Goal: Communication & Community: Answer question/provide support

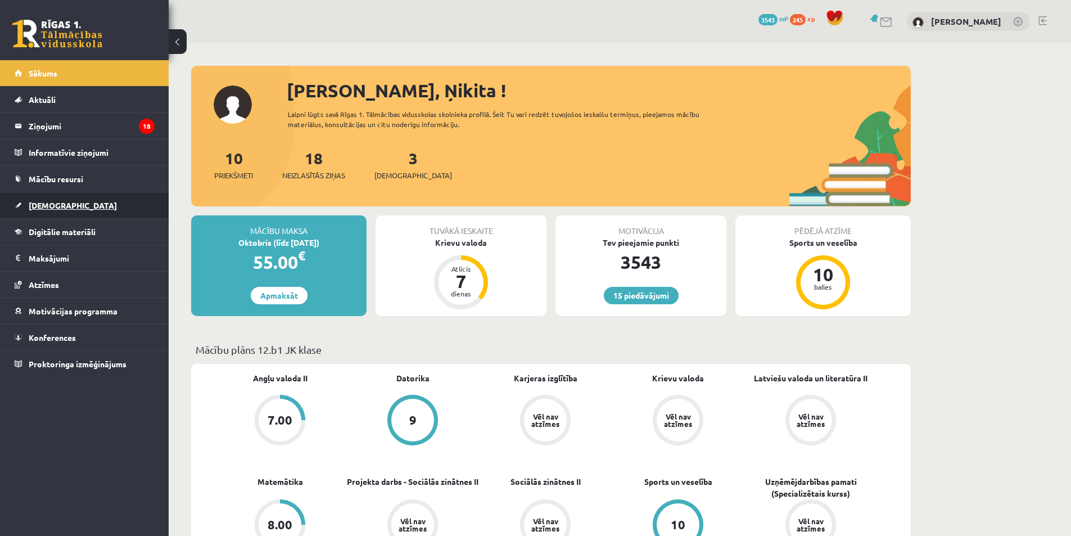
click at [67, 205] on link "[DEMOGRAPHIC_DATA]" at bounding box center [85, 205] width 140 height 26
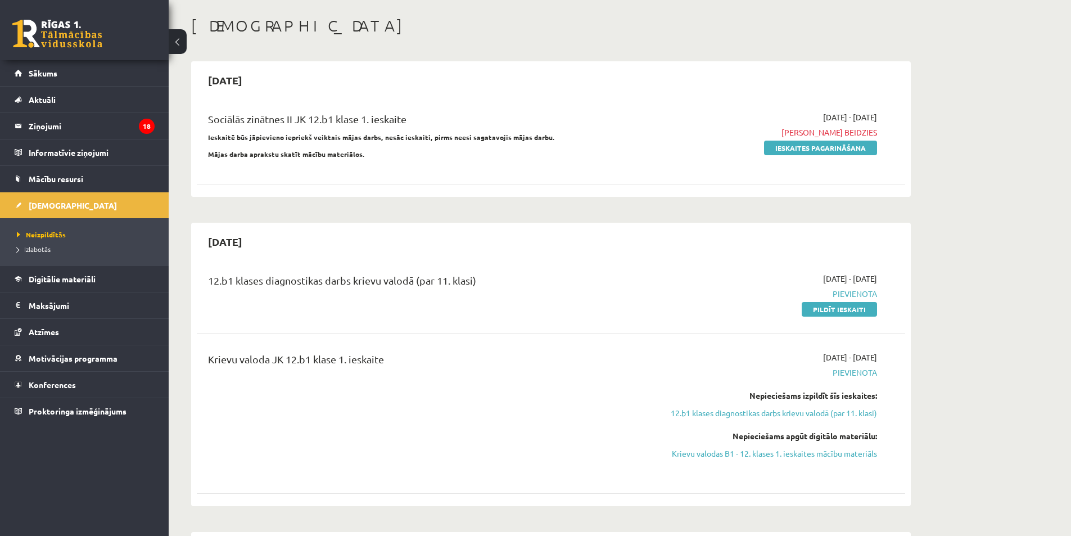
scroll to position [56, 0]
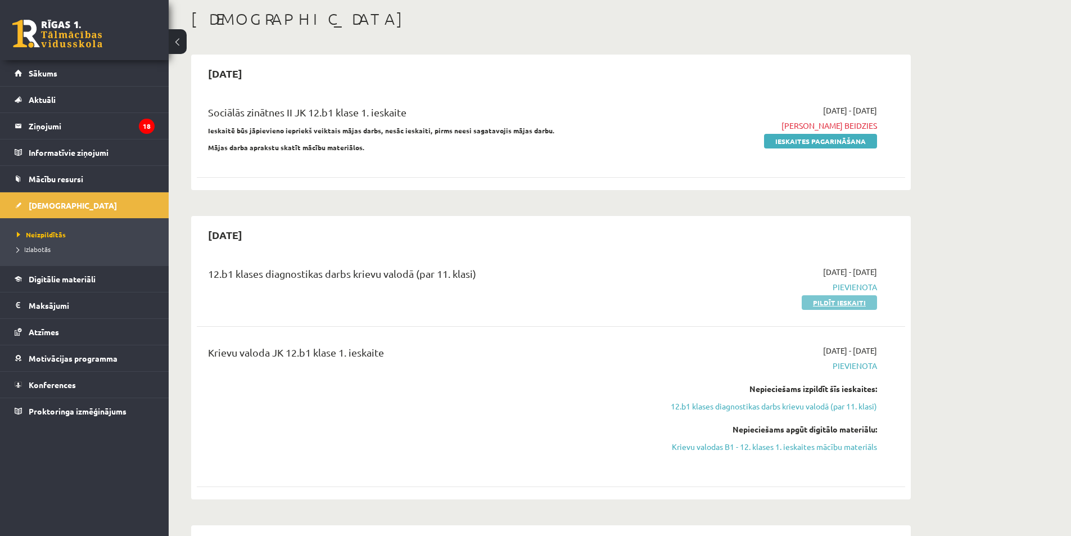
click at [828, 302] on link "Pildīt ieskaiti" at bounding box center [838, 302] width 75 height 15
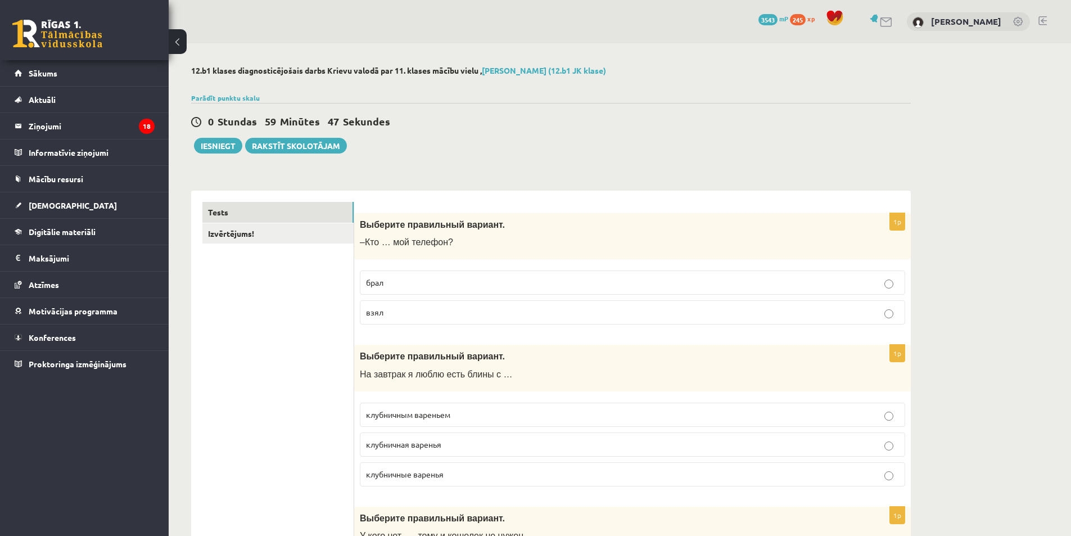
click at [393, 287] on p "брал" at bounding box center [632, 283] width 533 height 12
click at [412, 311] on p "взял" at bounding box center [632, 312] width 533 height 12
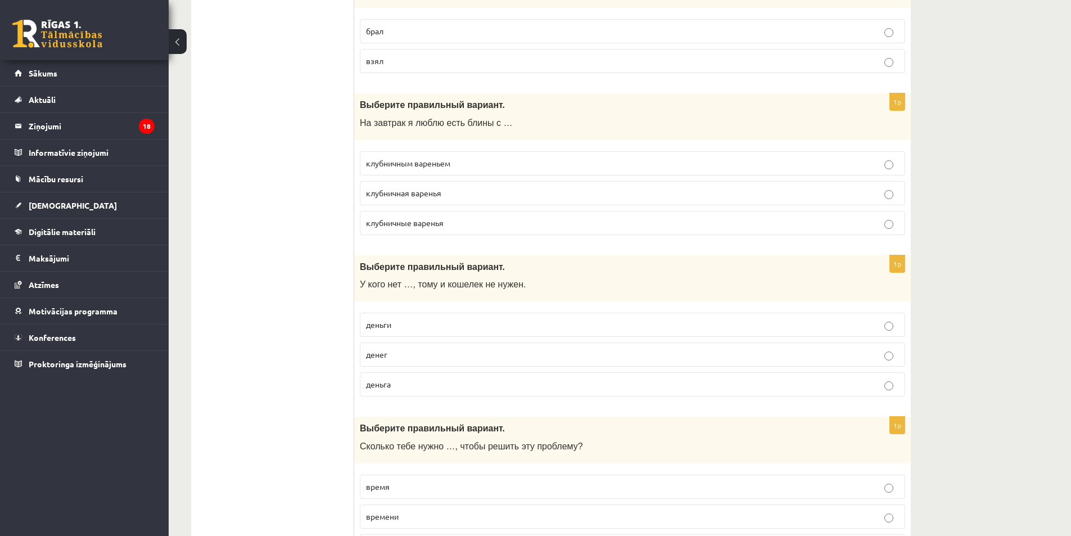
scroll to position [281, 0]
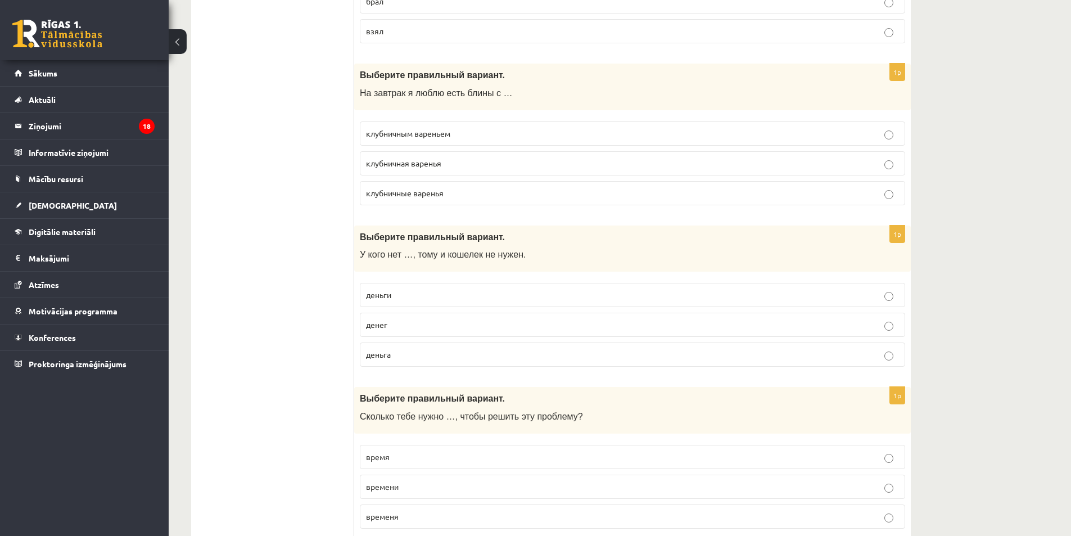
click at [423, 142] on label "клубничным вареньем" at bounding box center [632, 133] width 545 height 24
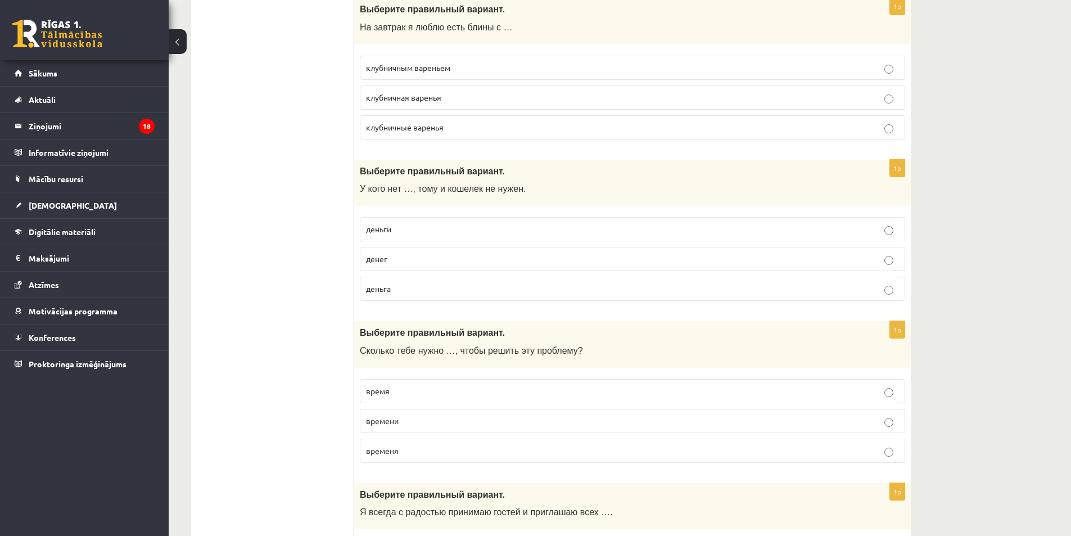
scroll to position [393, 0]
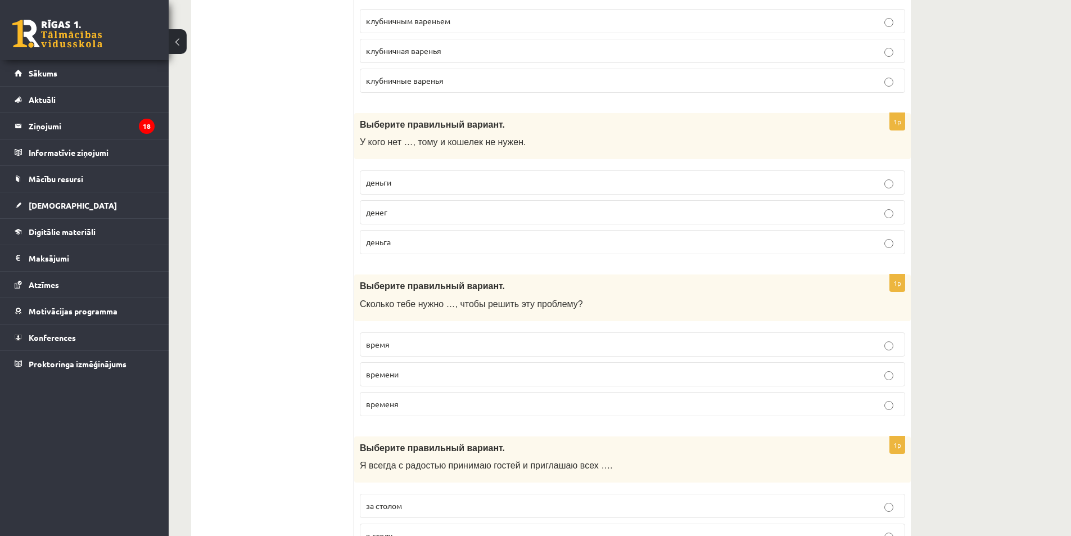
click at [396, 213] on p "денег" at bounding box center [632, 212] width 533 height 12
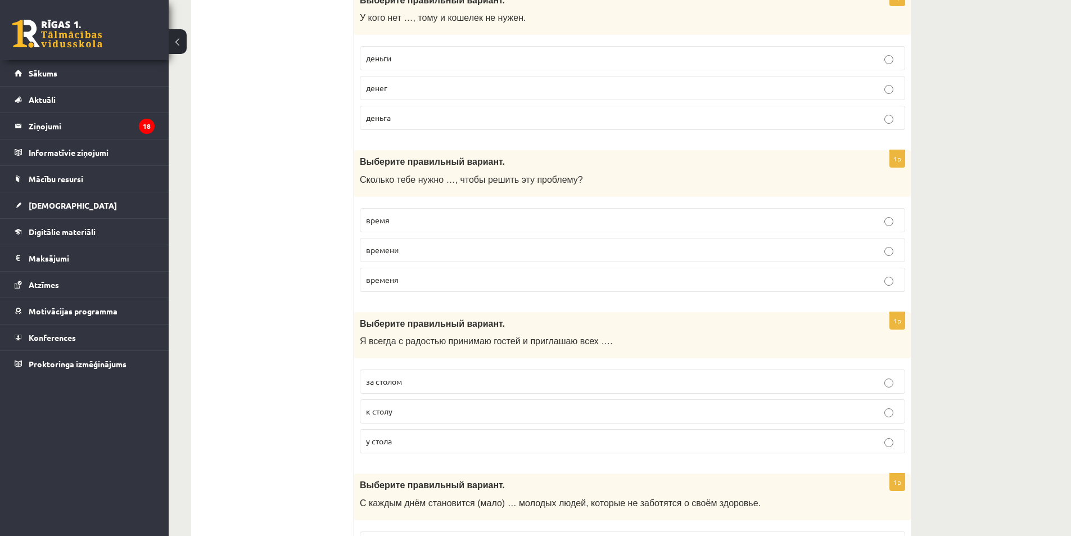
scroll to position [562, 0]
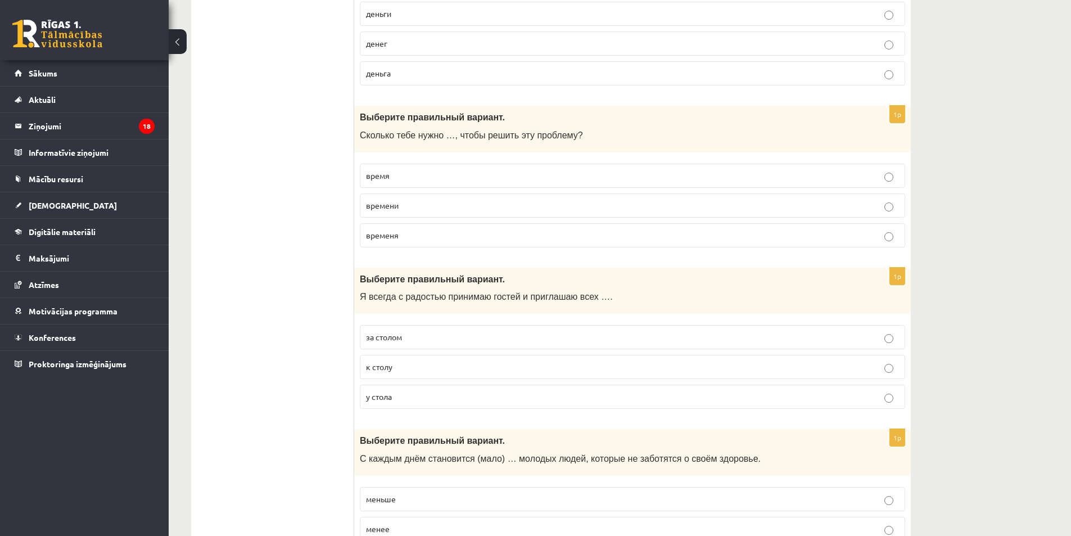
click at [403, 209] on p "времени" at bounding box center [632, 206] width 533 height 12
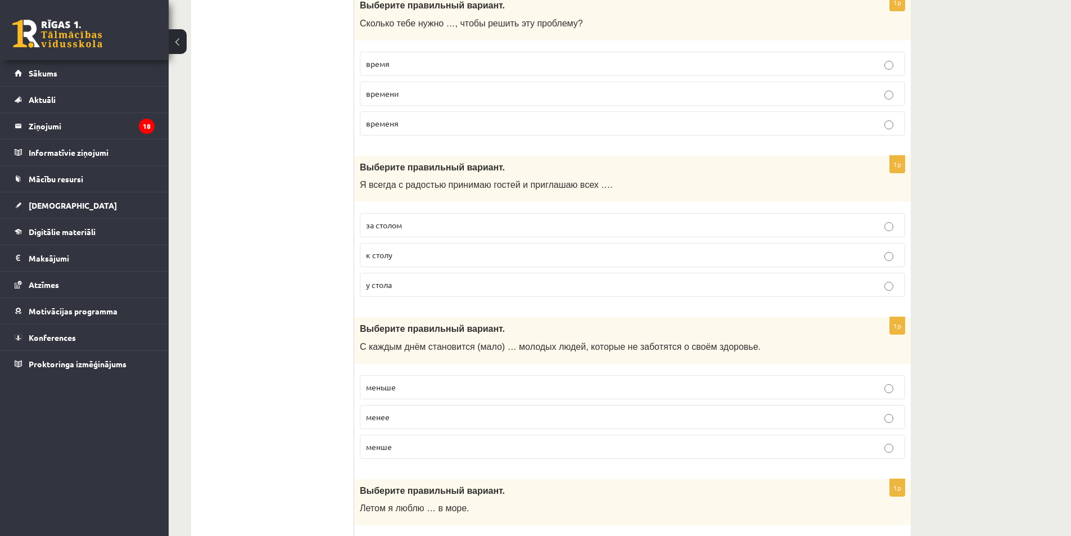
scroll to position [674, 0]
click at [395, 253] on p "к столу" at bounding box center [632, 254] width 533 height 12
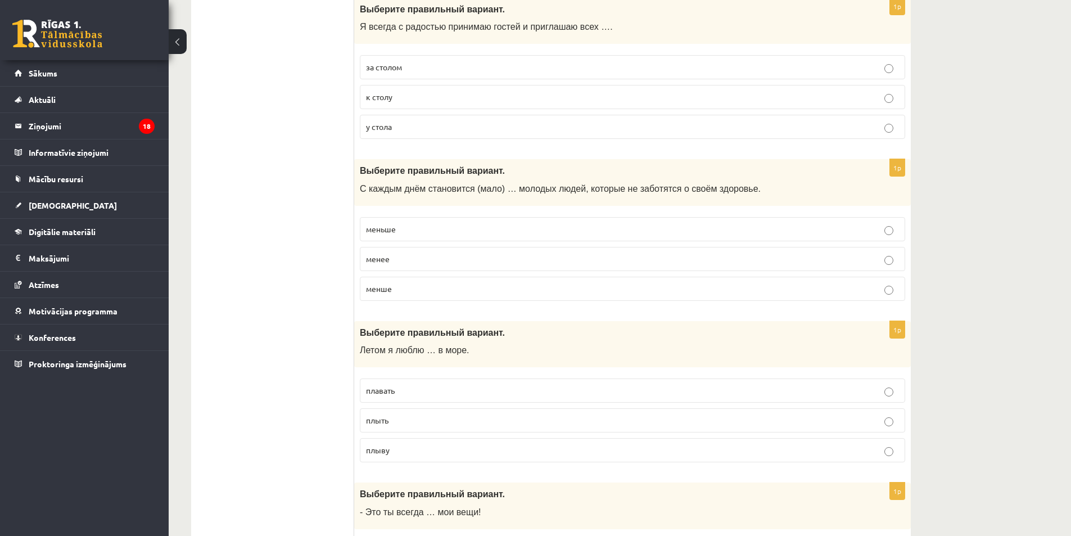
scroll to position [843, 0]
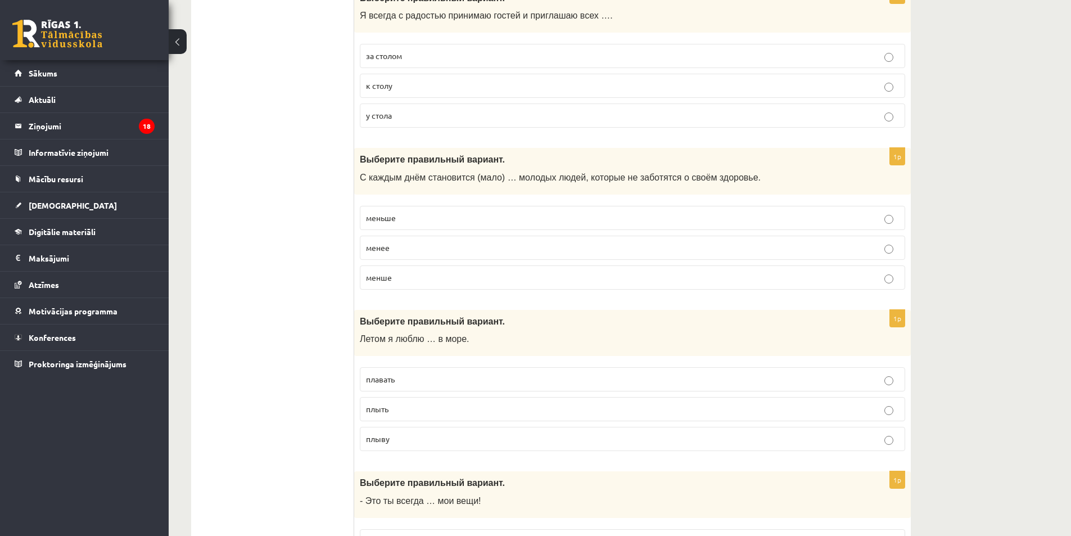
click at [395, 219] on span "меньше" at bounding box center [381, 217] width 30 height 10
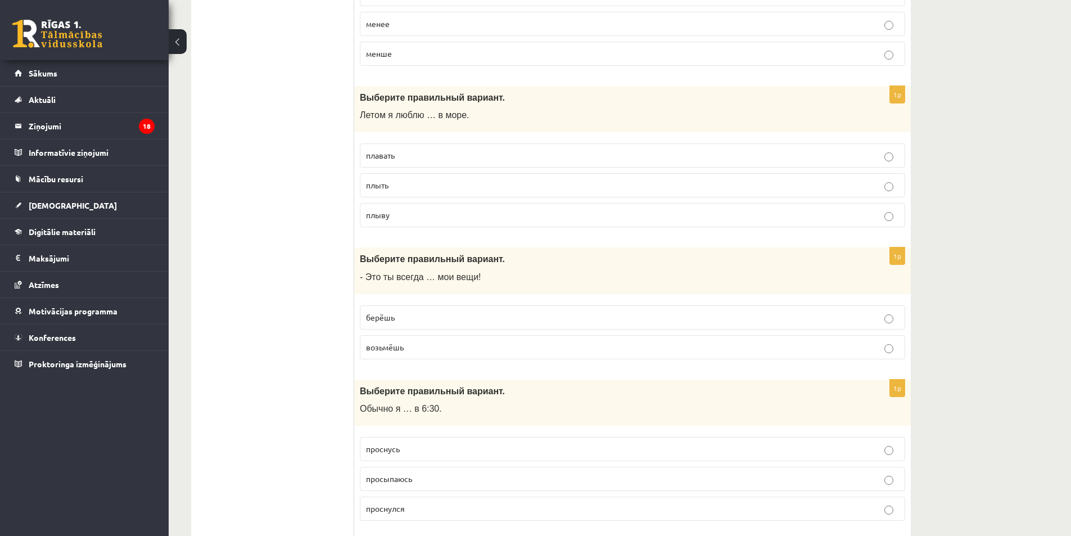
scroll to position [1068, 0]
click at [383, 156] on span "плавать" at bounding box center [380, 154] width 29 height 10
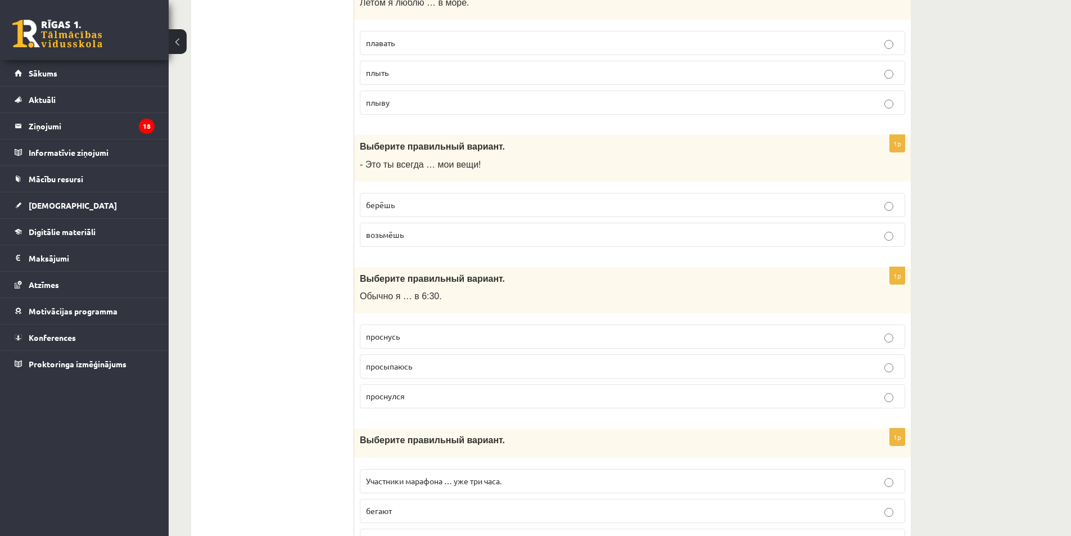
scroll to position [1180, 0]
click at [375, 200] on span "берёшь" at bounding box center [380, 203] width 29 height 10
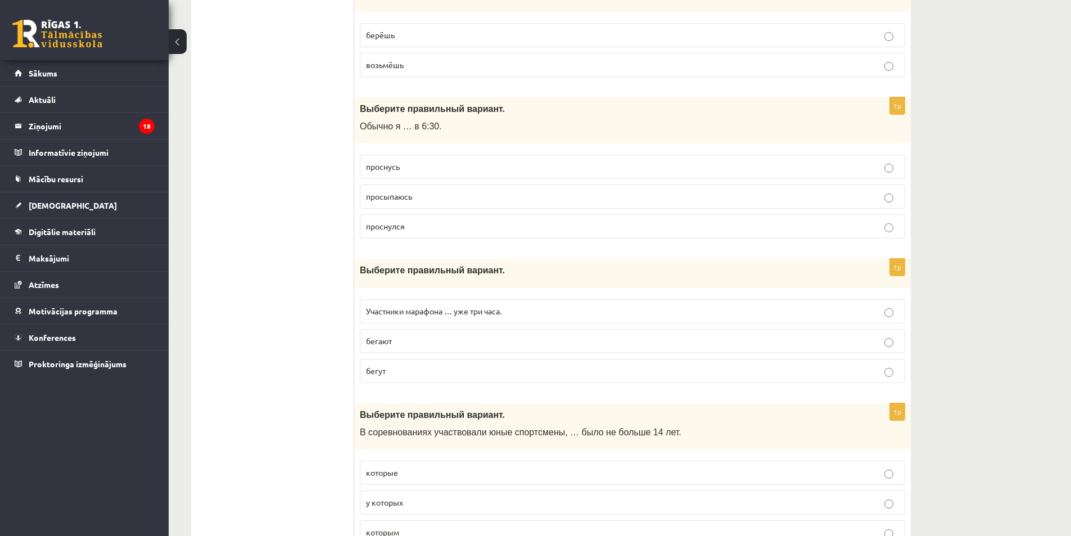
click at [395, 198] on span "просыпаюсь" at bounding box center [389, 196] width 46 height 10
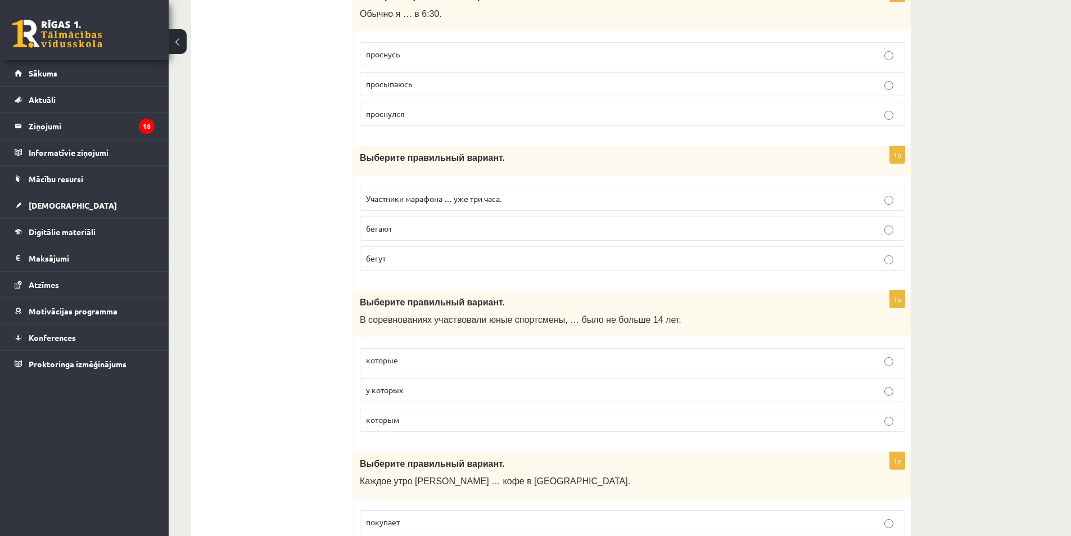
scroll to position [1517, 0]
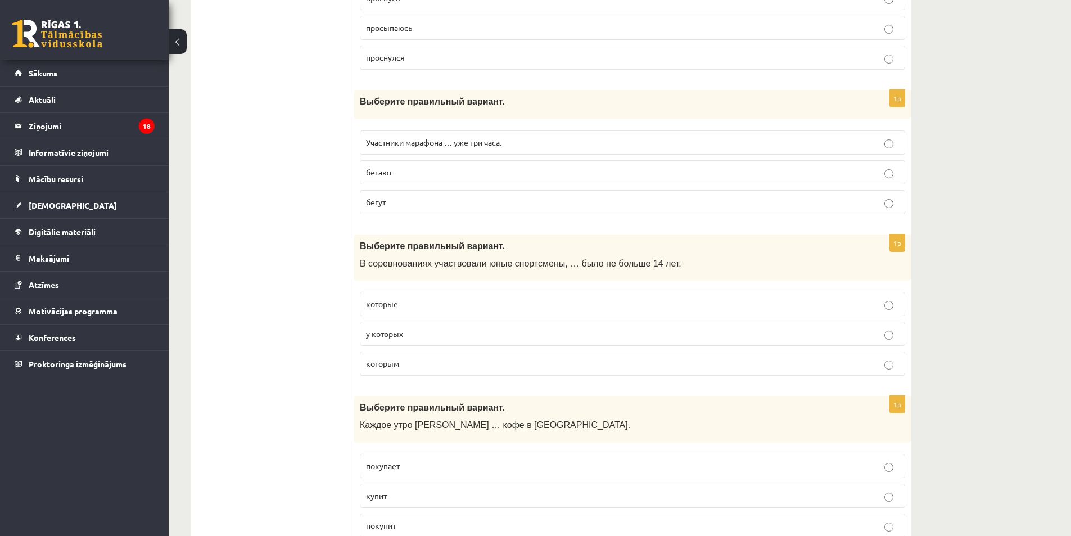
click at [382, 207] on p "бегут" at bounding box center [632, 202] width 533 height 12
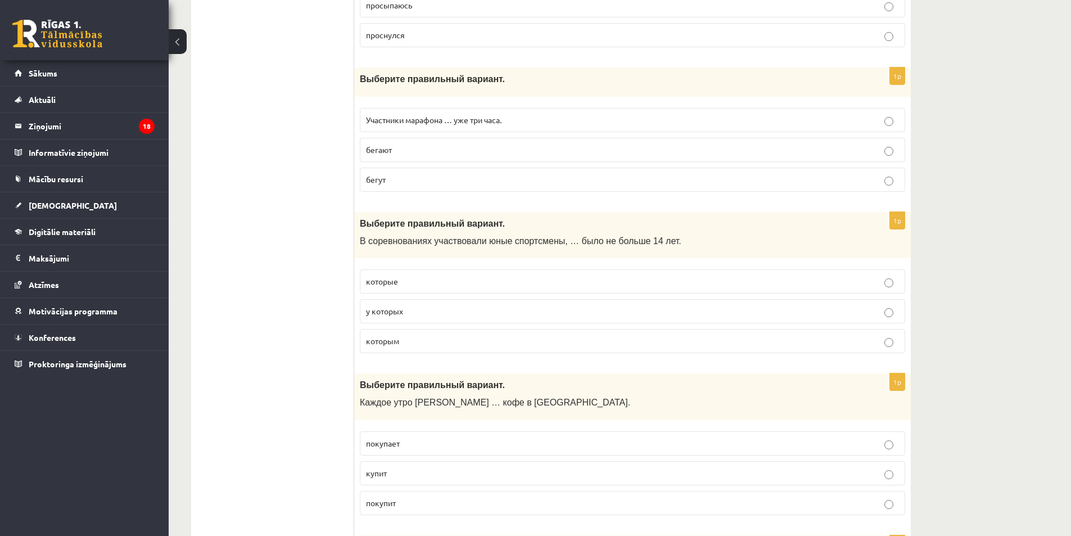
scroll to position [1630, 0]
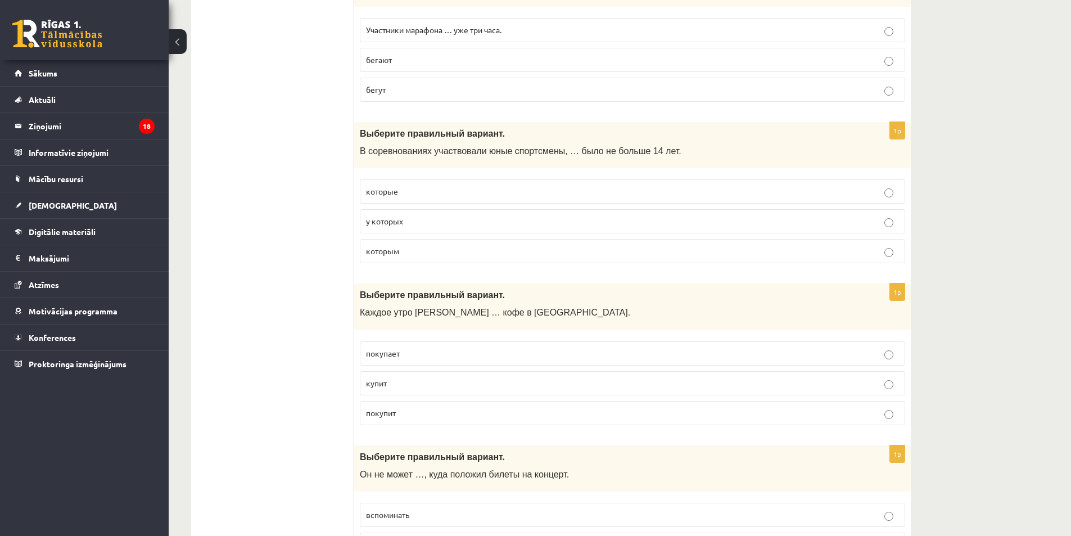
click at [378, 250] on span "которым" at bounding box center [382, 251] width 33 height 10
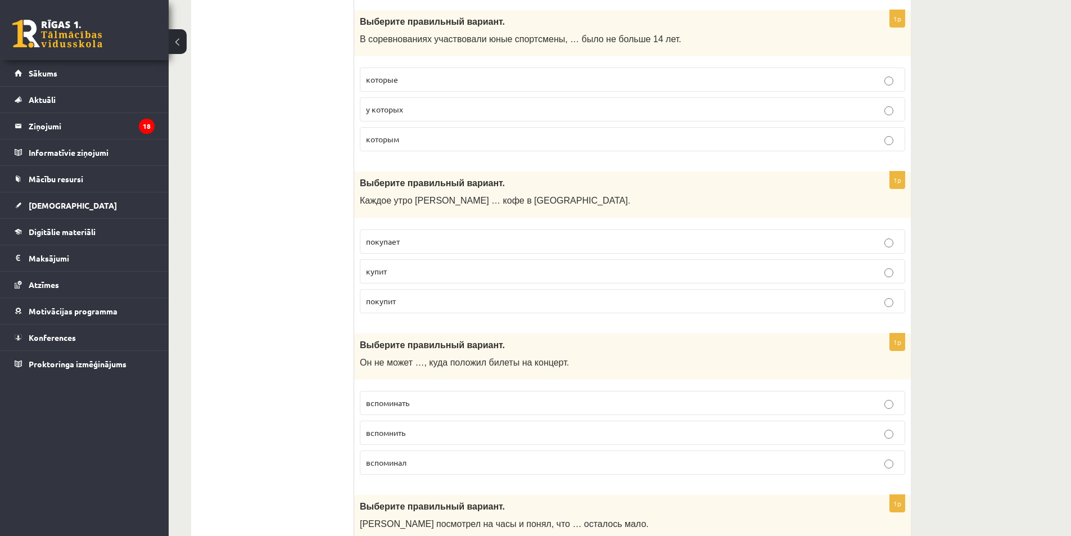
scroll to position [1742, 0]
drag, startPoint x: 372, startPoint y: 198, endPoint x: 431, endPoint y: 198, distance: 59.0
click at [431, 198] on span "Каждое утро Анна … кофе в киоске." at bounding box center [495, 200] width 270 height 10
click at [378, 203] on span "Каждое утро Анна … кофе в киоске." at bounding box center [495, 200] width 270 height 10
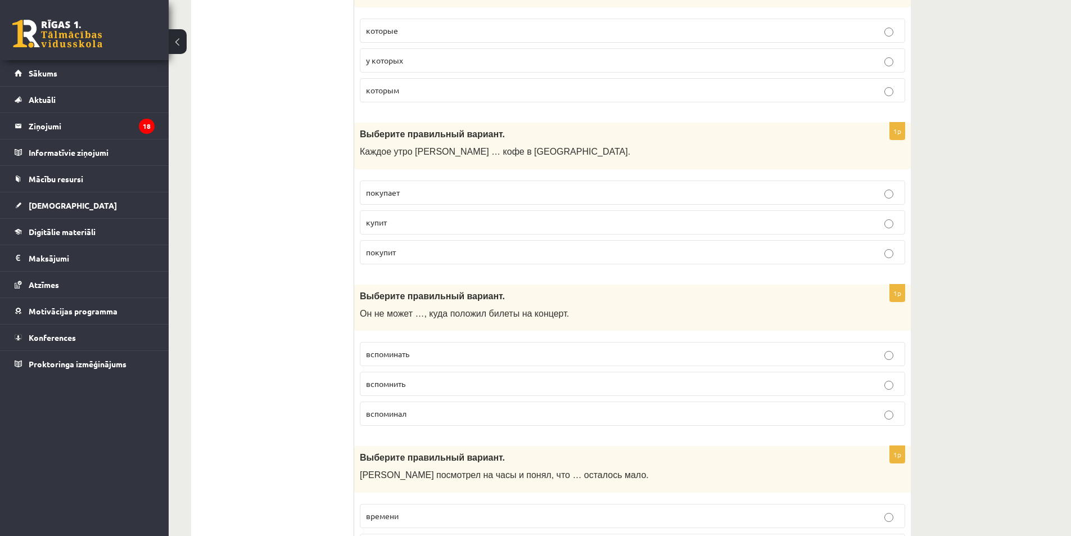
scroll to position [1798, 0]
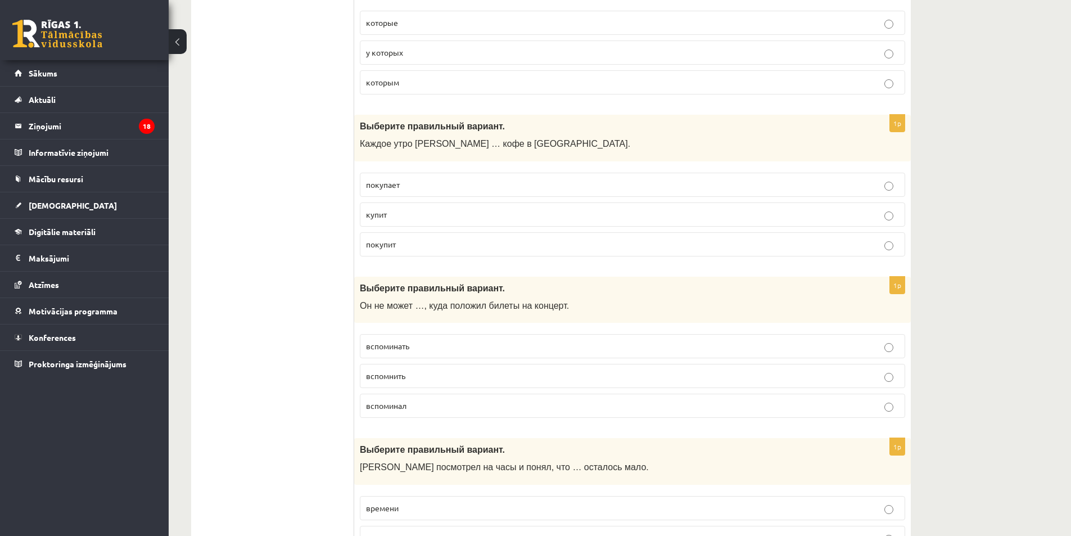
click at [393, 191] on p "покупает" at bounding box center [632, 185] width 533 height 12
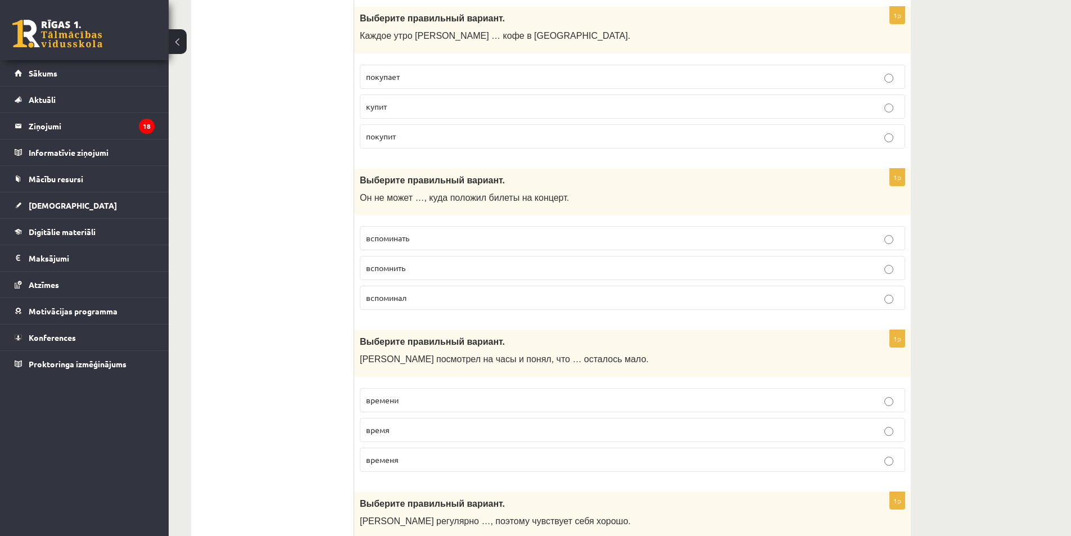
scroll to position [1911, 0]
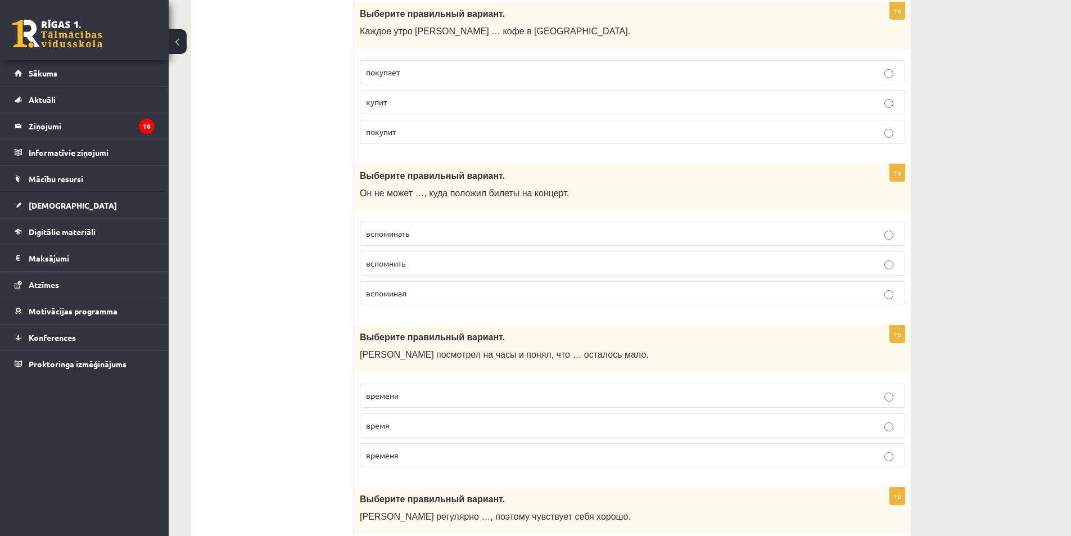
click at [407, 263] on p "вспомнить" at bounding box center [632, 263] width 533 height 12
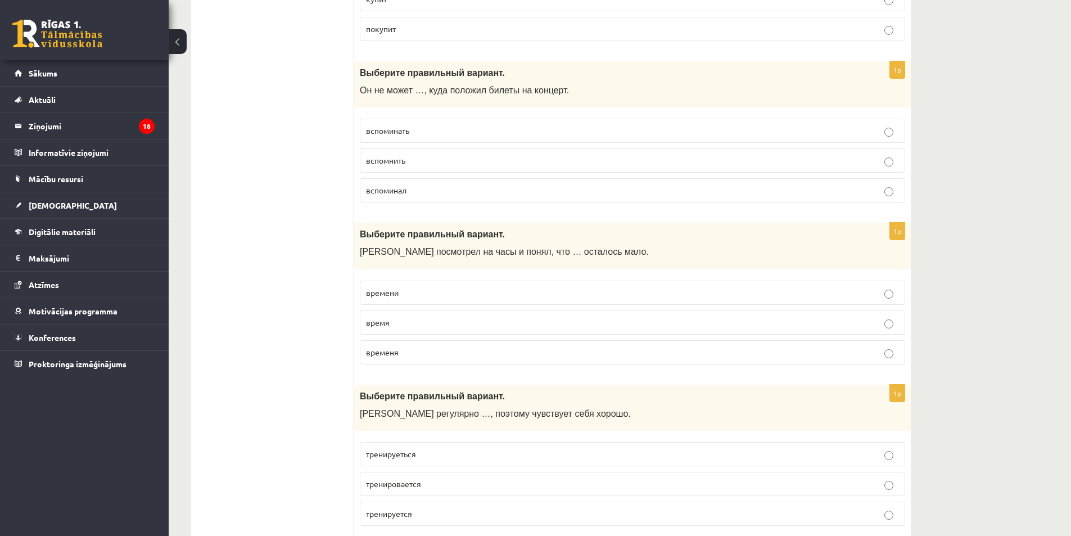
scroll to position [2023, 0]
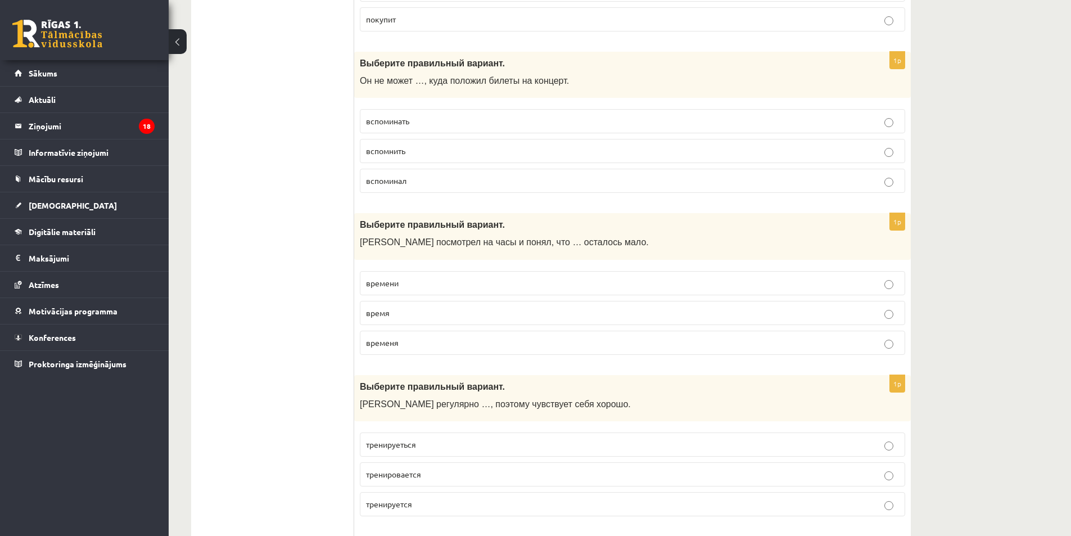
click at [383, 284] on span "времени" at bounding box center [382, 283] width 33 height 10
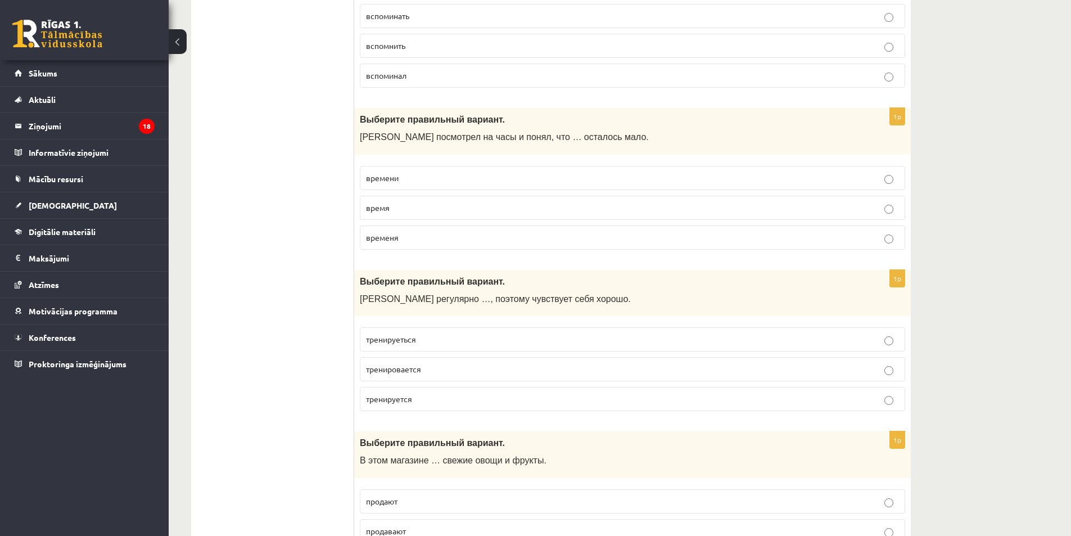
scroll to position [2136, 0]
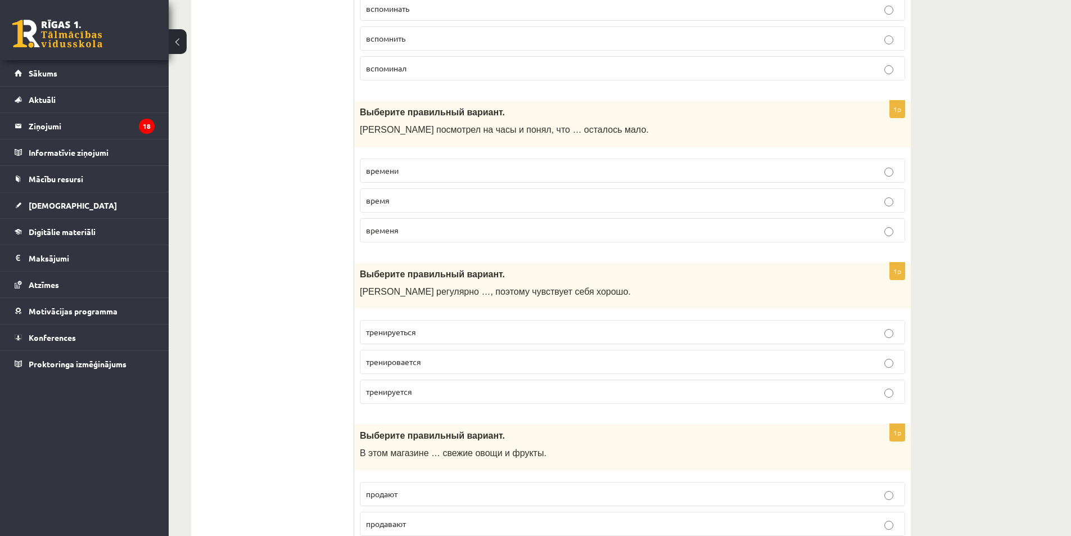
click at [397, 393] on span "тренируется" at bounding box center [389, 391] width 46 height 10
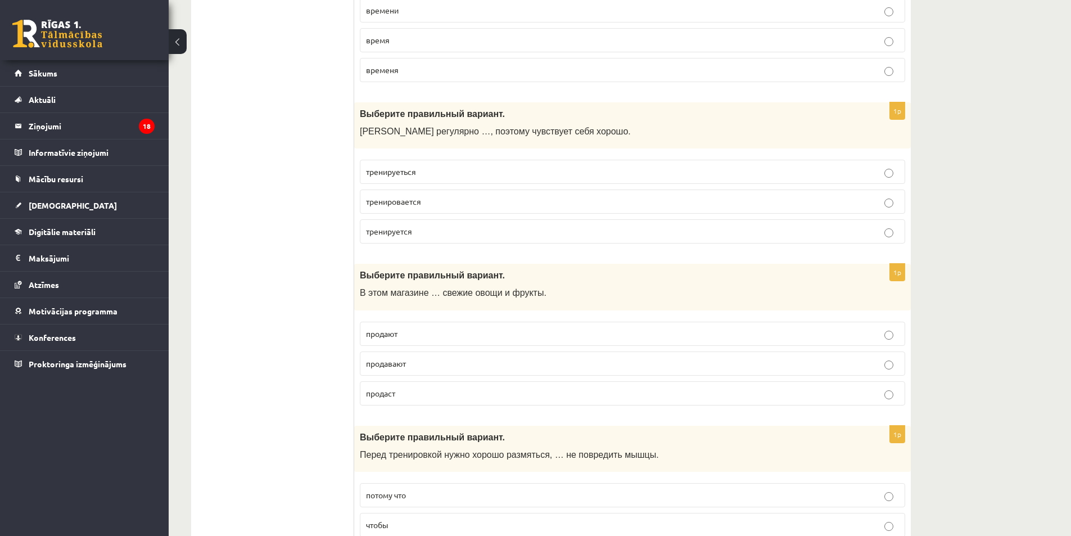
scroll to position [2304, 0]
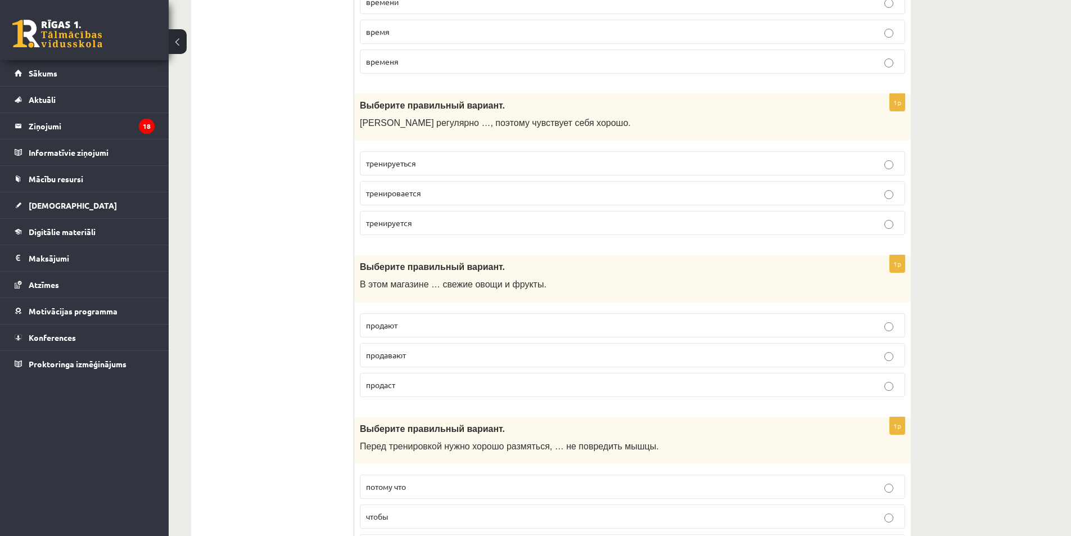
click at [395, 324] on span "продают" at bounding box center [381, 325] width 31 height 10
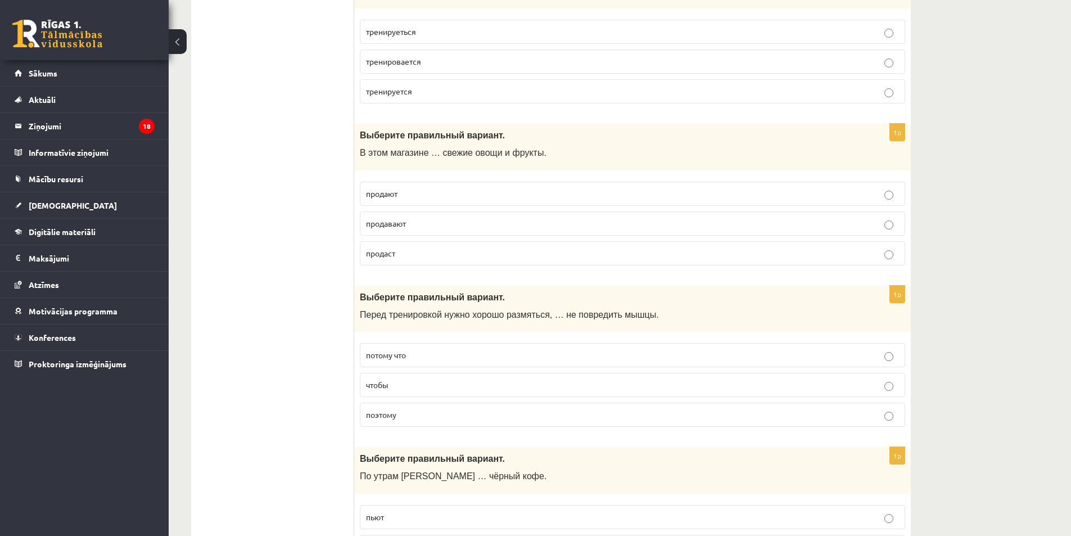
scroll to position [2473, 0]
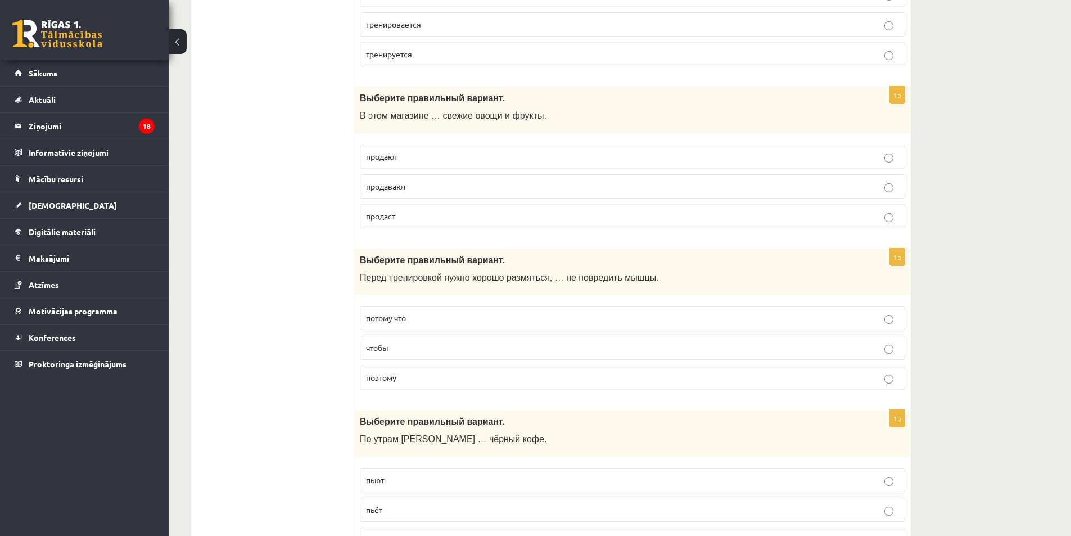
click at [377, 356] on label "чтобы" at bounding box center [632, 348] width 545 height 24
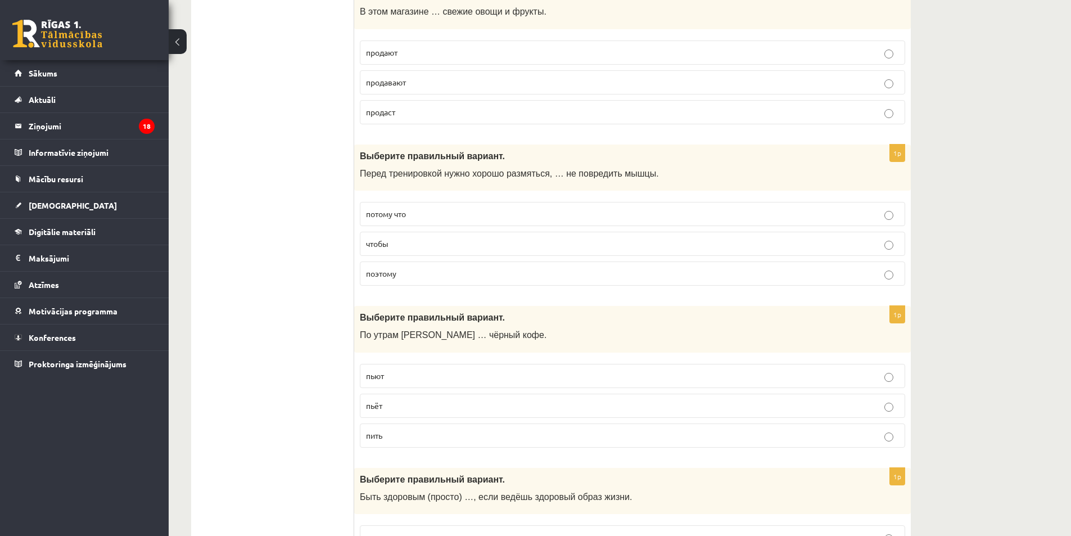
scroll to position [2585, 0]
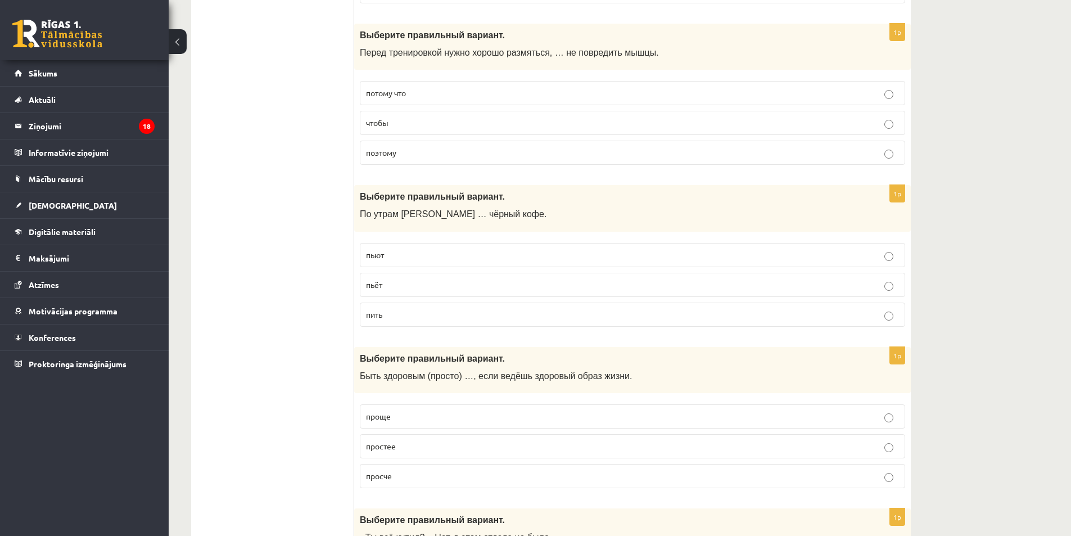
click at [393, 279] on p "пьёт" at bounding box center [632, 285] width 533 height 12
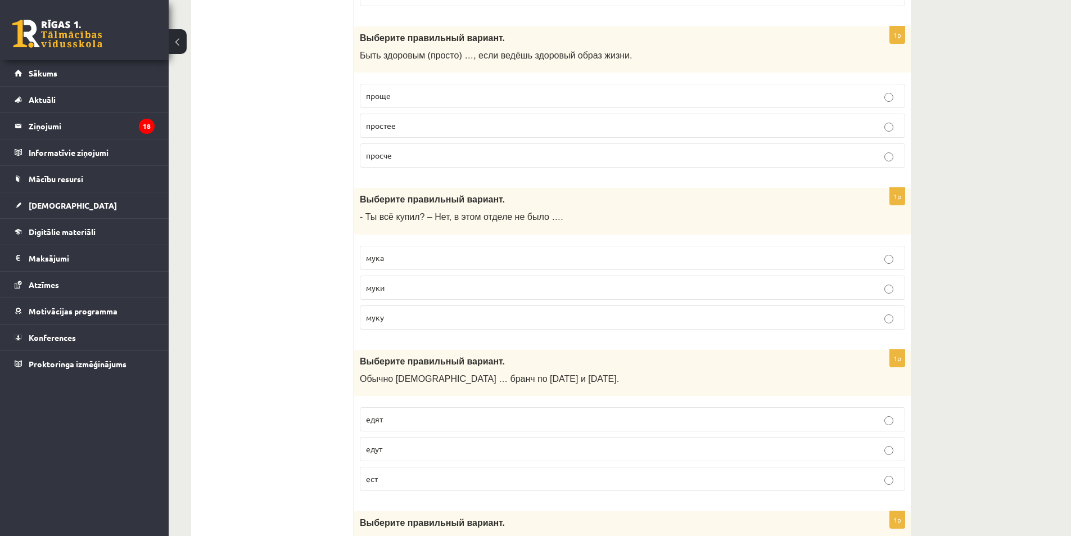
scroll to position [2979, 0]
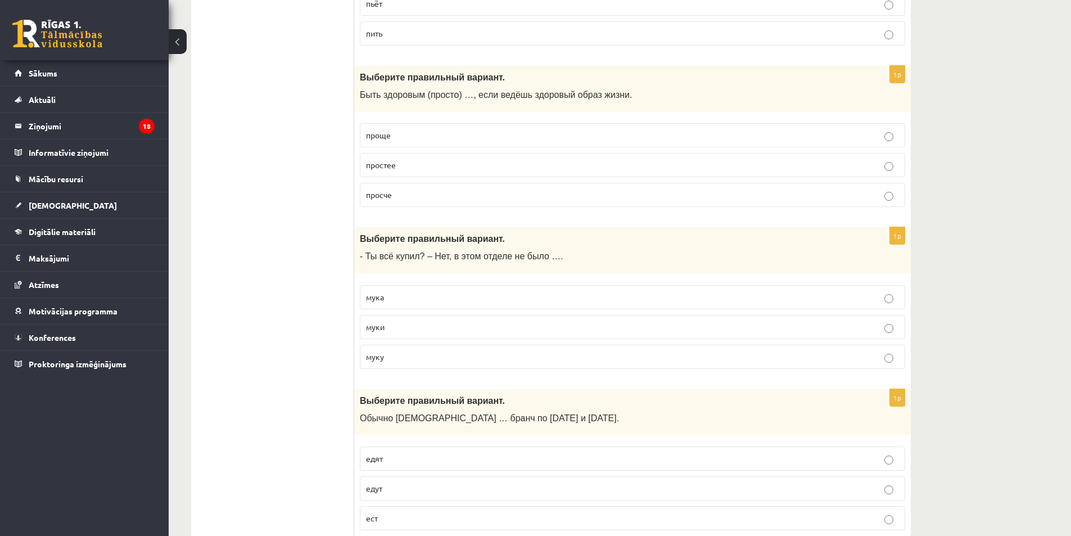
click at [404, 137] on p "проще" at bounding box center [632, 135] width 533 height 12
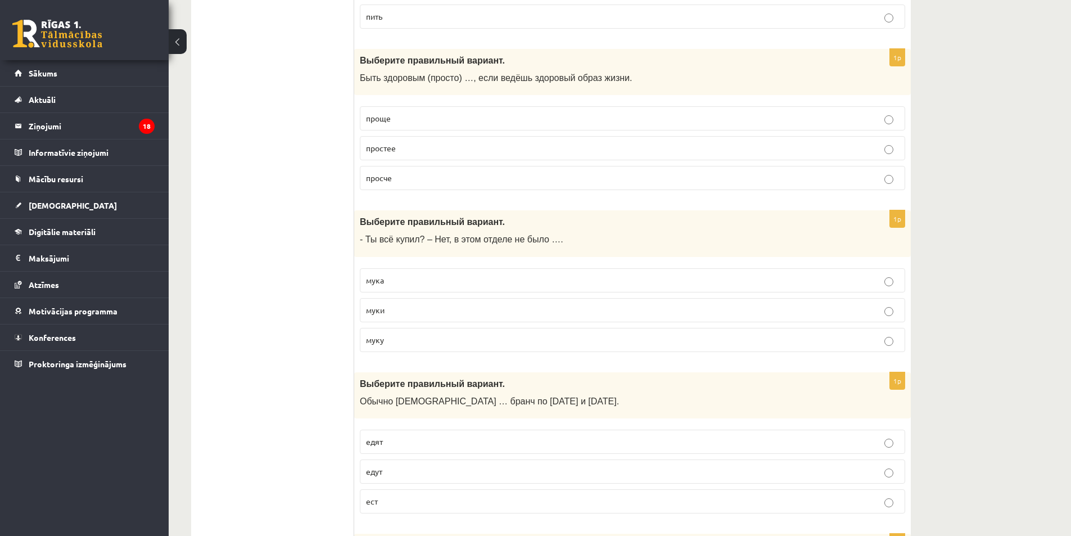
scroll to position [3035, 0]
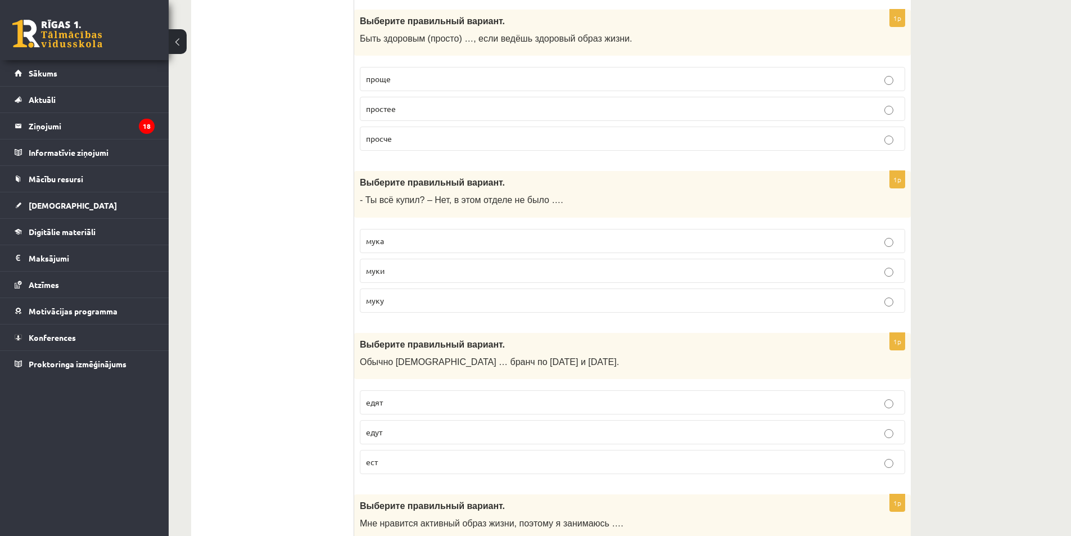
click at [386, 270] on p "муки" at bounding box center [632, 271] width 533 height 12
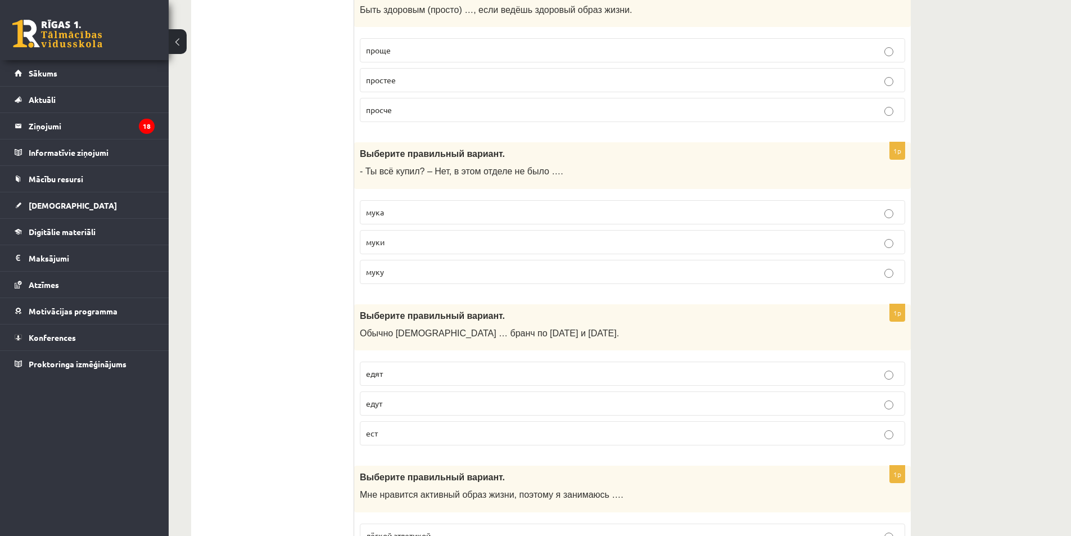
scroll to position [3204, 0]
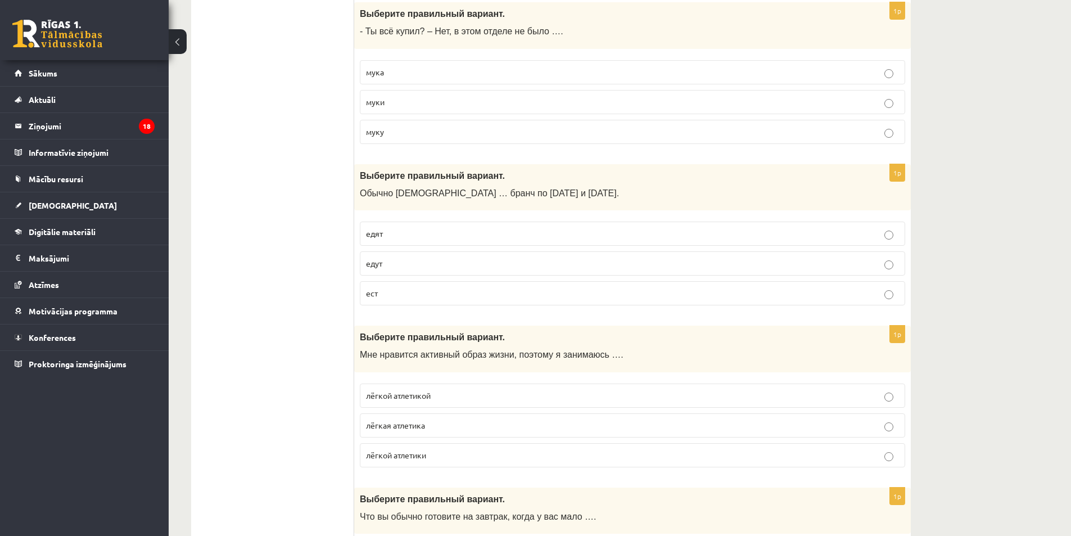
click at [385, 262] on p "едут" at bounding box center [632, 263] width 533 height 12
click at [380, 232] on span "едят" at bounding box center [374, 233] width 17 height 10
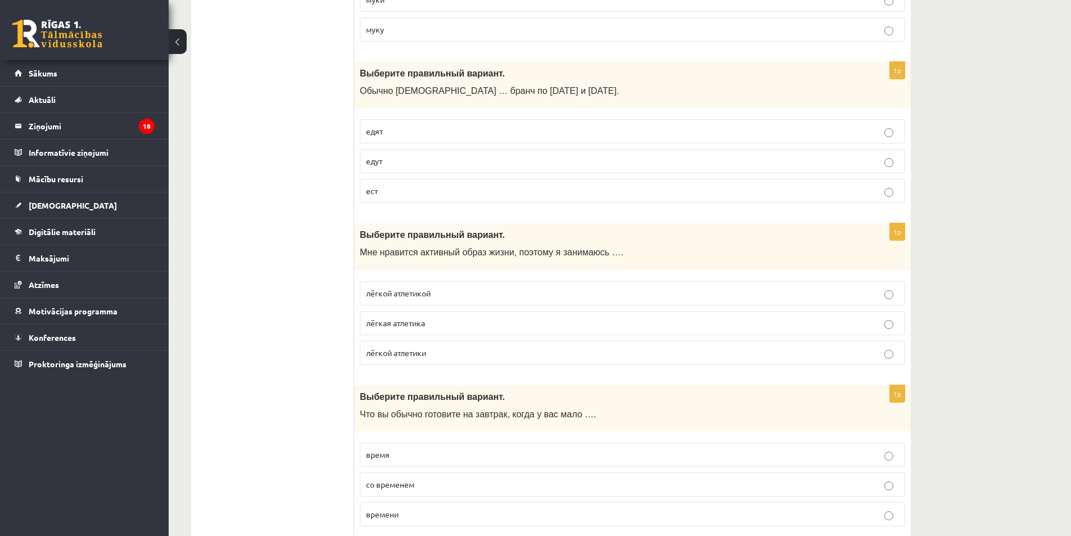
scroll to position [3316, 0]
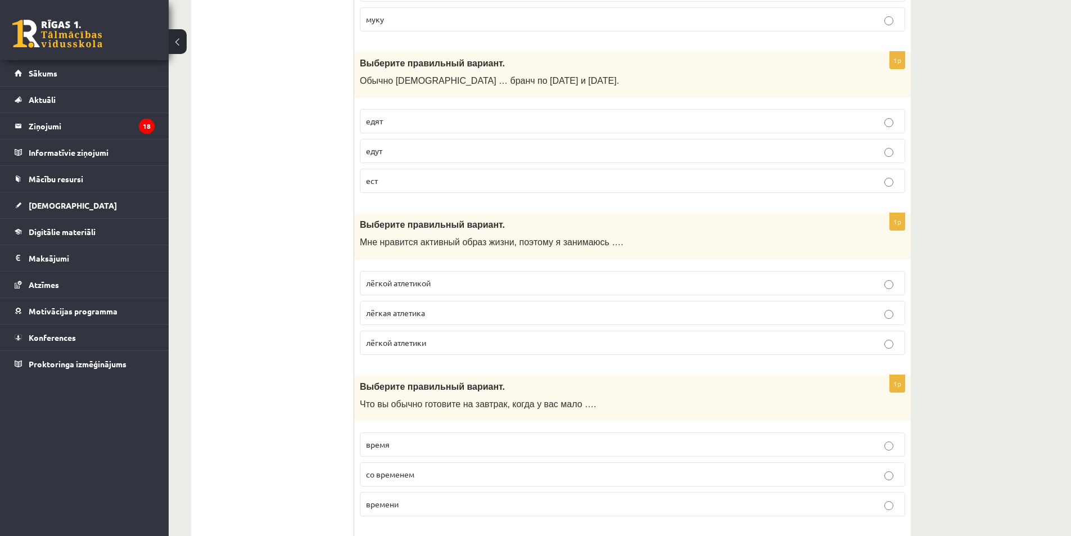
click at [417, 281] on span "лёгкой атлетикой" at bounding box center [398, 283] width 65 height 10
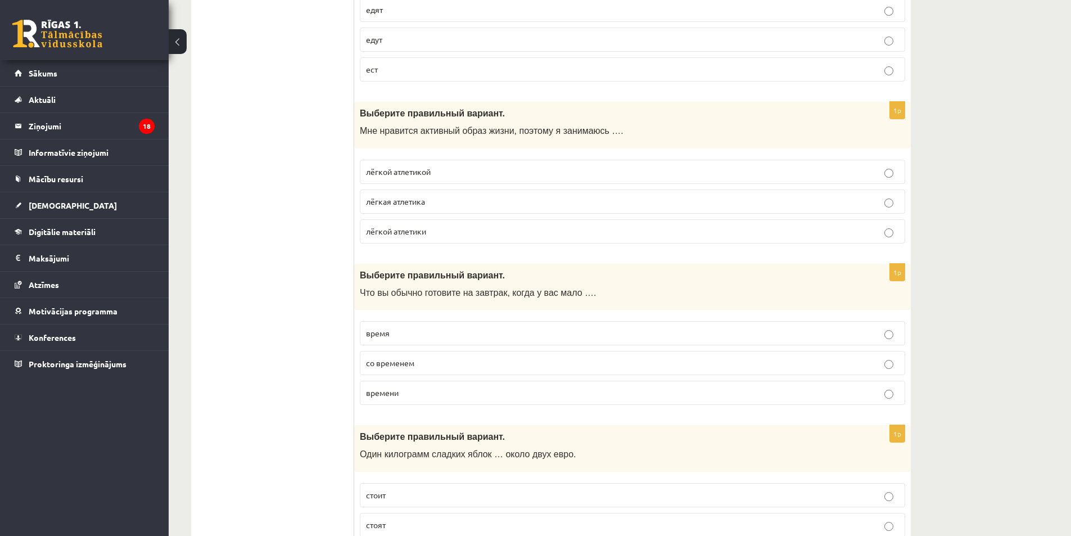
scroll to position [3428, 0]
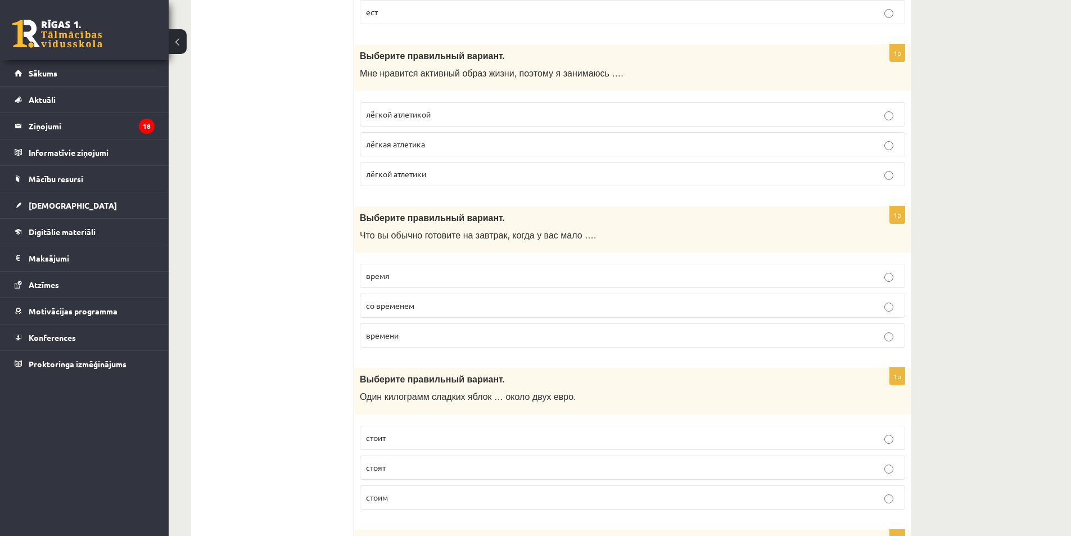
click at [410, 329] on label "времени" at bounding box center [632, 335] width 545 height 24
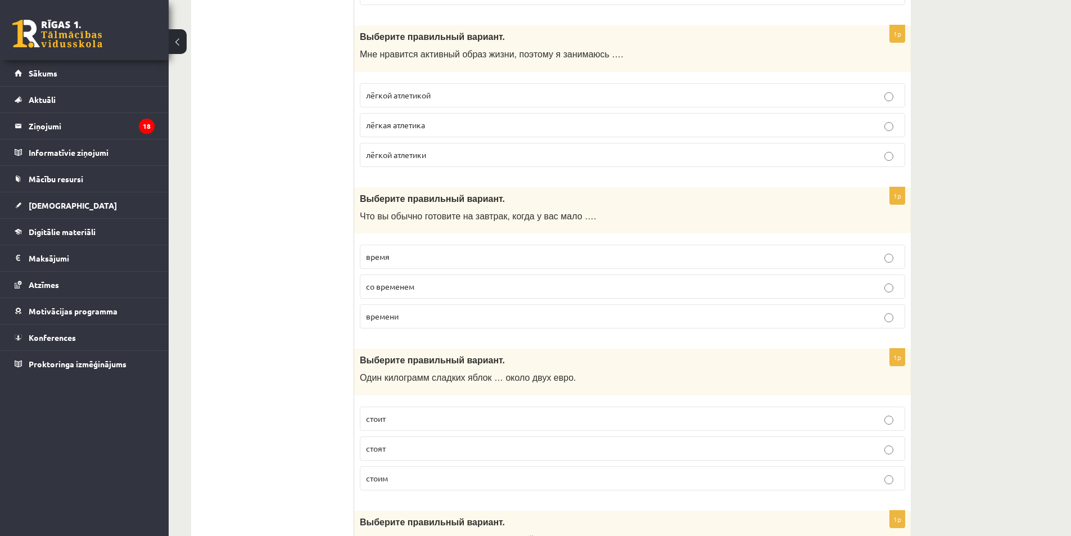
scroll to position [3653, 0]
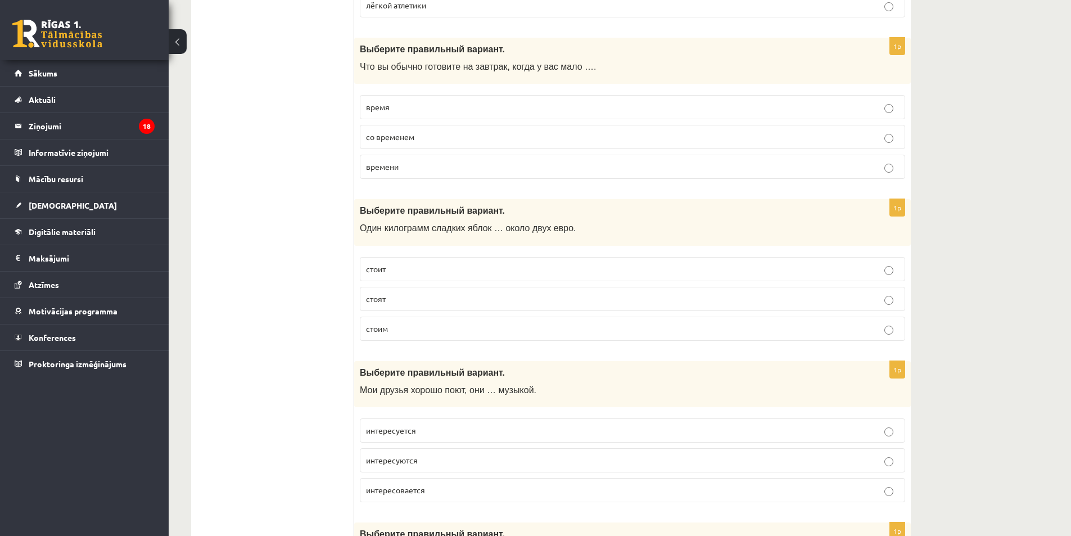
click at [395, 269] on p "стоит" at bounding box center [632, 269] width 533 height 12
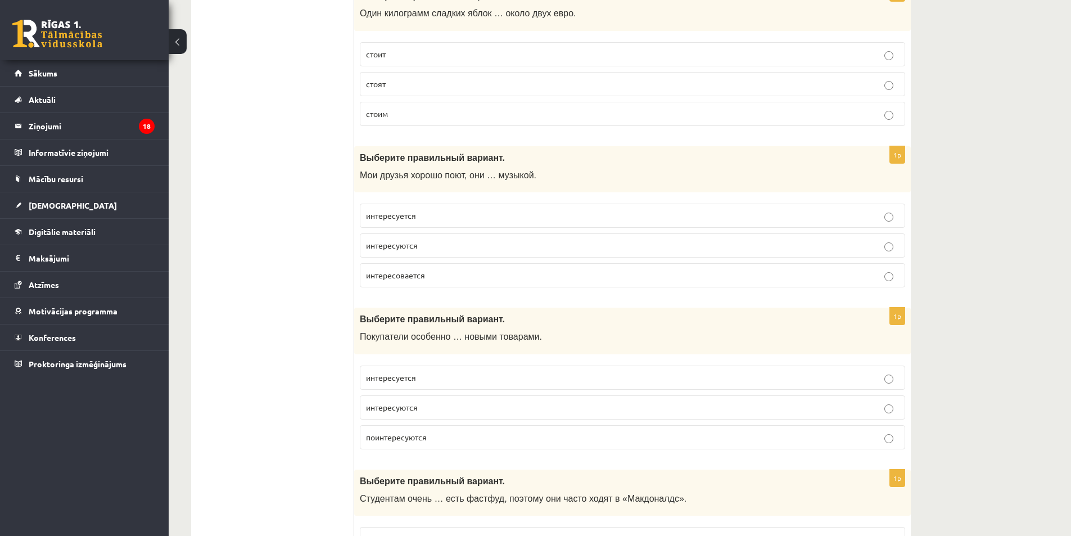
scroll to position [3878, 0]
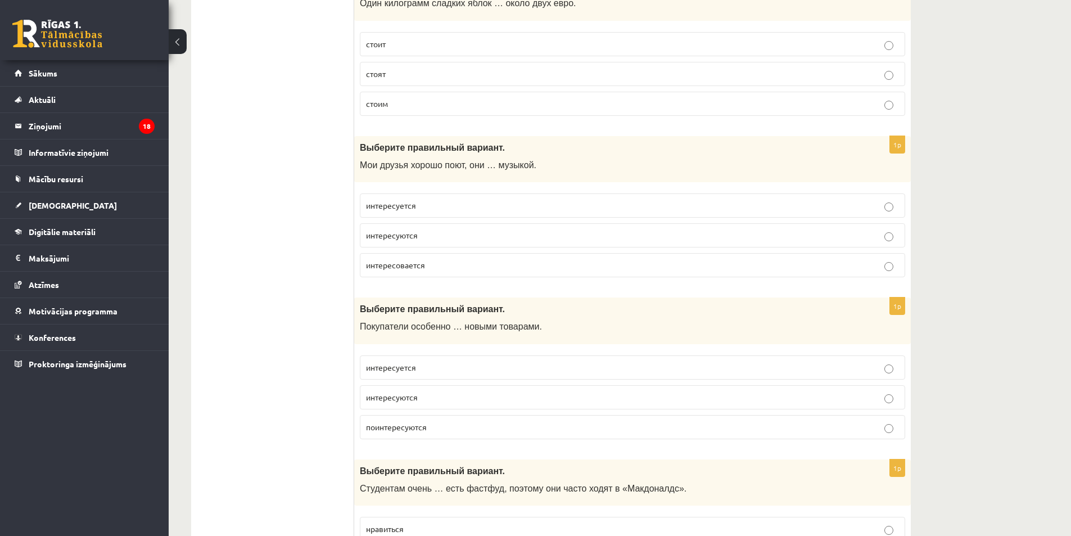
click at [407, 234] on span "интересуются" at bounding box center [392, 235] width 52 height 10
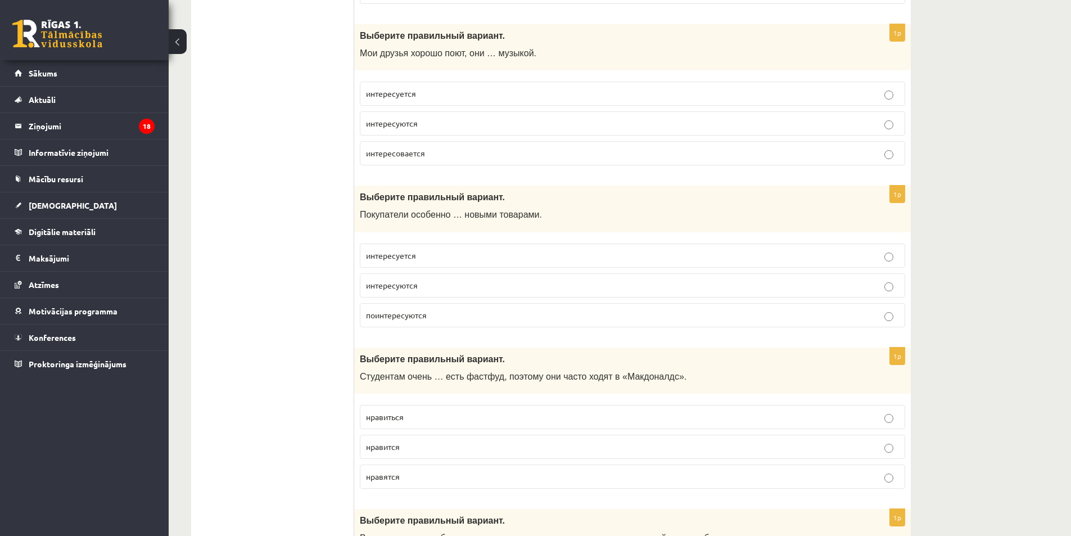
scroll to position [3990, 0]
click at [410, 282] on span "интересуются" at bounding box center [392, 284] width 52 height 10
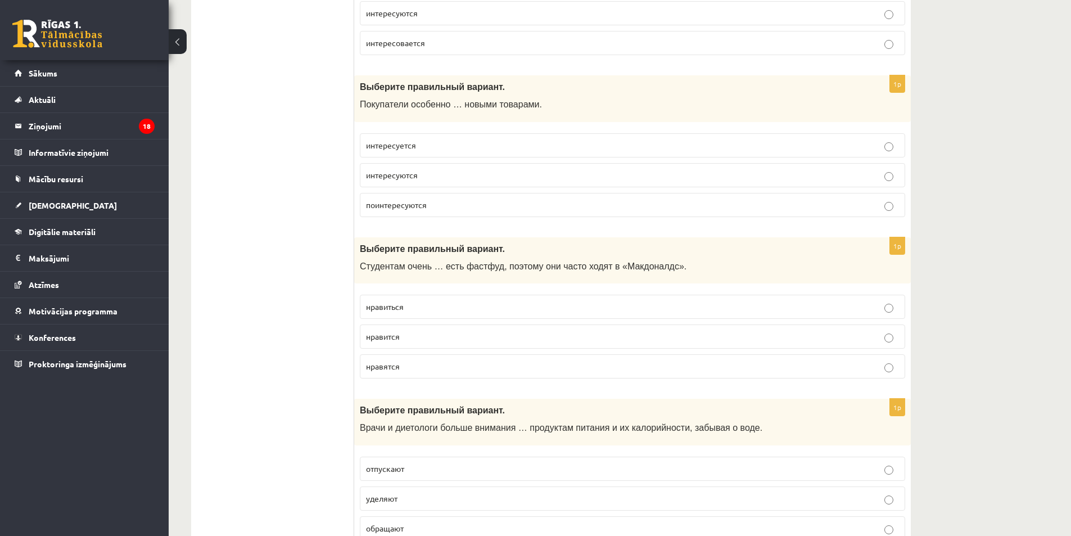
scroll to position [4103, 0]
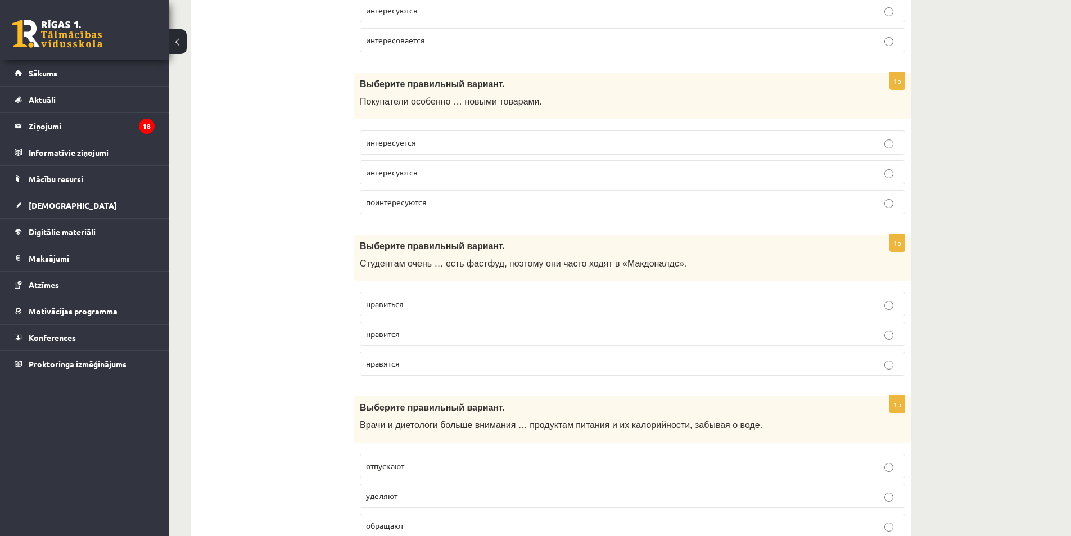
click at [397, 329] on p "нравится" at bounding box center [632, 334] width 533 height 12
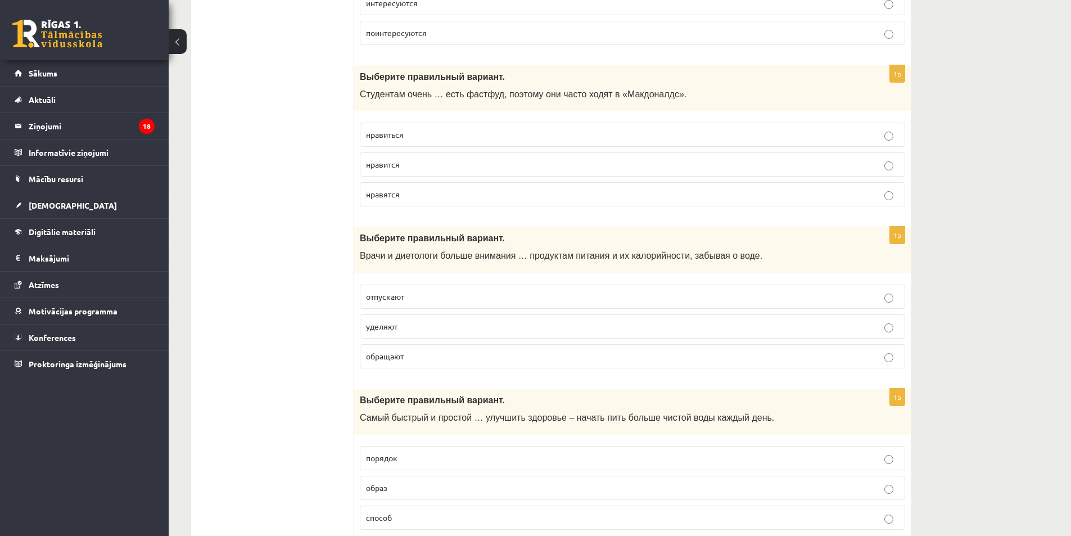
scroll to position [4309, 0]
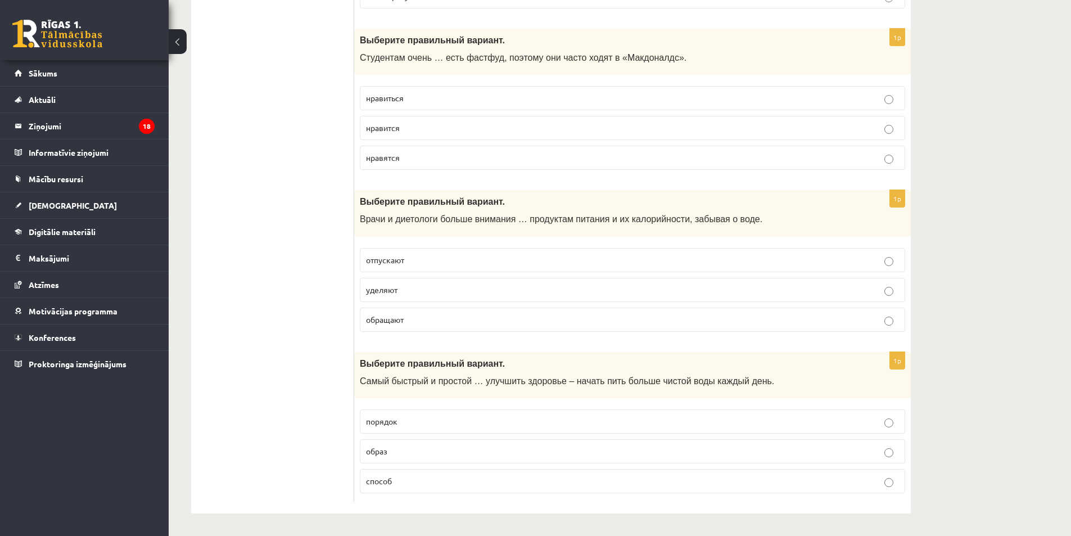
click at [383, 292] on span "уделяют" at bounding box center [381, 289] width 31 height 10
click at [426, 481] on p "способ" at bounding box center [632, 481] width 533 height 12
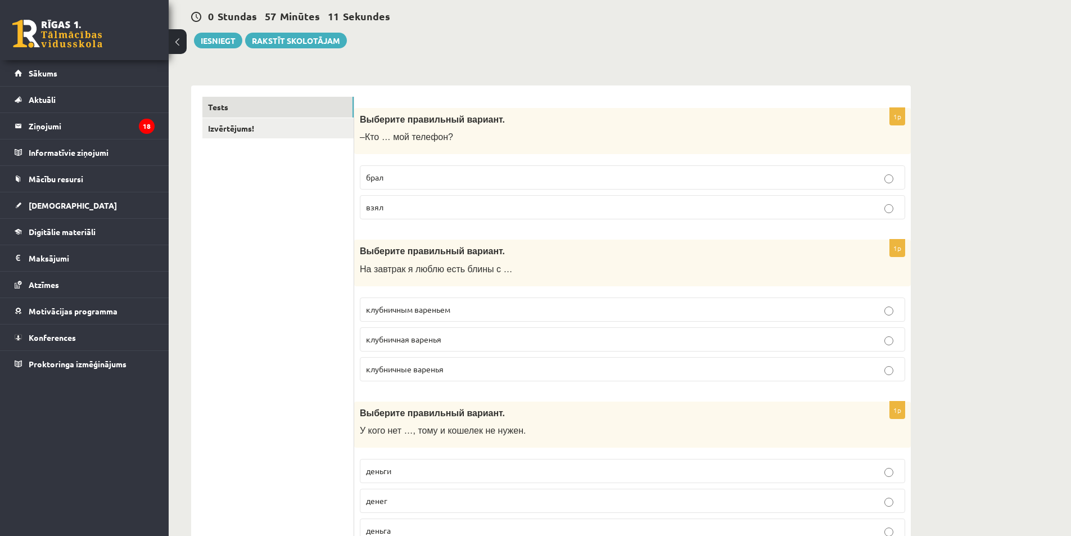
scroll to position [0, 0]
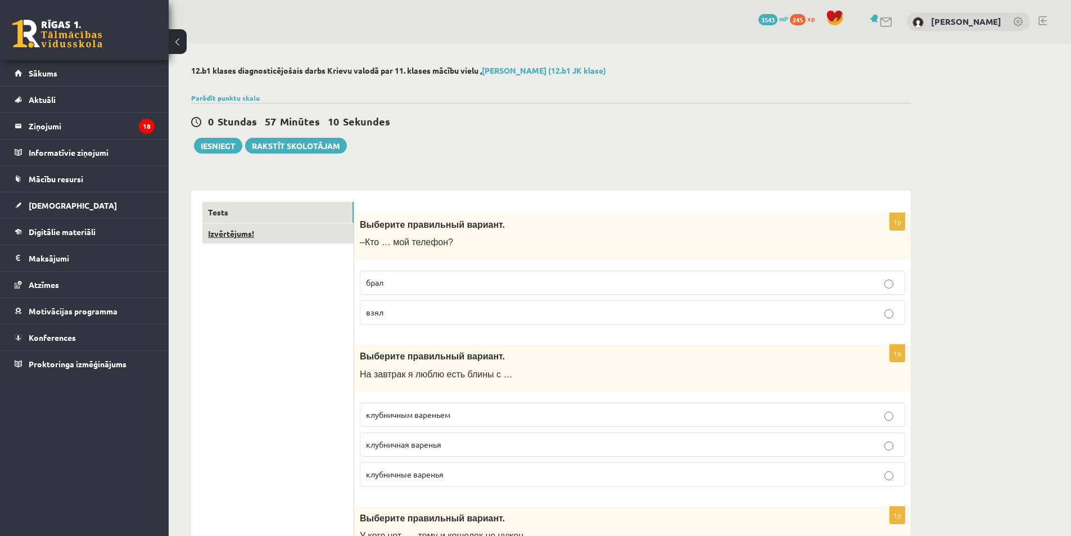
click at [237, 235] on link "Izvērtējums!" at bounding box center [277, 233] width 151 height 21
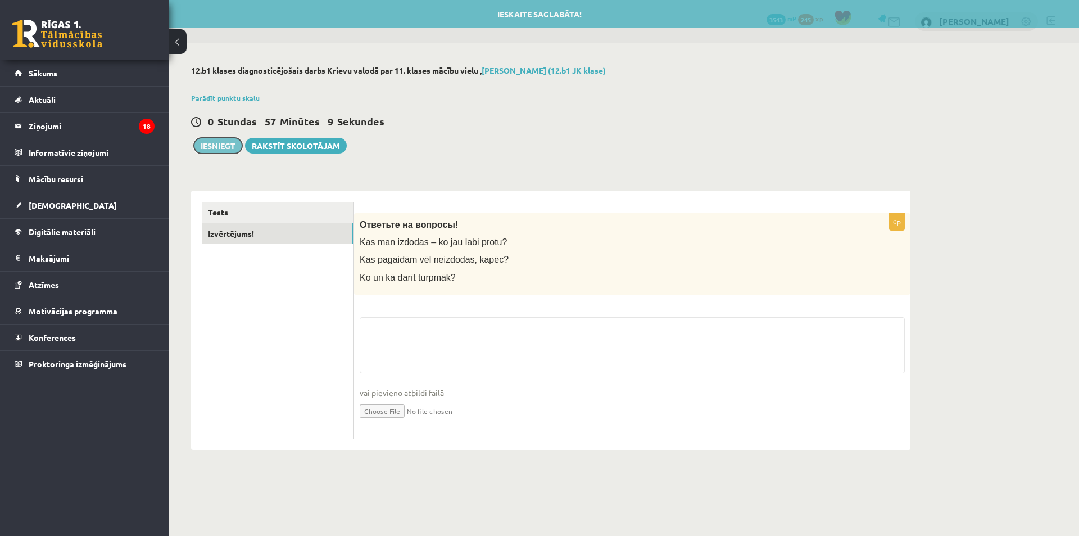
click at [215, 142] on button "Iesniegt" at bounding box center [218, 146] width 48 height 16
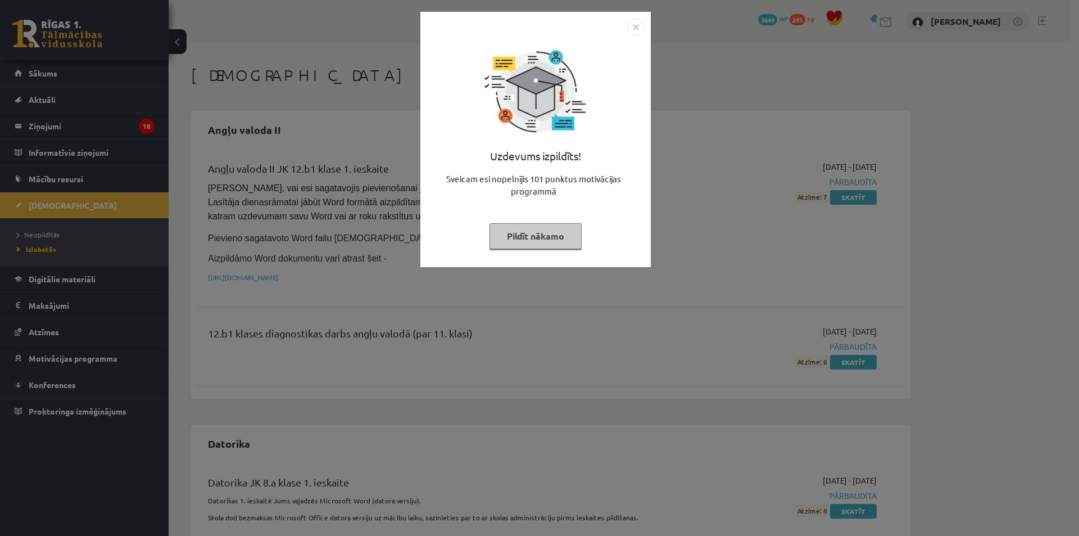
click at [637, 24] on img "Close" at bounding box center [635, 27] width 17 height 17
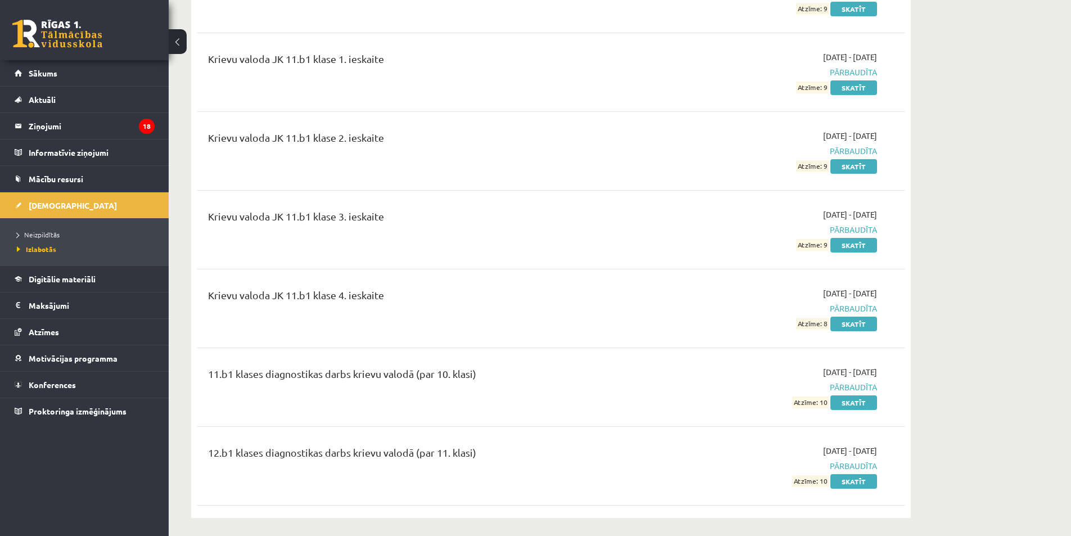
scroll to position [3378, 0]
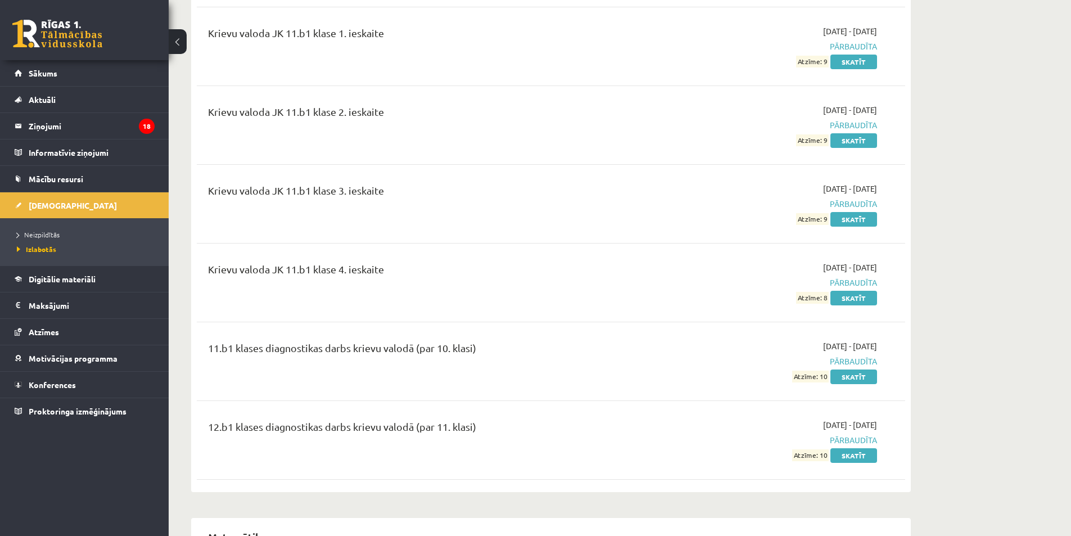
click at [51, 227] on li "Neizpildītās" at bounding box center [87, 234] width 141 height 15
click at [51, 230] on span "Neizpildītās" at bounding box center [41, 234] width 49 height 9
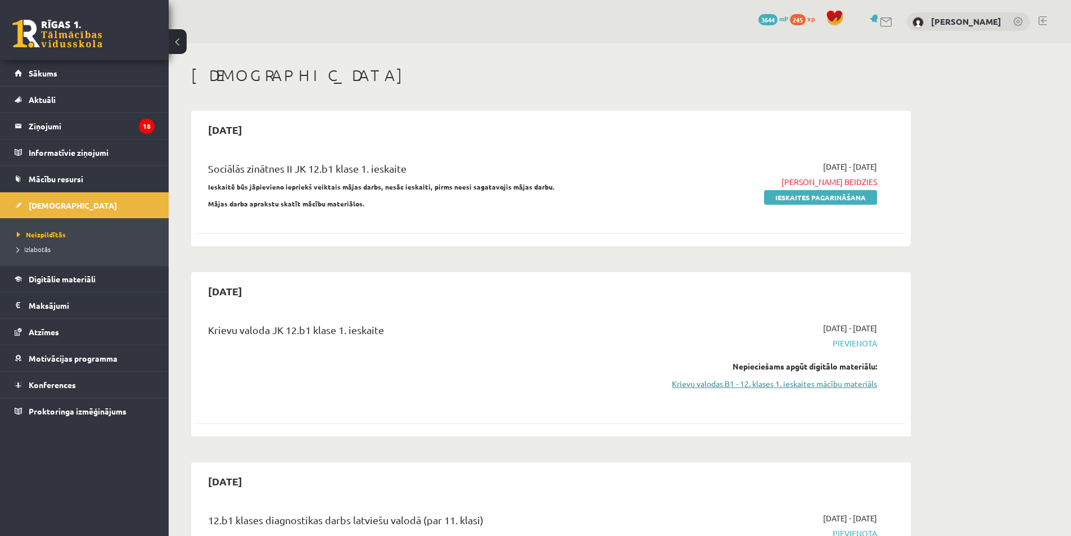
click at [801, 379] on link "Krievu valodas B1 - 12. klases 1. ieskaites mācību materiāls" at bounding box center [771, 384] width 212 height 12
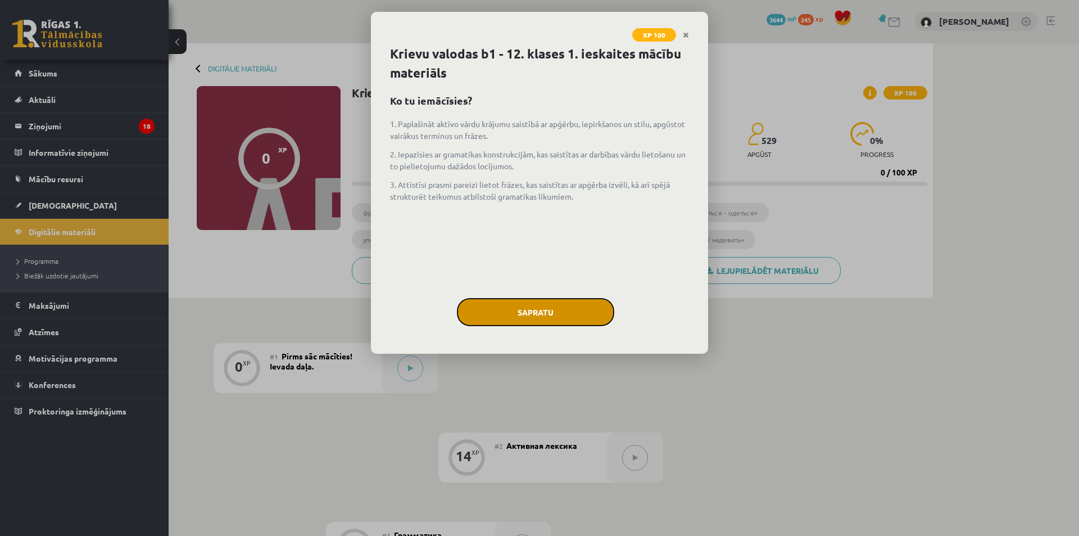
click at [528, 316] on button "Sapratu" at bounding box center [535, 312] width 157 height 28
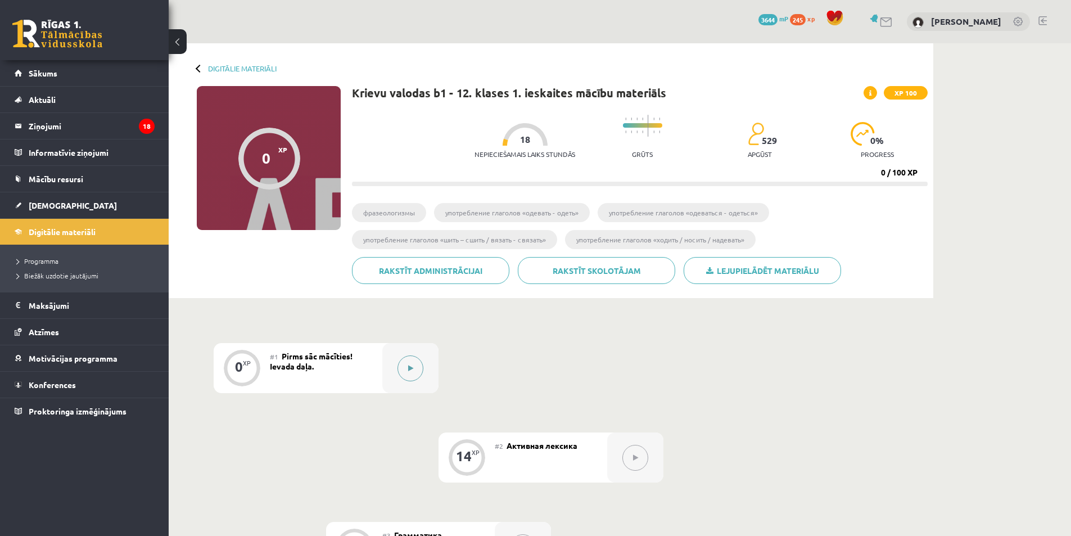
click at [413, 367] on icon at bounding box center [410, 368] width 5 height 7
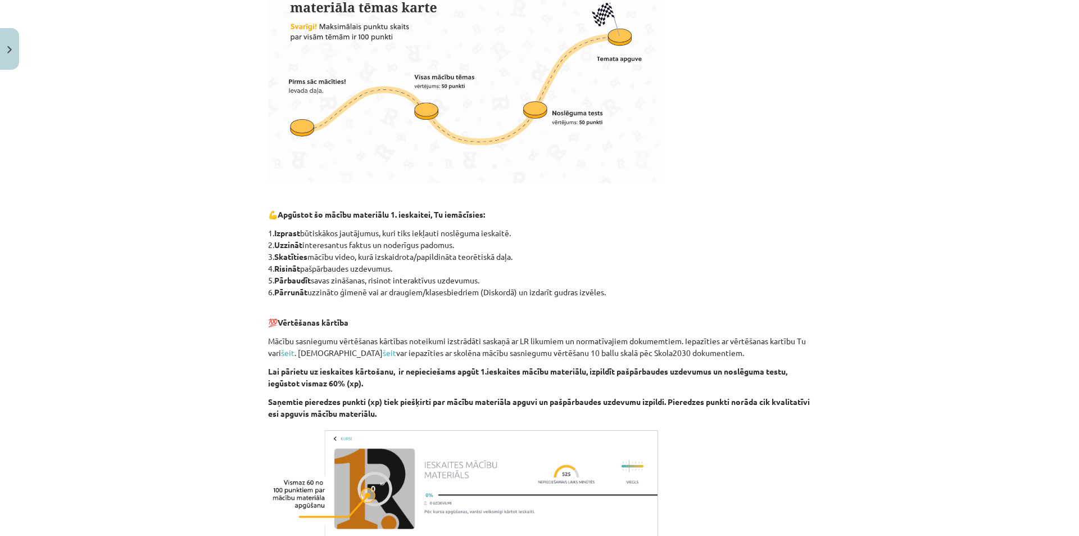
scroll to position [537, 0]
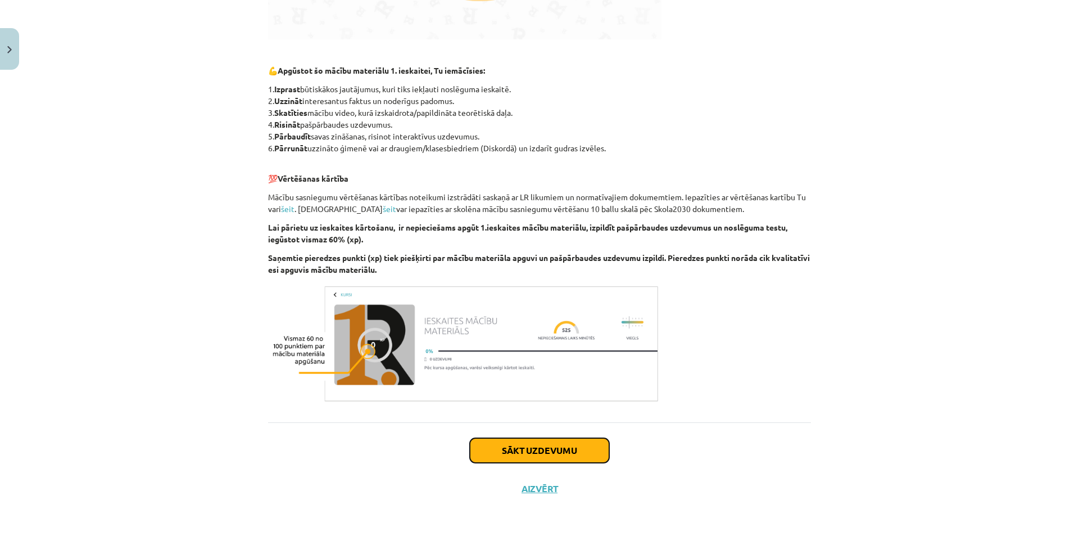
click at [549, 443] on button "Sākt uzdevumu" at bounding box center [539, 450] width 139 height 25
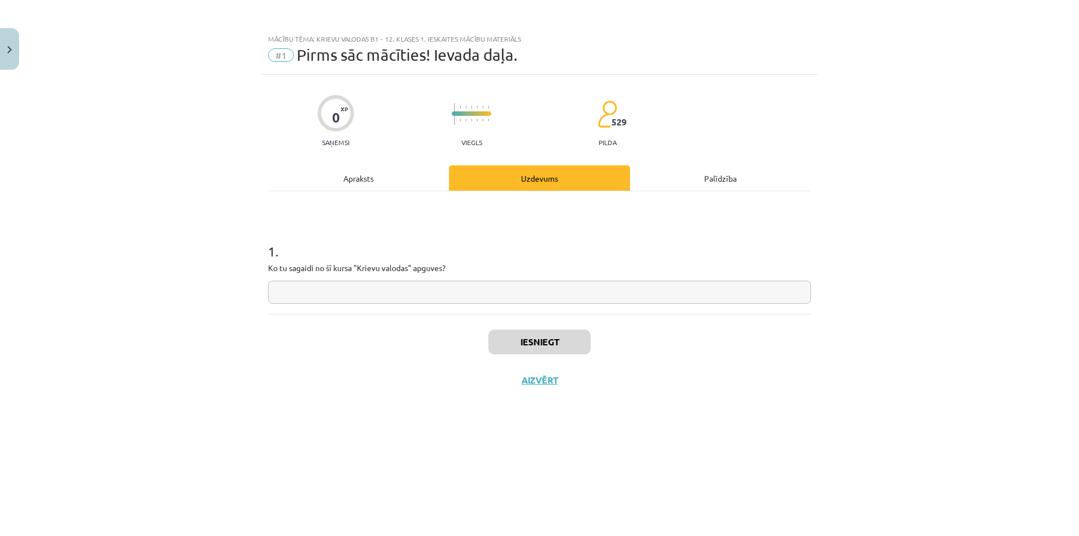
click at [493, 292] on input "text" at bounding box center [539, 291] width 543 height 23
click at [534, 340] on button "Iesniegt" at bounding box center [539, 341] width 102 height 25
click at [547, 384] on button "Nākamā nodarbība" at bounding box center [539, 387] width 110 height 26
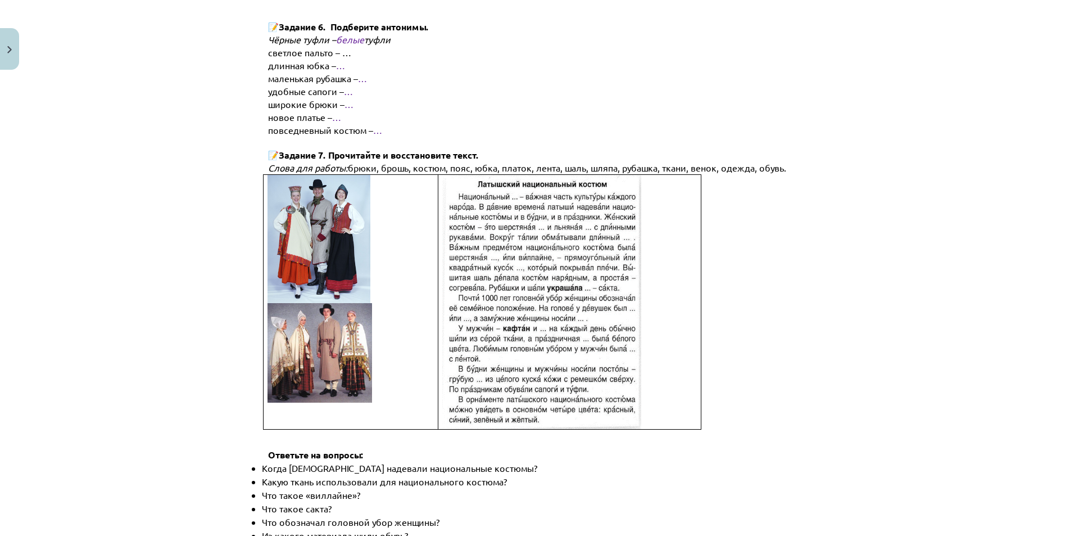
scroll to position [1538, 0]
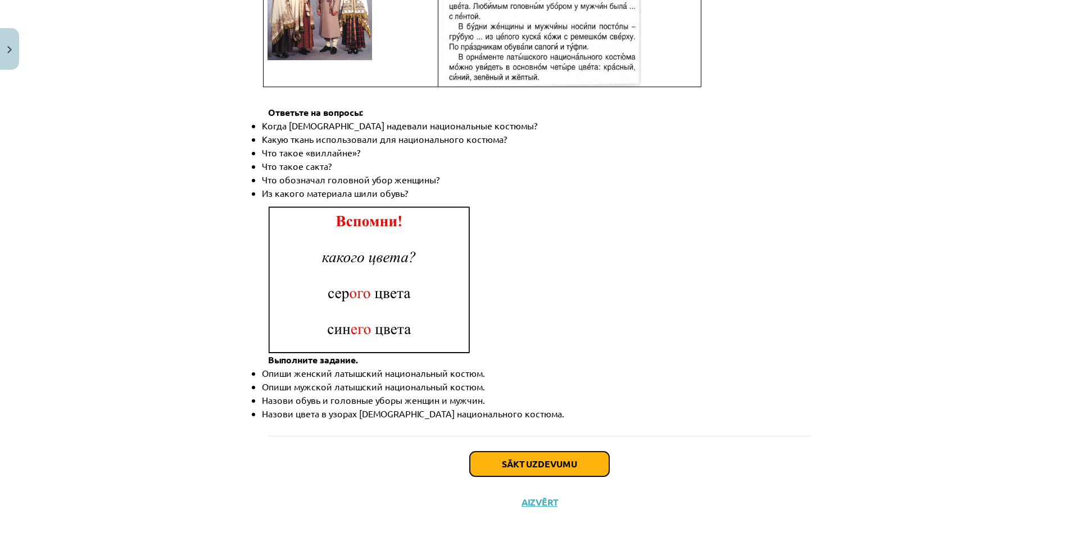
click at [530, 451] on button "Sākt uzdevumu" at bounding box center [539, 463] width 139 height 25
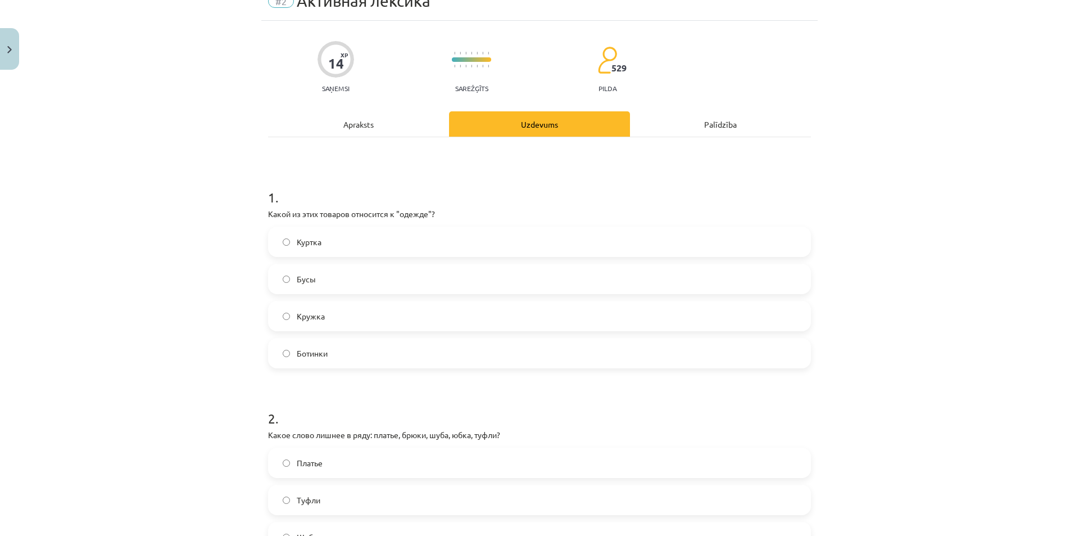
scroll to position [28, 0]
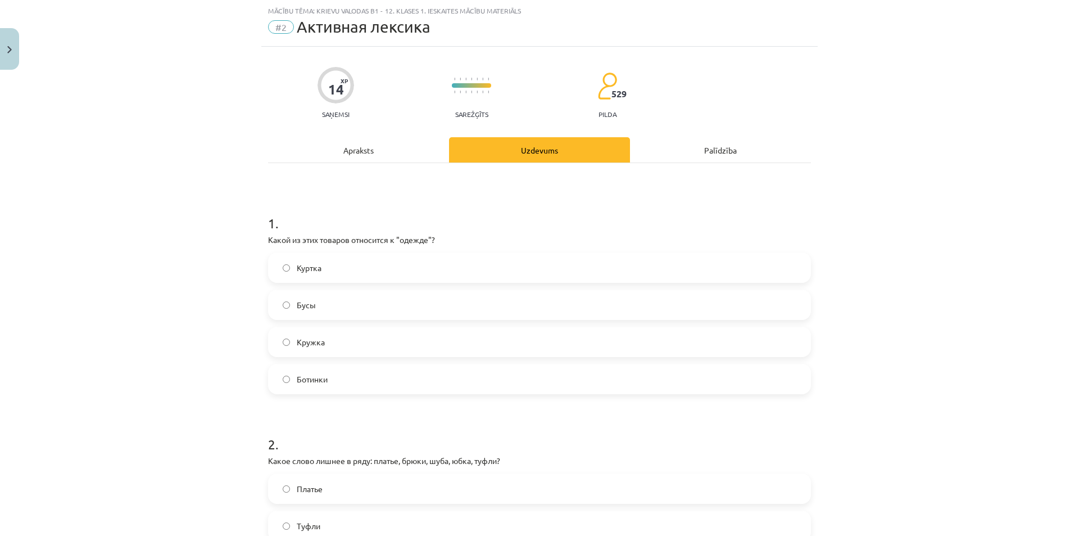
click at [327, 348] on label "Кружка" at bounding box center [539, 342] width 541 height 28
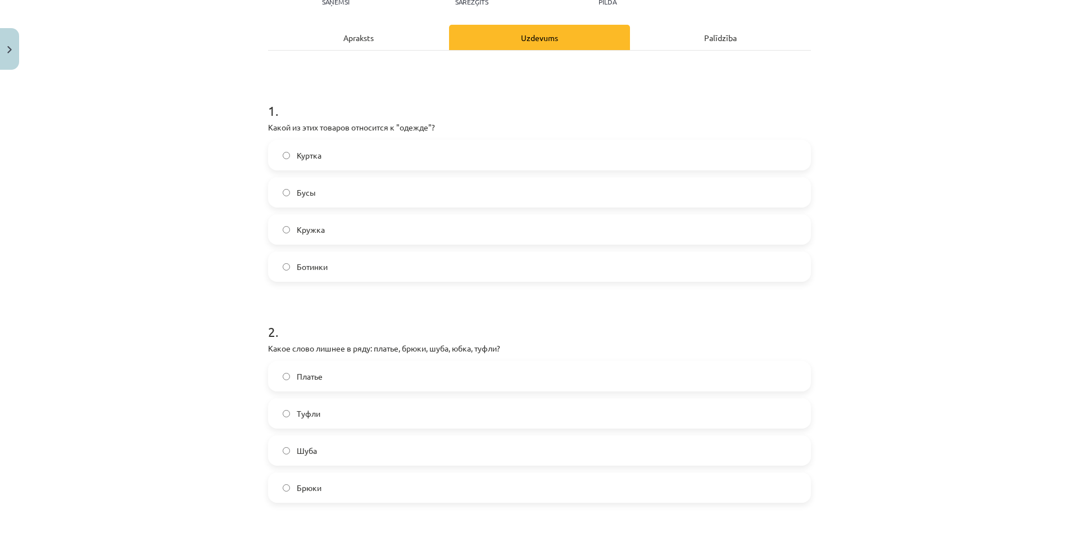
scroll to position [197, 0]
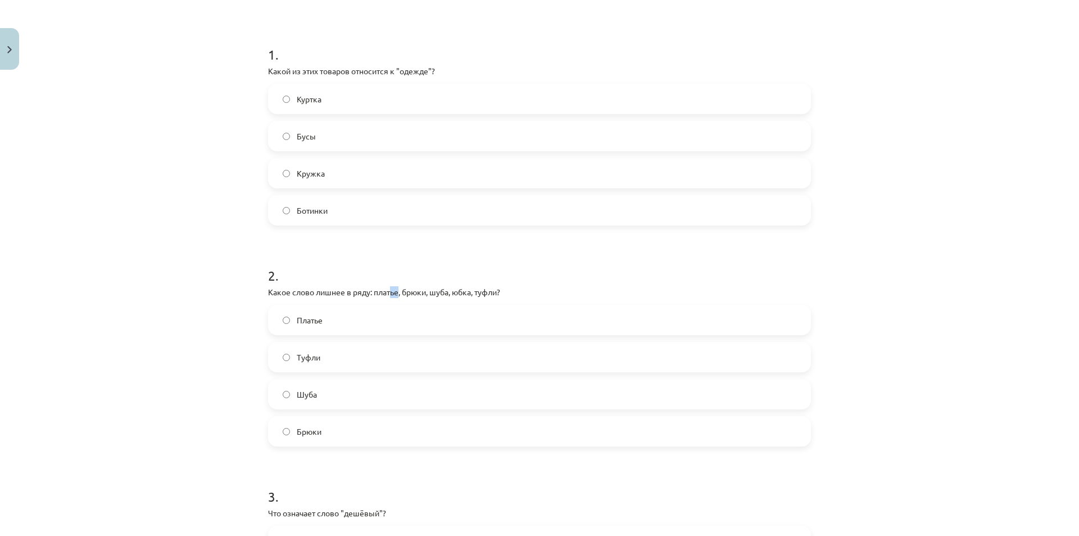
drag, startPoint x: 389, startPoint y: 289, endPoint x: 396, endPoint y: 288, distance: 6.8
click at [396, 288] on p "Какое слово лишнее в ряду: платье, брюки, шуба, юбка, туфли?" at bounding box center [539, 292] width 543 height 12
drag, startPoint x: 406, startPoint y: 289, endPoint x: 422, endPoint y: 291, distance: 15.8
click at [422, 291] on p "Какое слово лишнее в ряду: платье, брюки, шуба, юбка, туфли?" at bounding box center [539, 292] width 543 height 12
click at [425, 279] on h1 "2 ." at bounding box center [539, 265] width 543 height 35
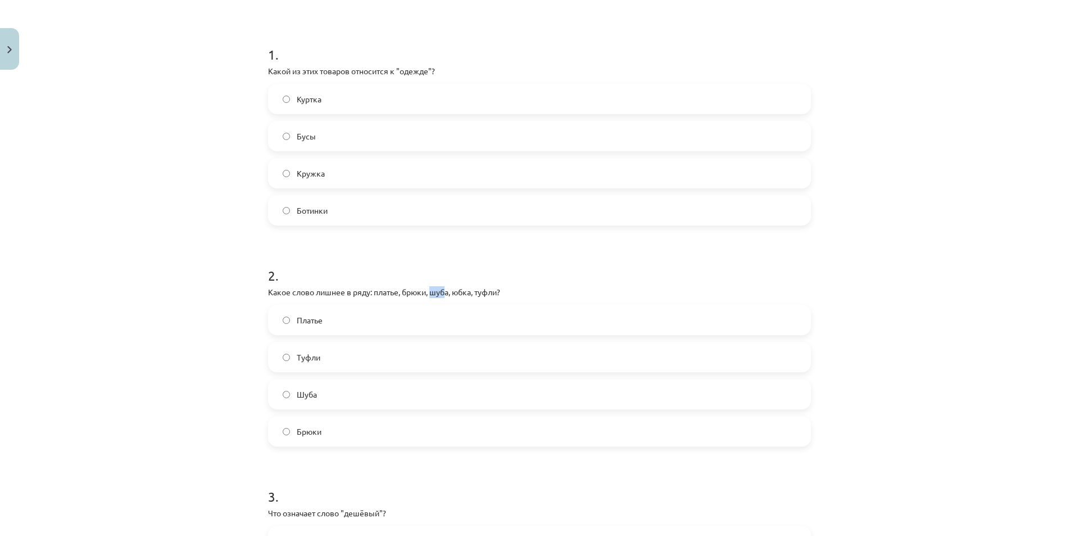
drag, startPoint x: 429, startPoint y: 295, endPoint x: 445, endPoint y: 296, distance: 15.2
click at [445, 296] on p "Какое слово лишнее в ряду: платье, брюки, шуба, юбка, туфли?" at bounding box center [539, 292] width 543 height 12
click at [446, 280] on h1 "2 ." at bounding box center [539, 265] width 543 height 35
drag, startPoint x: 459, startPoint y: 293, endPoint x: 479, endPoint y: 284, distance: 22.4
click at [479, 284] on div "2 . Какое слово лишнее в ряду: платье, брюки, шуба, юбка, туфли? Платье Туфли Ш…" at bounding box center [539, 347] width 543 height 198
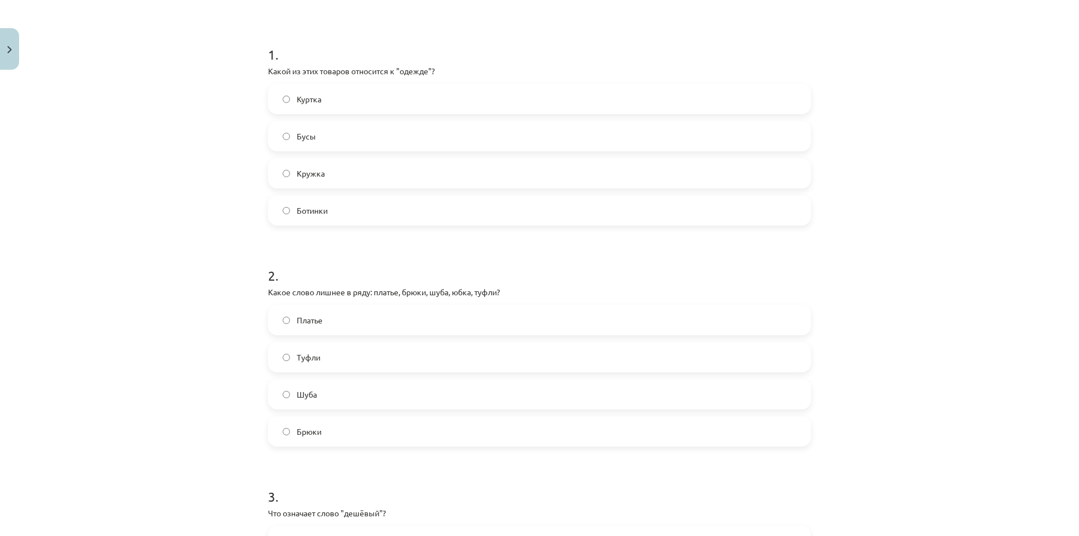
click at [451, 283] on div "2 . Какое слово лишнее в ряду: платье, брюки, шуба, юбка, туфли? Платье Туфли Ш…" at bounding box center [539, 347] width 543 height 198
drag, startPoint x: 377, startPoint y: 294, endPoint x: 397, endPoint y: 288, distance: 21.0
click at [397, 289] on p "Какое слово лишнее в ряду: платье, брюки, шуба, юбка, туфли?" at bounding box center [539, 292] width 543 height 12
click at [418, 265] on h1 "2 ." at bounding box center [539, 265] width 543 height 35
drag, startPoint x: 409, startPoint y: 290, endPoint x: 435, endPoint y: 290, distance: 25.9
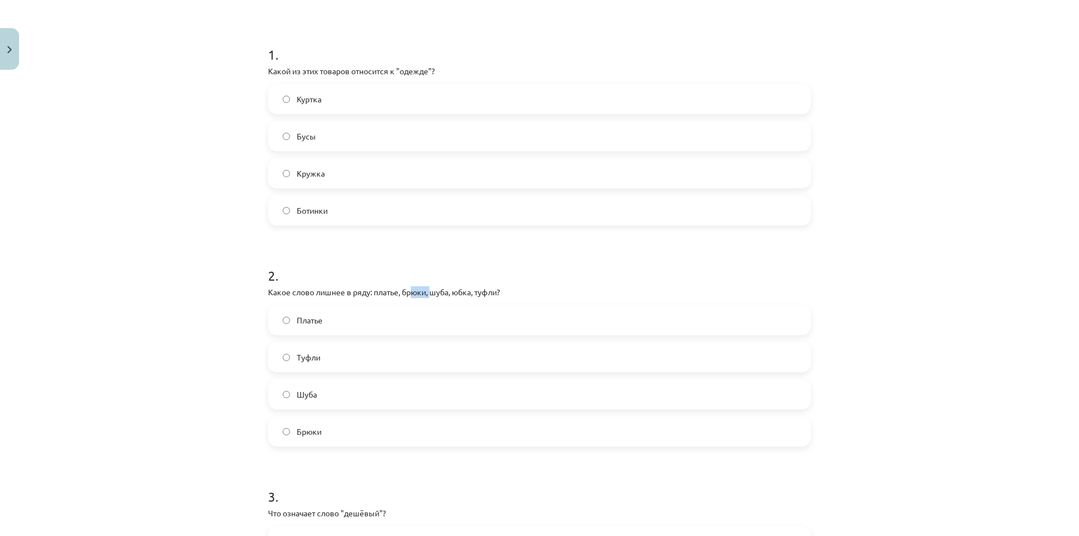
click at [434, 290] on p "Какое слово лишнее в ряду: платье, брюки, шуба, юбка, туфли?" at bounding box center [539, 292] width 543 height 12
click at [438, 278] on h1 "2 ." at bounding box center [539, 265] width 543 height 35
drag, startPoint x: 434, startPoint y: 290, endPoint x: 452, endPoint y: 290, distance: 18.0
click at [452, 290] on p "Какое слово лишнее в ряду: платье, брюки, шуба, юбка, туфли?" at bounding box center [539, 292] width 543 height 12
drag, startPoint x: 455, startPoint y: 283, endPoint x: 457, endPoint y: 291, distance: 7.6
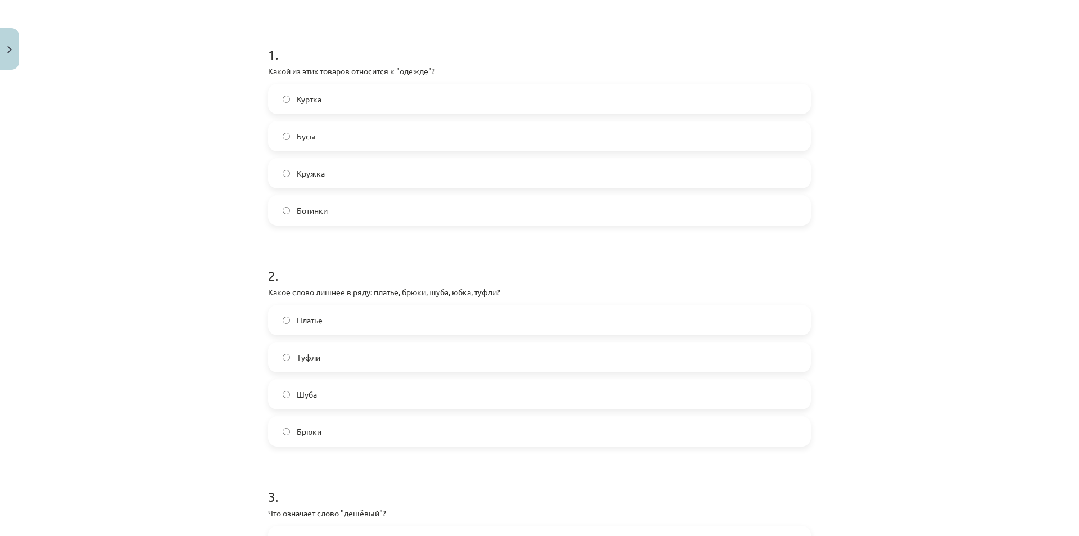
click at [455, 283] on div "2 . Какое слово лишнее в ряду: платье, брюки, шуба, юбка, туфли? Платье Туфли Ш…" at bounding box center [539, 347] width 543 height 198
drag, startPoint x: 457, startPoint y: 291, endPoint x: 468, endPoint y: 292, distance: 10.7
click at [468, 292] on p "Какое слово лишнее в ряду: платье, брюки, шуба, юбка, туфли?" at bounding box center [539, 292] width 543 height 12
click at [463, 279] on h1 "2 ." at bounding box center [539, 265] width 543 height 35
click at [291, 363] on label "Туфли" at bounding box center [539, 357] width 541 height 28
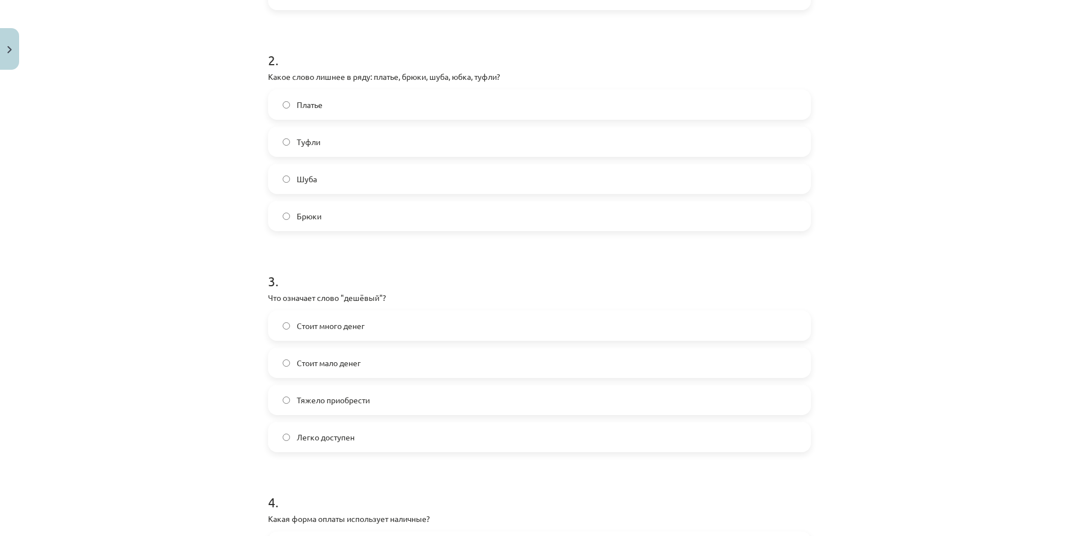
scroll to position [422, 0]
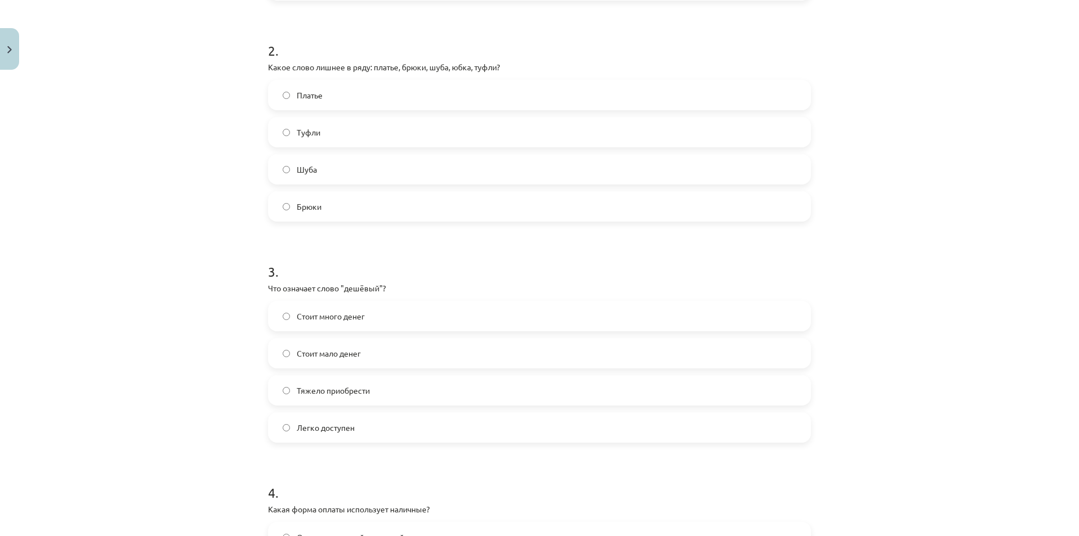
click at [342, 353] on span "Стоит мало денег" at bounding box center [329, 353] width 64 height 12
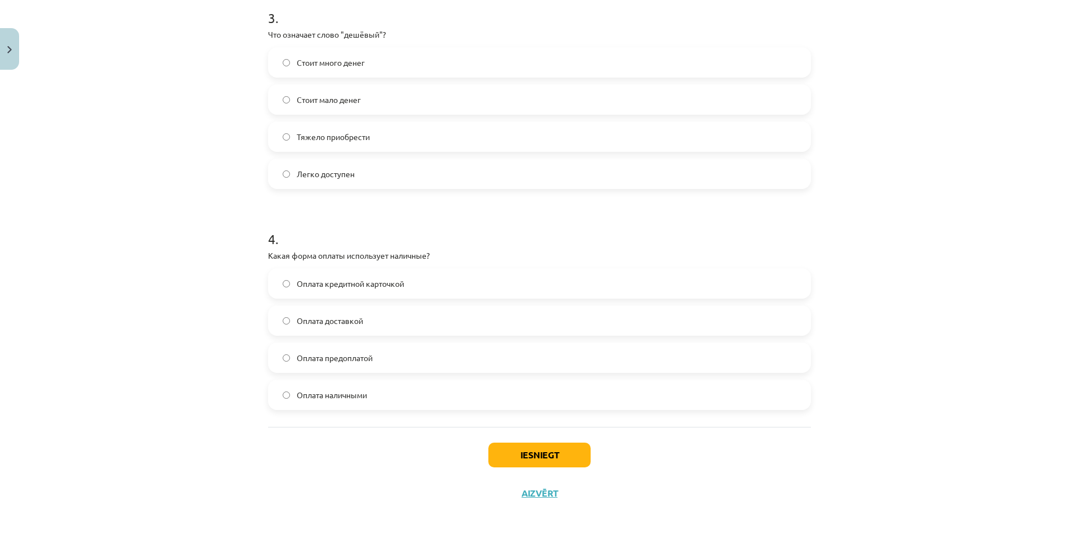
scroll to position [679, 0]
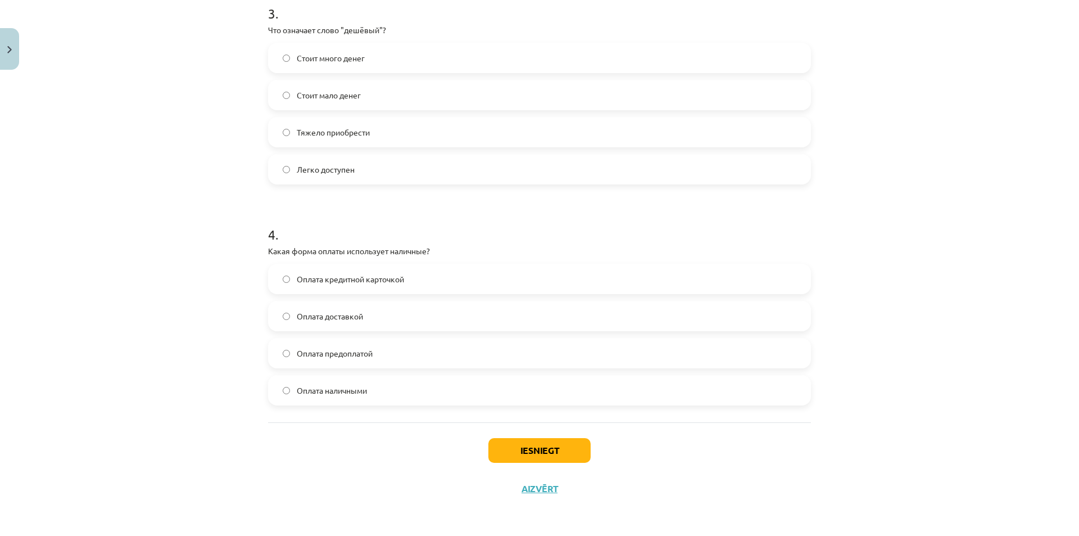
click at [357, 394] on span "Оплата наличными" at bounding box center [332, 390] width 70 height 12
click at [564, 450] on button "Iesniegt" at bounding box center [539, 450] width 102 height 25
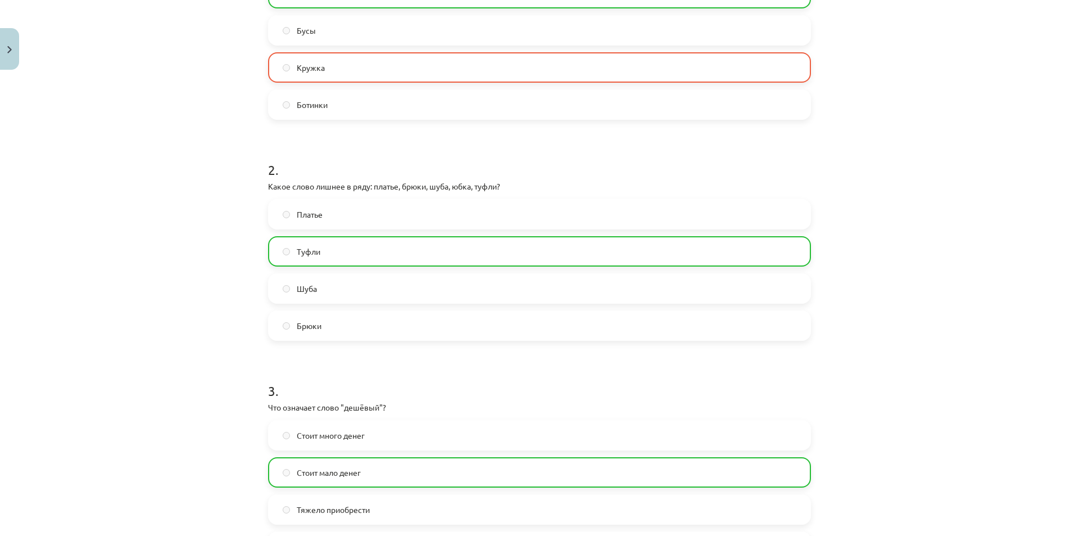
scroll to position [210, 0]
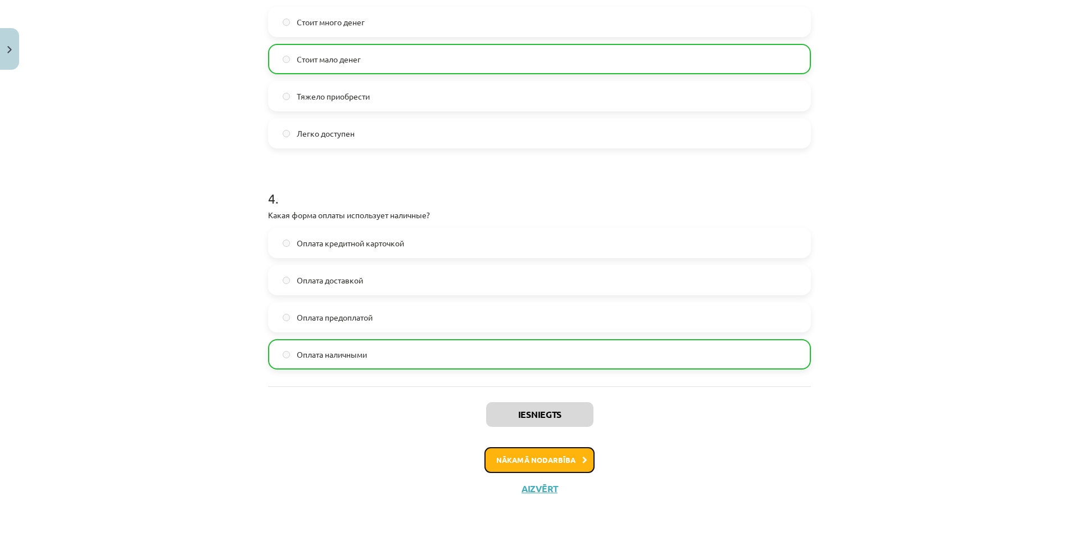
click at [488, 460] on button "Nākamā nodarbība" at bounding box center [539, 460] width 110 height 26
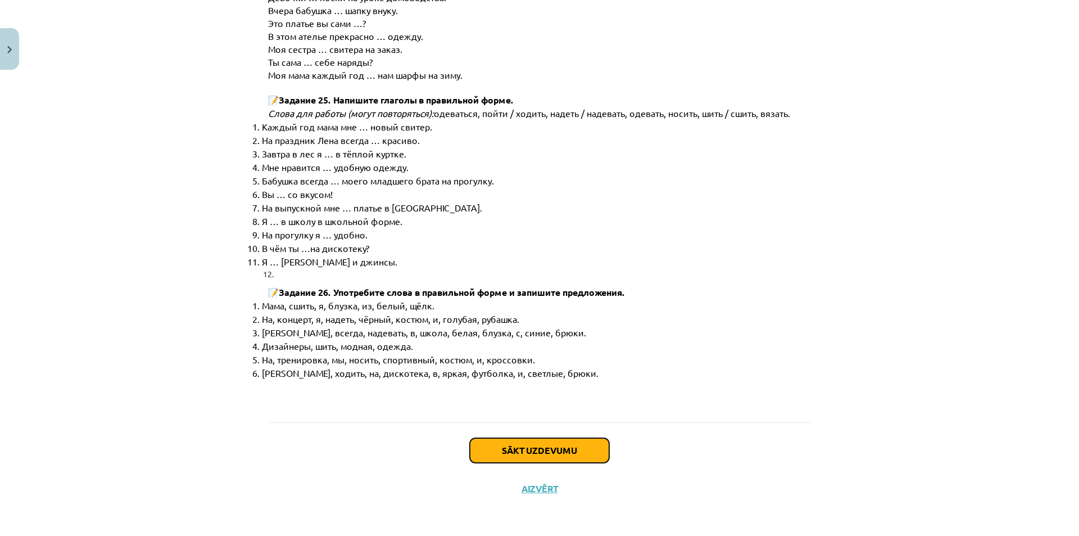
click at [540, 452] on button "Sākt uzdevumu" at bounding box center [539, 450] width 139 height 25
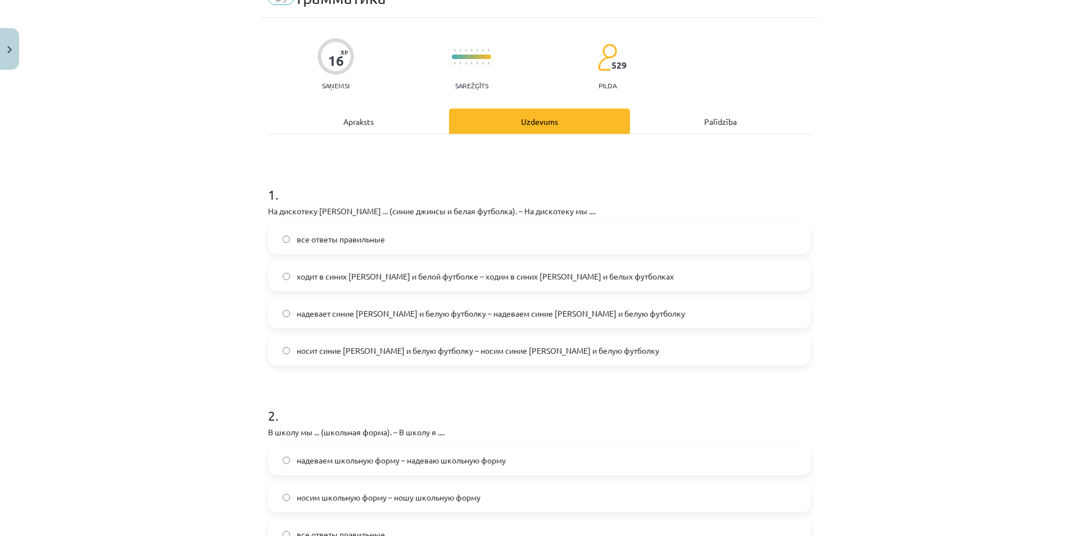
scroll to position [28, 0]
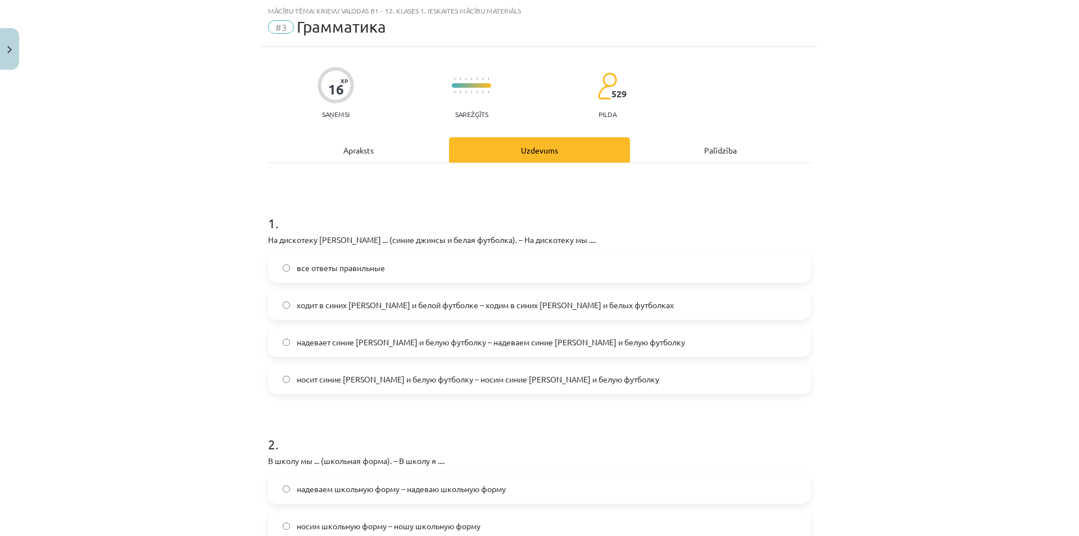
click at [383, 341] on span "надевает синие джинсы и белую футболку – надеваем синие джинсы и белую футболку" at bounding box center [491, 342] width 388 height 12
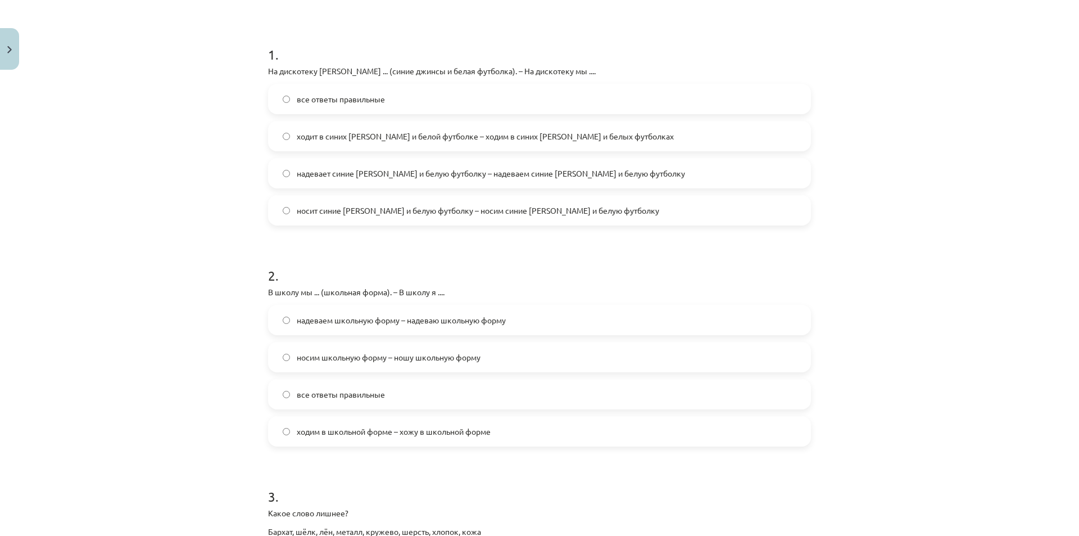
click at [387, 320] on span "надеваем школьную форму – надеваю школьную форму" at bounding box center [401, 320] width 209 height 12
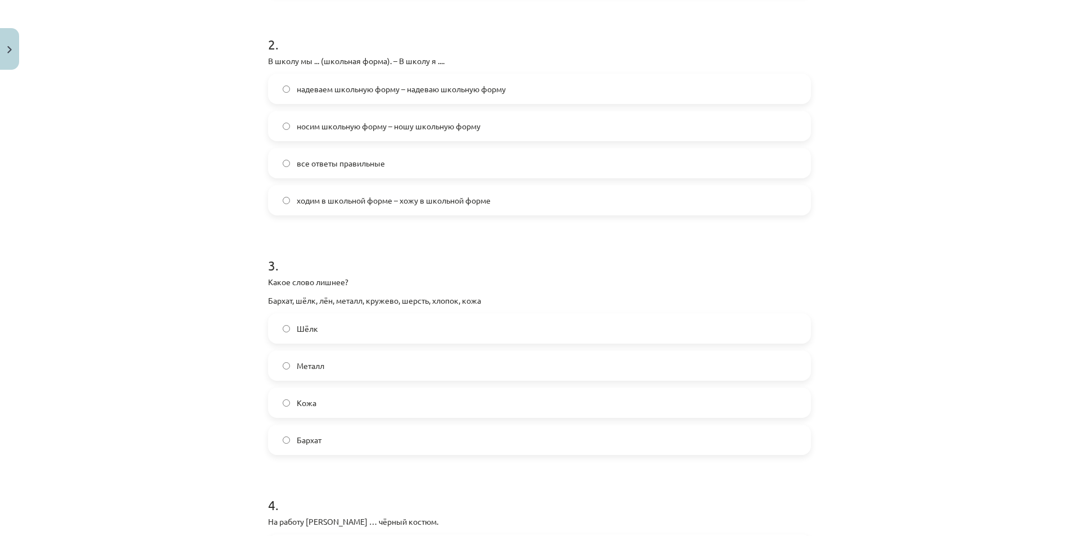
scroll to position [478, 0]
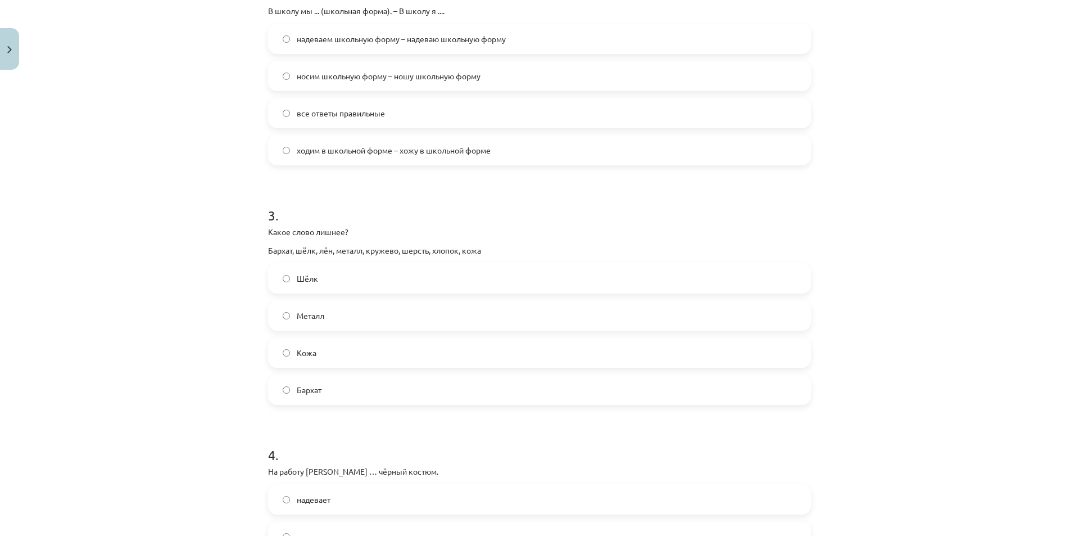
click at [312, 318] on span "Металл" at bounding box center [311, 316] width 28 height 12
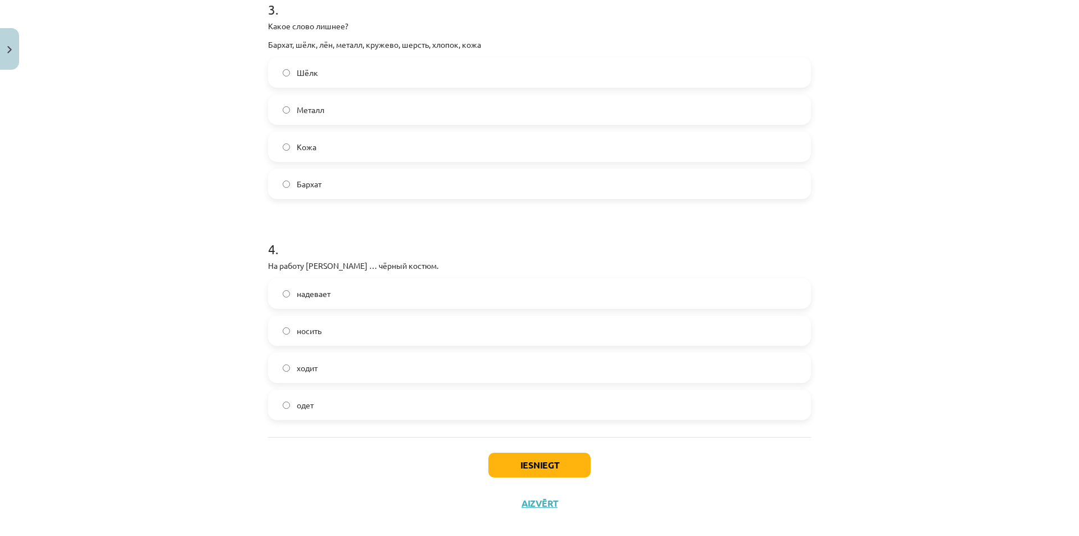
scroll to position [698, 0]
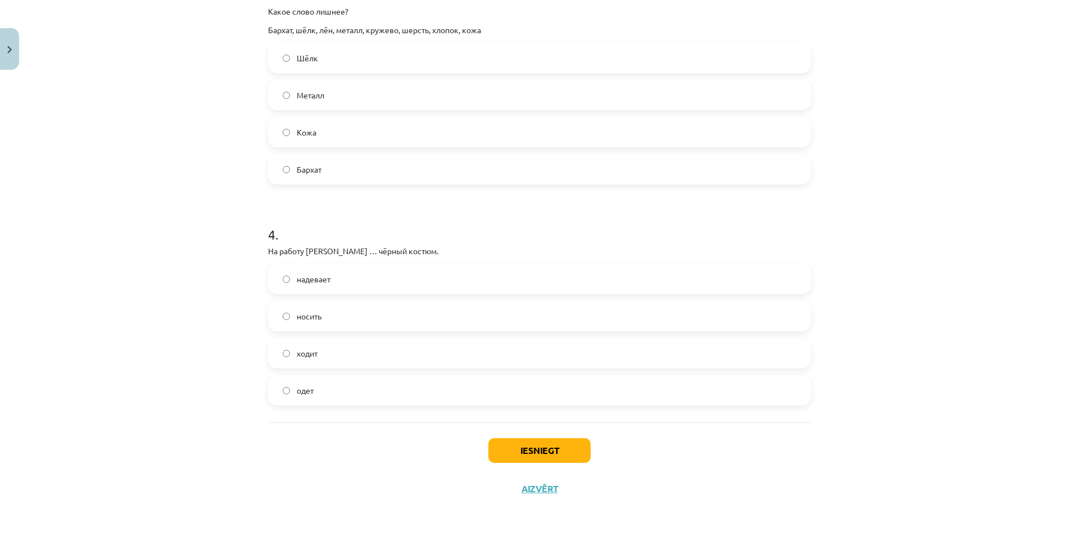
click at [312, 273] on span "надевает" at bounding box center [314, 279] width 34 height 12
click at [543, 448] on button "Iesniegt" at bounding box center [539, 450] width 102 height 25
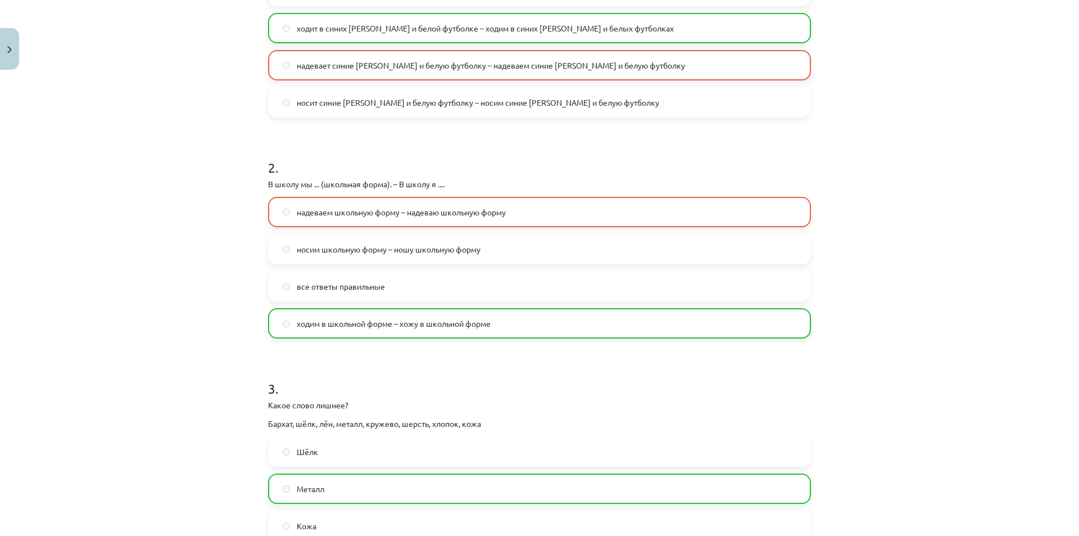
scroll to position [248, 0]
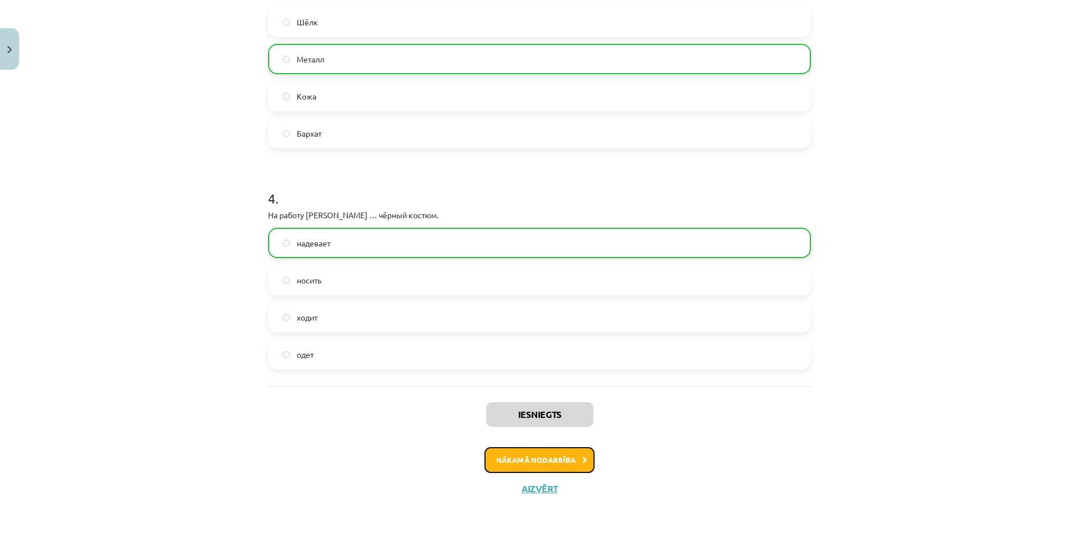
click at [543, 453] on button "Nākamā nodarbība" at bounding box center [539, 460] width 110 height 26
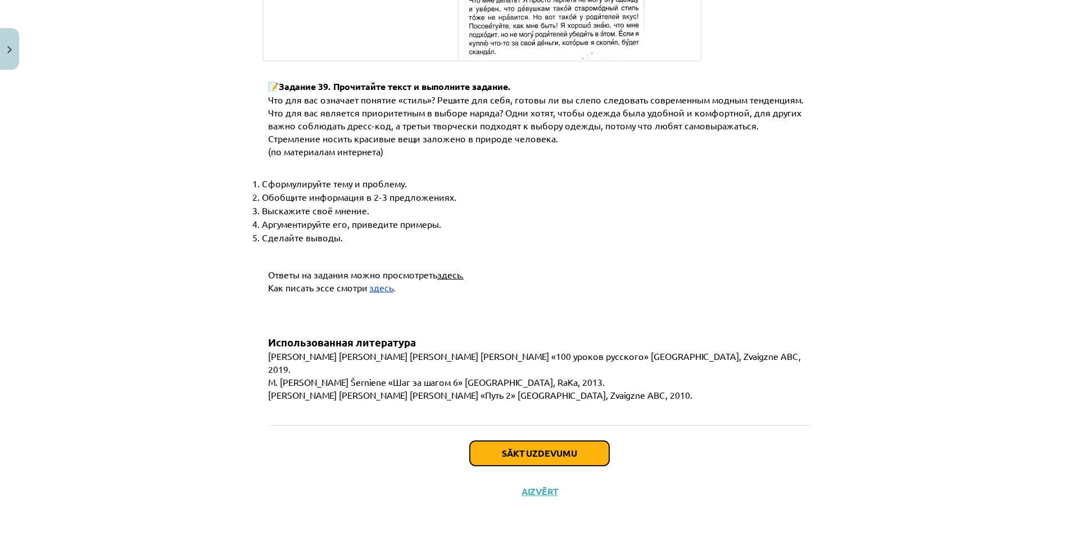
click at [559, 456] on button "Sākt uzdevumu" at bounding box center [539, 453] width 139 height 25
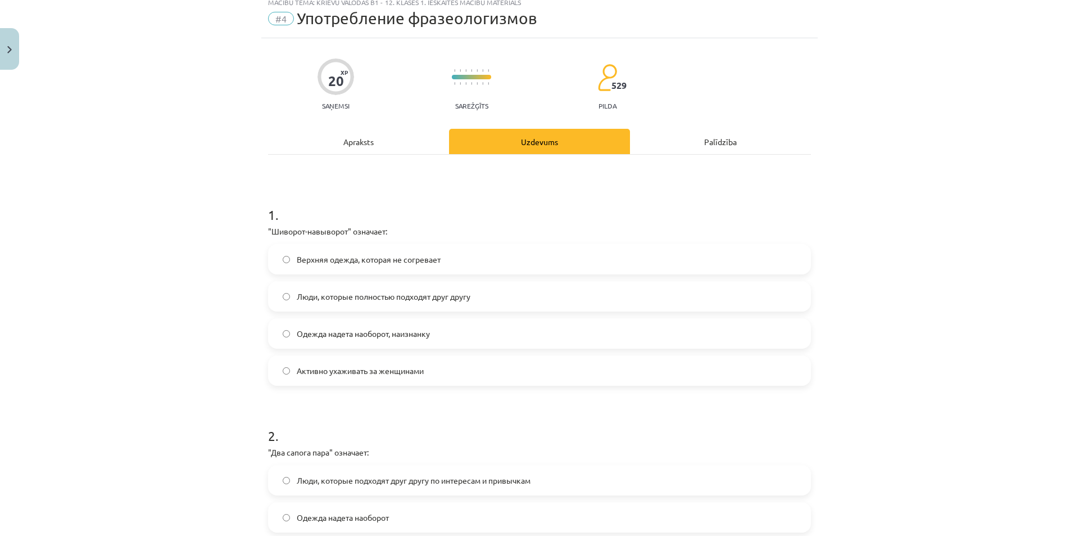
scroll to position [28, 0]
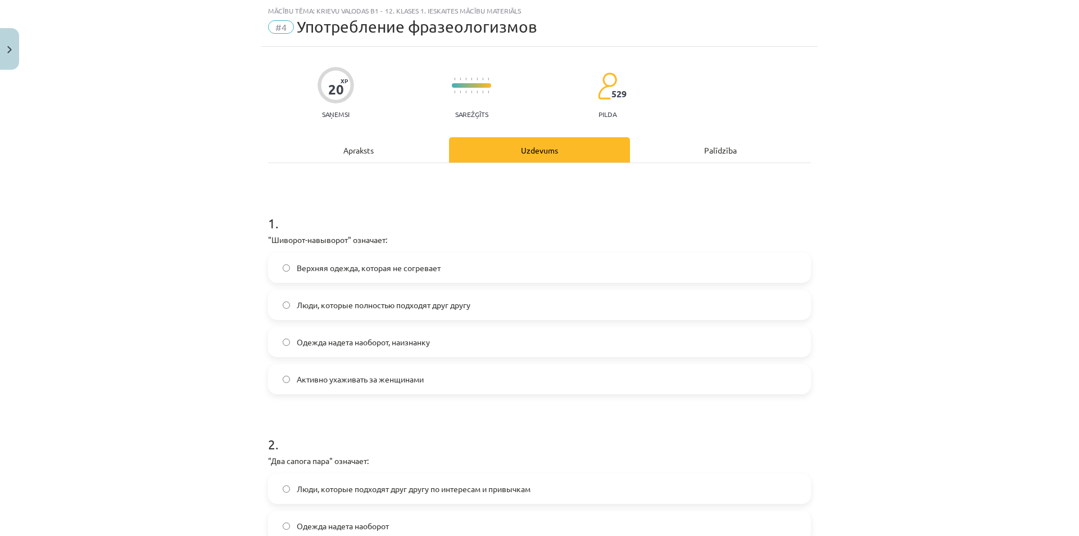
click at [373, 342] on span "Одежда надета наоборот, наизнанку" at bounding box center [363, 342] width 133 height 12
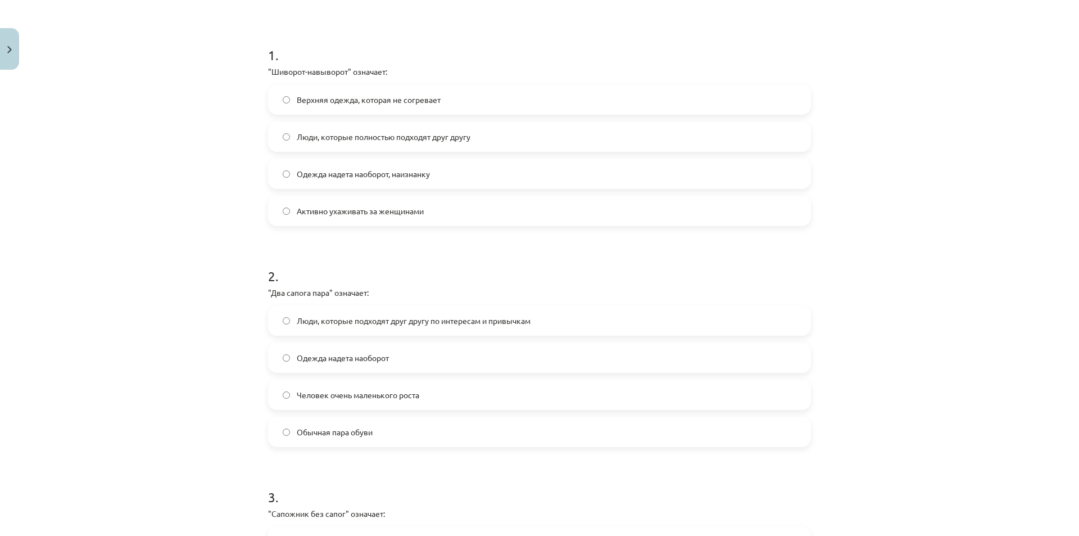
scroll to position [197, 0]
click at [437, 315] on span "Люди, которые подходят друг другу по интересам и привычкам" at bounding box center [414, 320] width 234 height 12
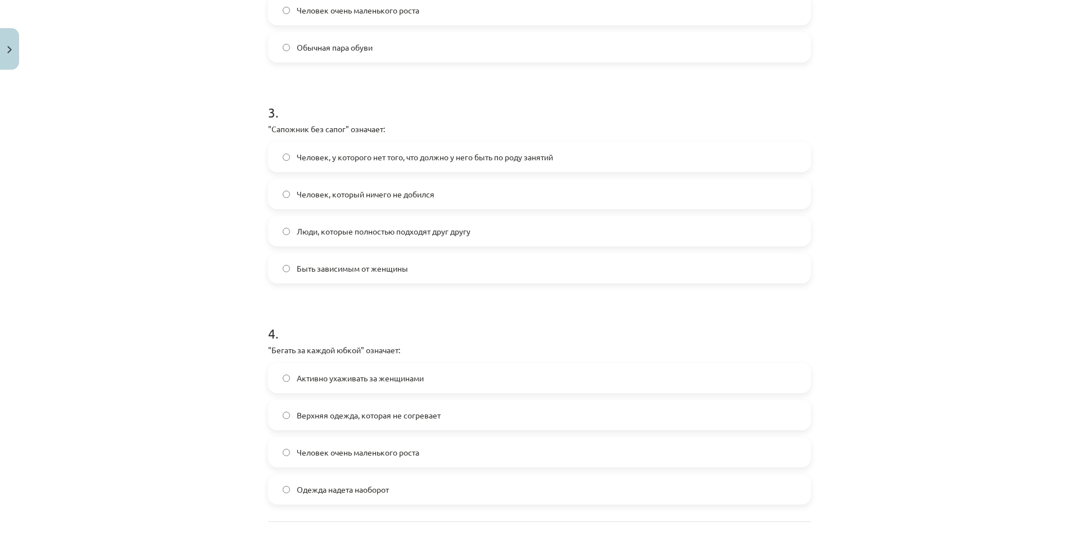
scroll to position [590, 0]
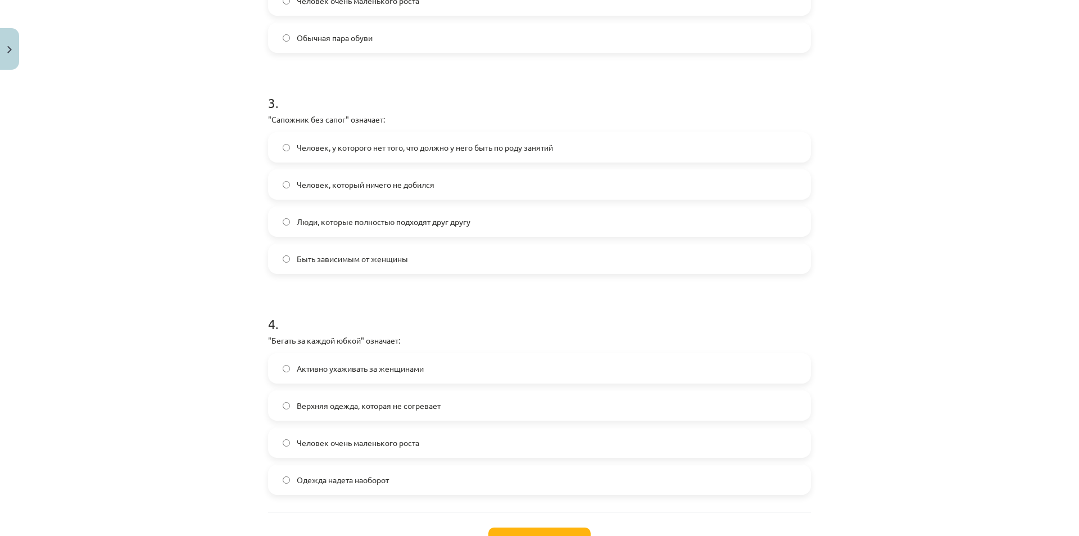
click at [345, 372] on span "Активно ухаживать за женщинами" at bounding box center [360, 369] width 127 height 12
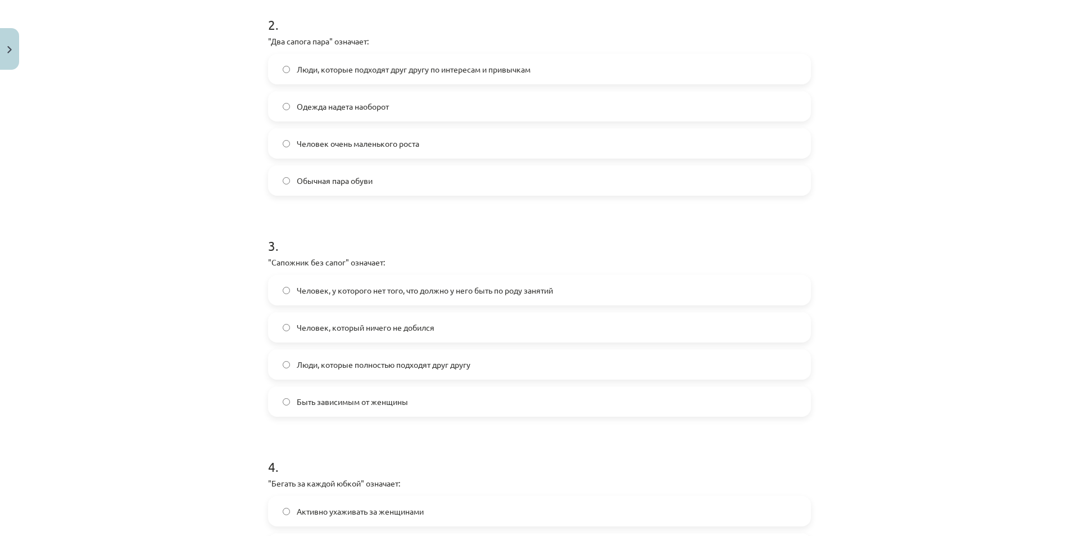
scroll to position [422, 0]
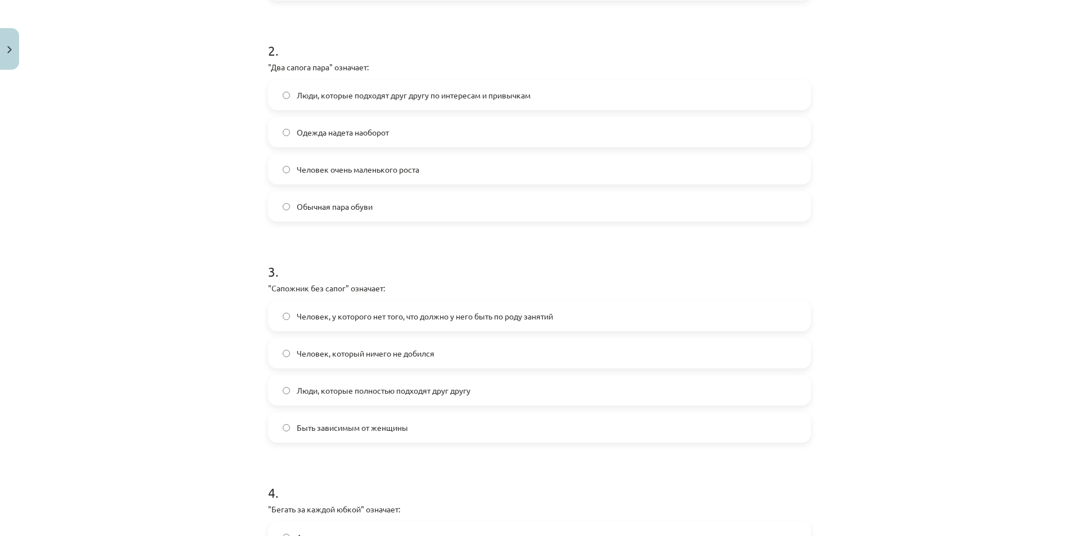
click at [513, 315] on span "Человек, у которого нет того, что должно у него быть по роду занятий" at bounding box center [425, 316] width 256 height 12
click at [362, 359] on label "Человек, который ничего не добился" at bounding box center [539, 353] width 541 height 28
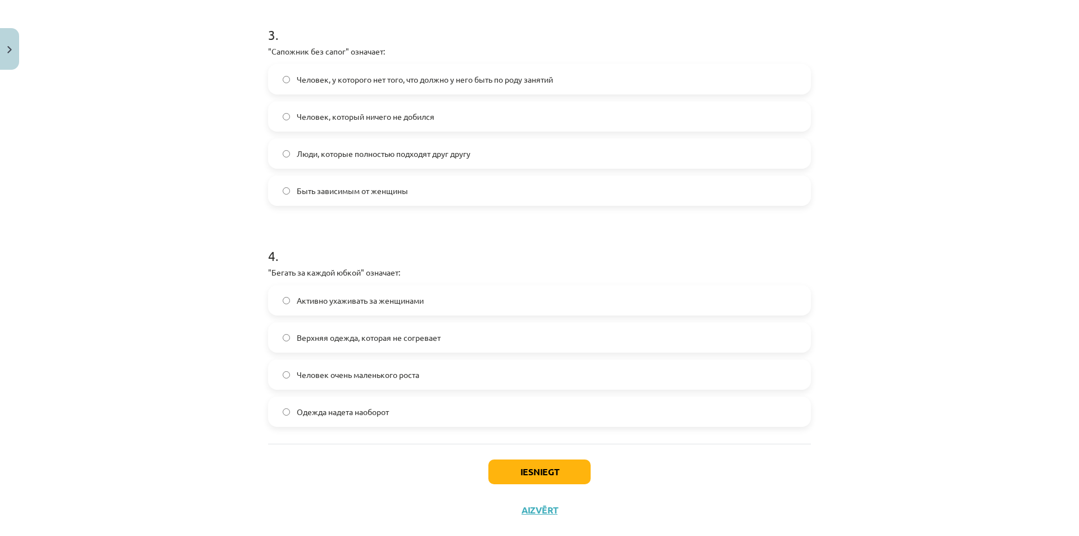
scroll to position [679, 0]
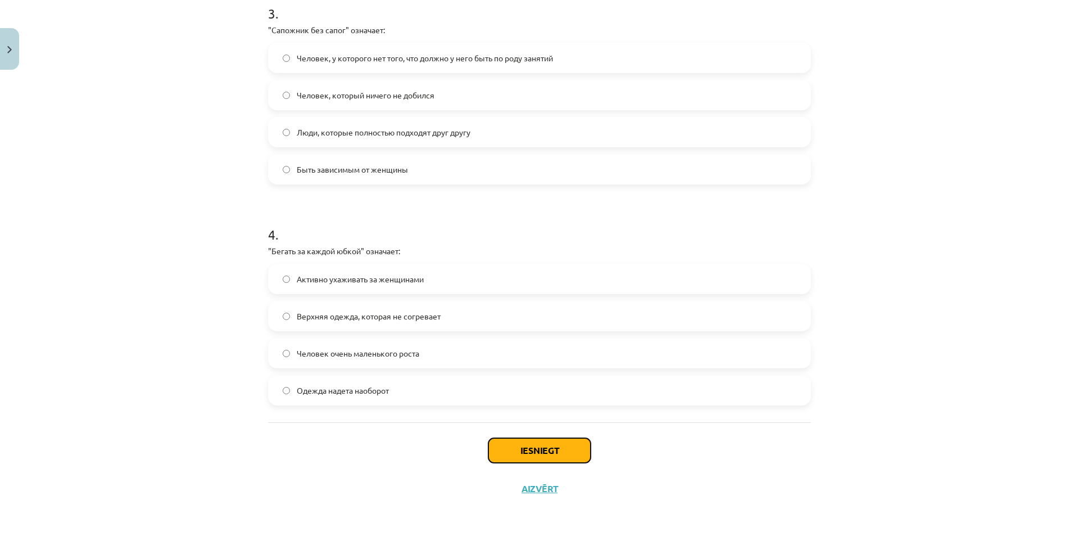
click at [552, 444] on button "Iesniegt" at bounding box center [539, 450] width 102 height 25
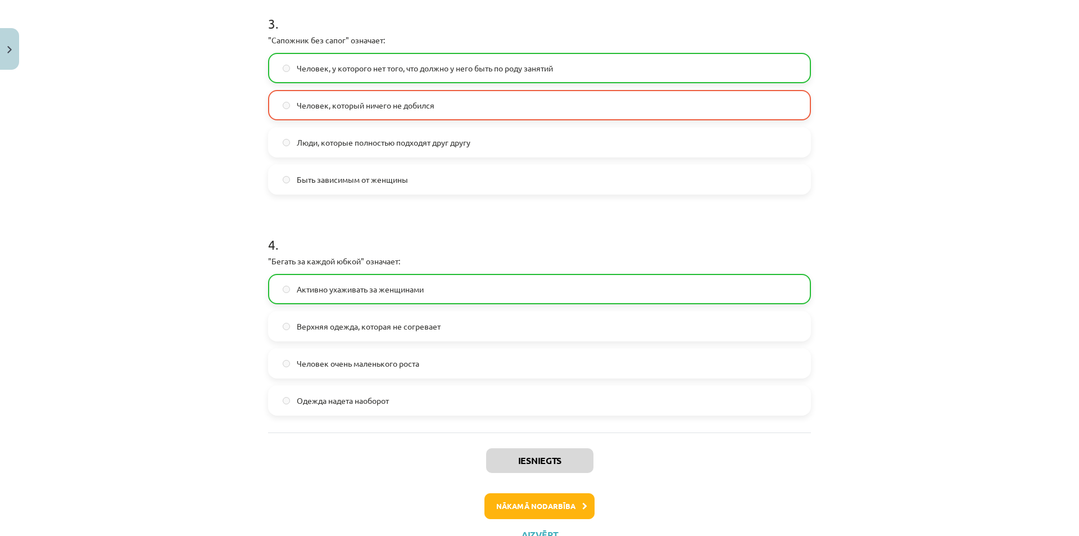
scroll to position [715, 0]
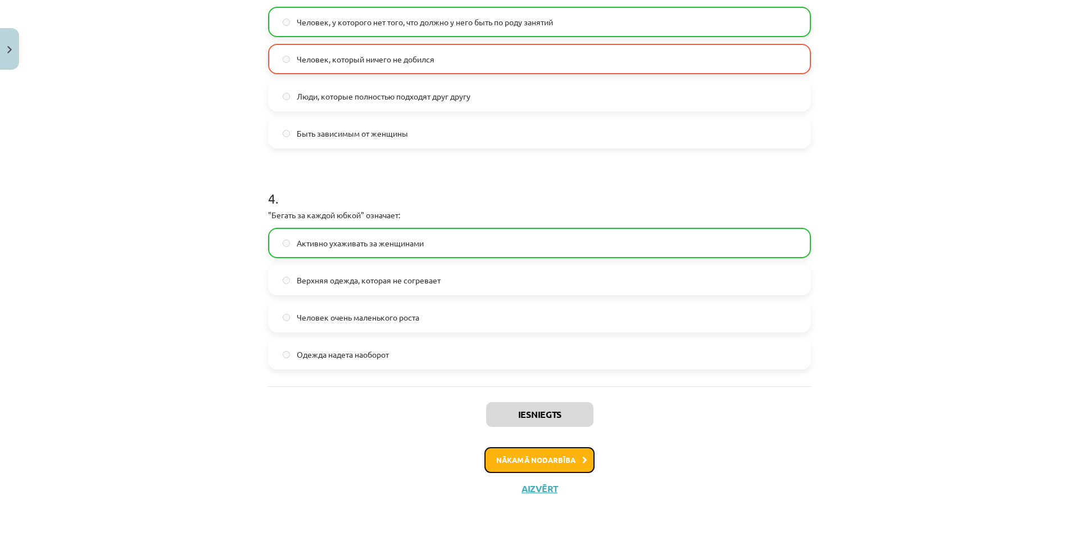
click at [512, 456] on button "Nākamā nodarbība" at bounding box center [539, 460] width 110 height 26
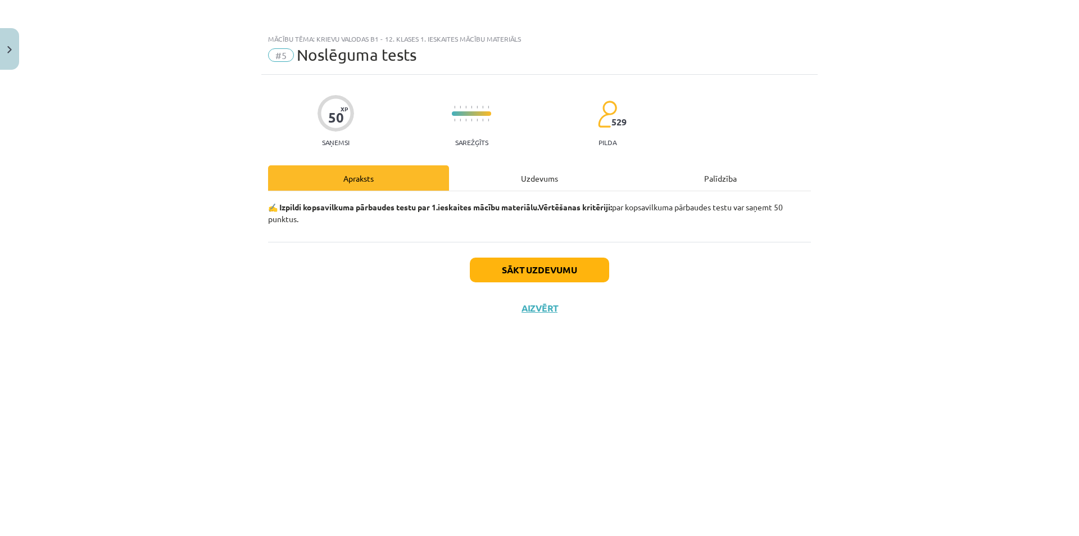
scroll to position [0, 0]
click at [507, 266] on button "Sākt uzdevumu" at bounding box center [539, 269] width 139 height 25
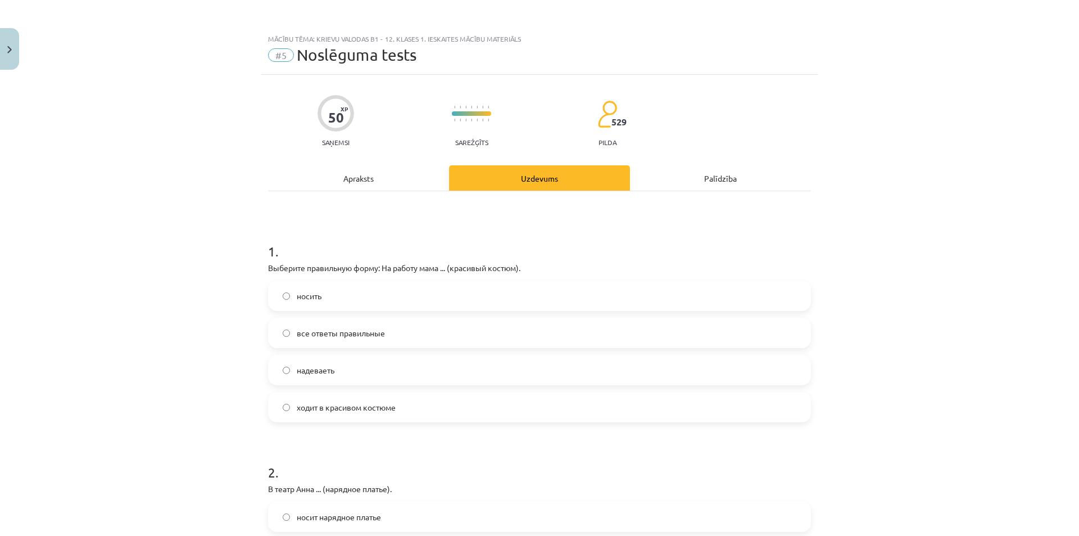
click at [379, 406] on span "ходит в красивом костюме" at bounding box center [346, 407] width 99 height 12
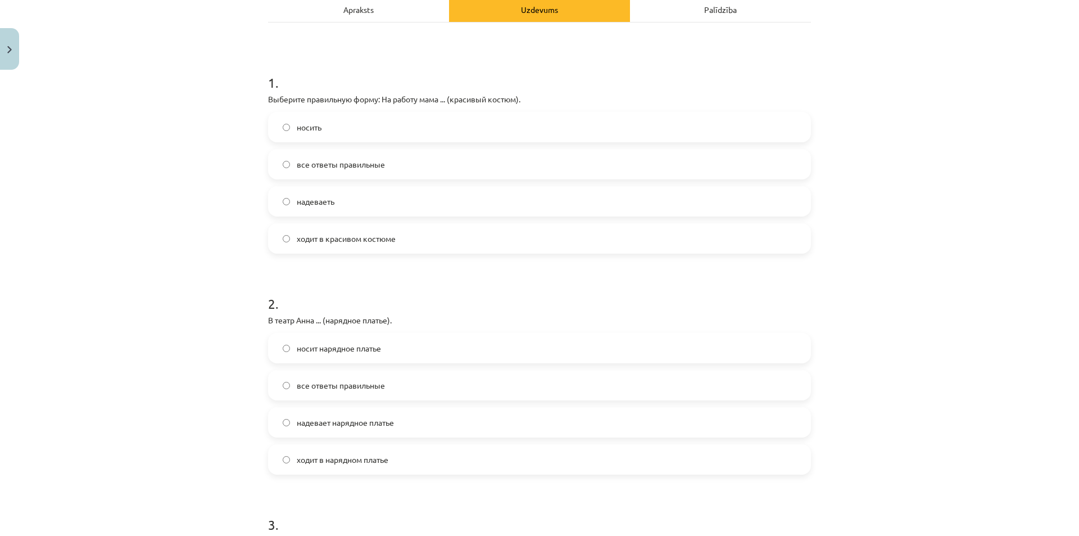
click at [343, 427] on span "надевает нарядное платье" at bounding box center [345, 422] width 97 height 12
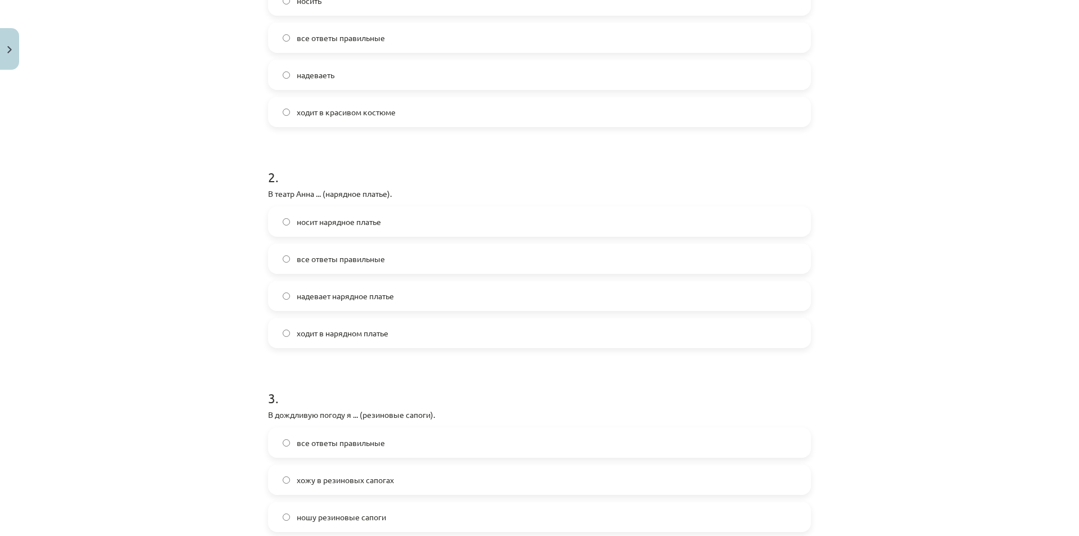
scroll to position [393, 0]
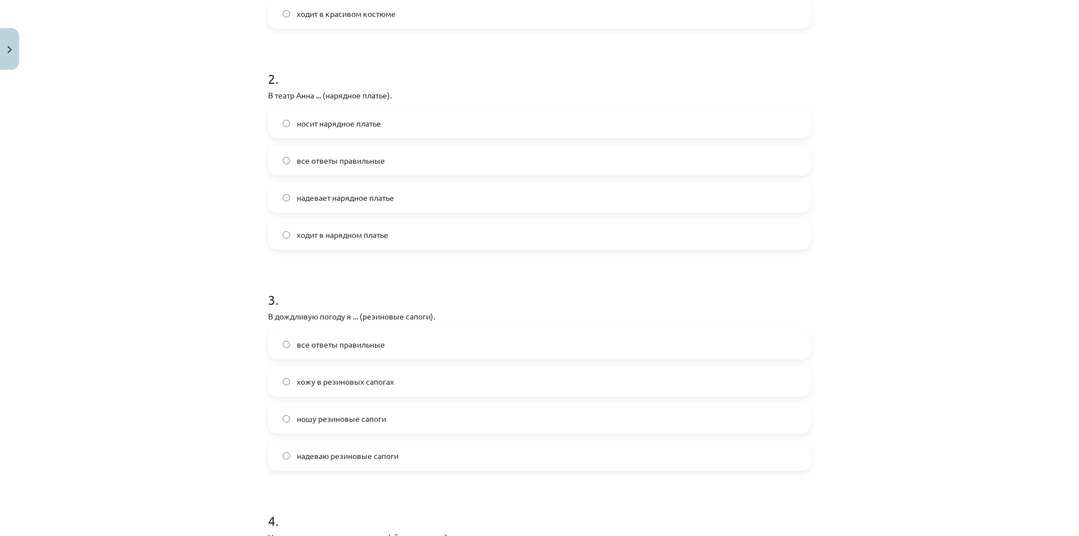
click at [341, 422] on span "ношу резиновые сапоги" at bounding box center [341, 419] width 89 height 12
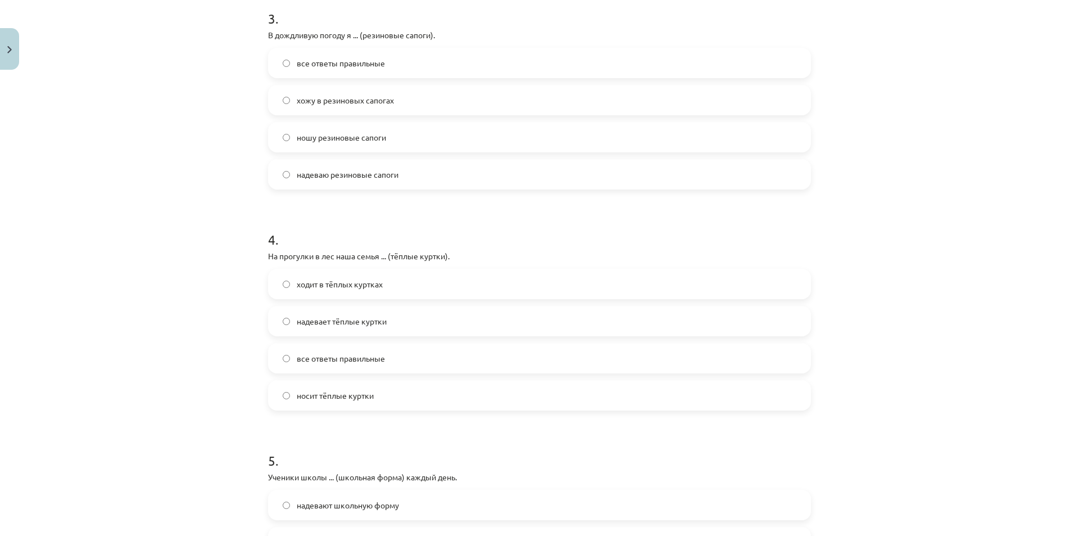
scroll to position [843, 0]
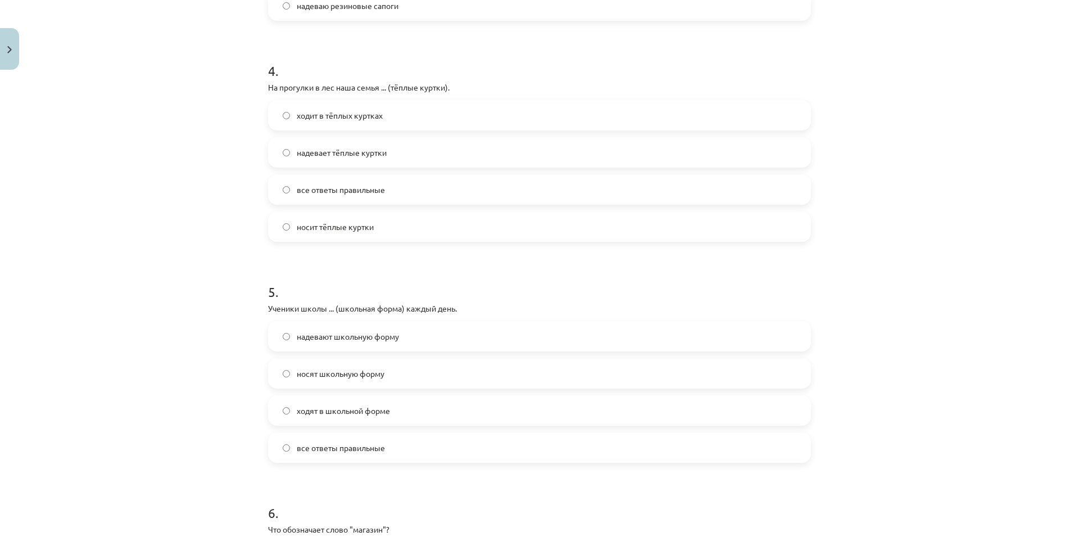
click at [356, 337] on span "надевают школьную форму" at bounding box center [348, 336] width 102 height 12
click at [336, 405] on span "ходят в школьной форме" at bounding box center [343, 411] width 93 height 12
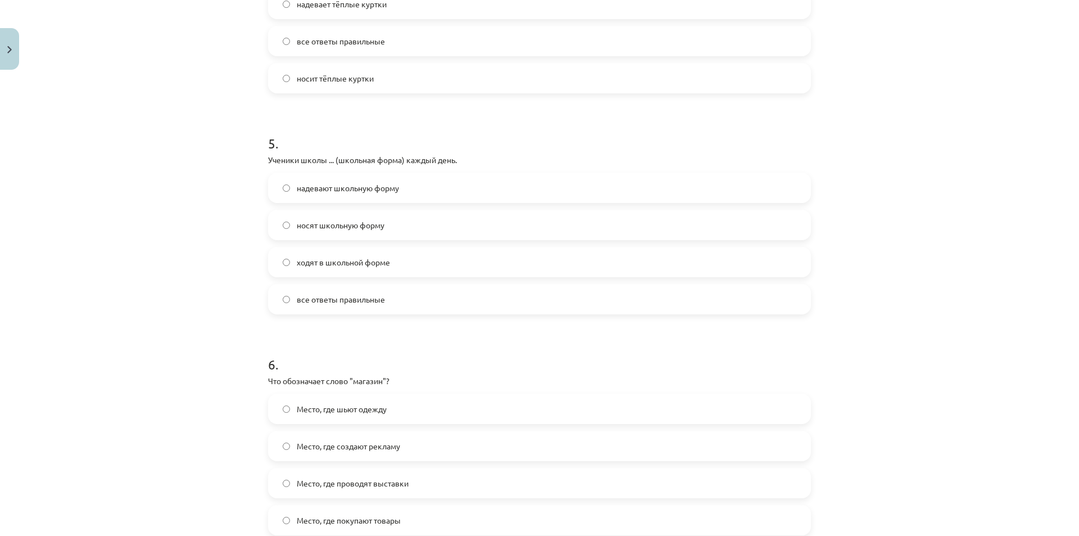
scroll to position [1068, 0]
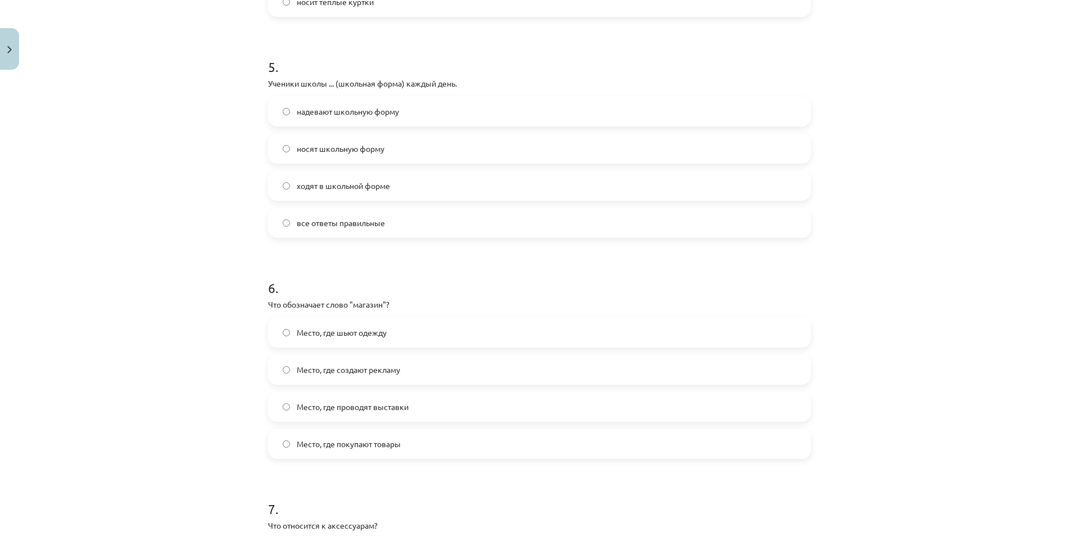
click at [342, 445] on span "Место, где покупают товары" at bounding box center [349, 444] width 104 height 12
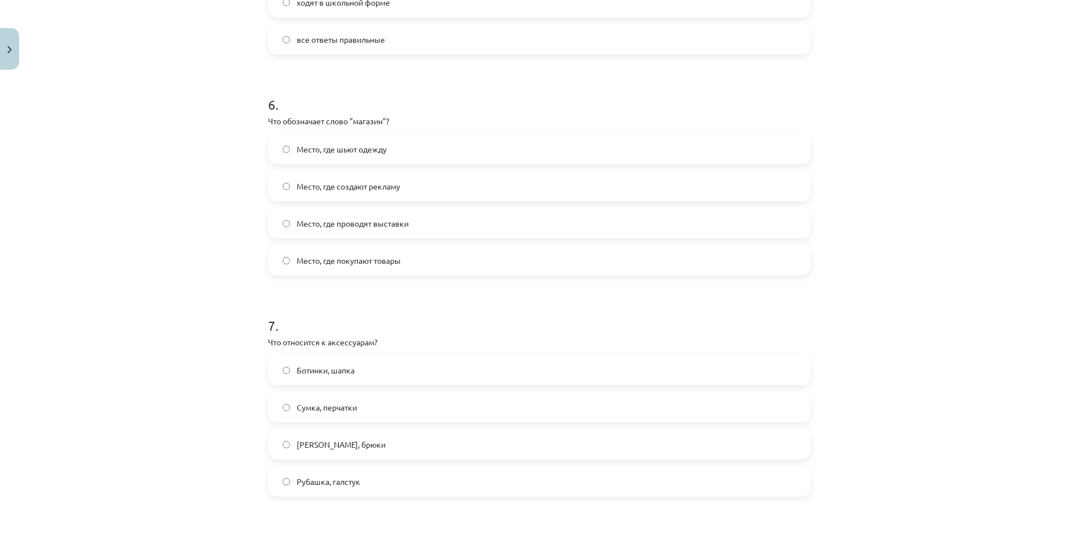
scroll to position [1349, 0]
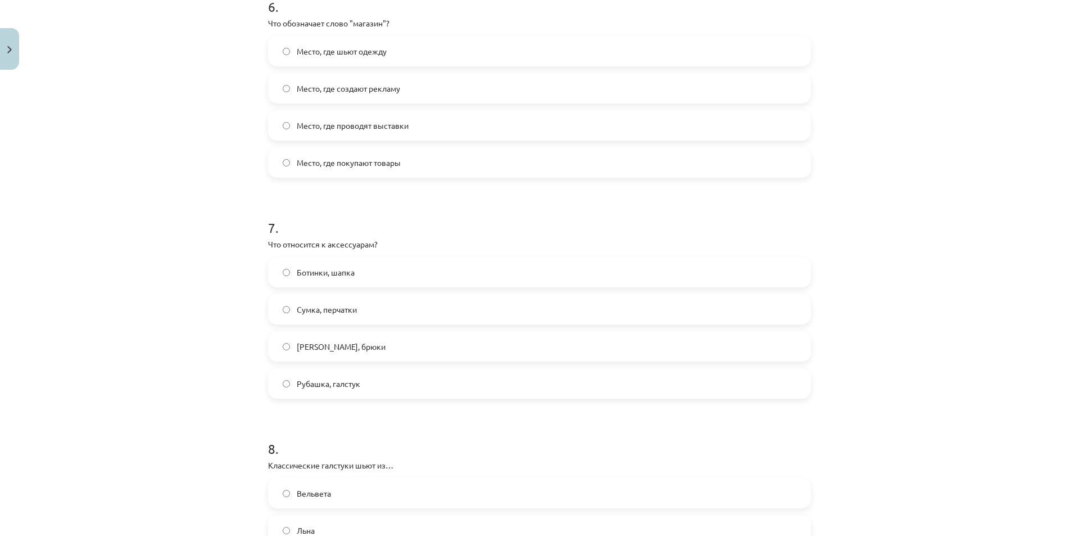
click at [328, 306] on span "Сумка, перчатки" at bounding box center [327, 309] width 60 height 12
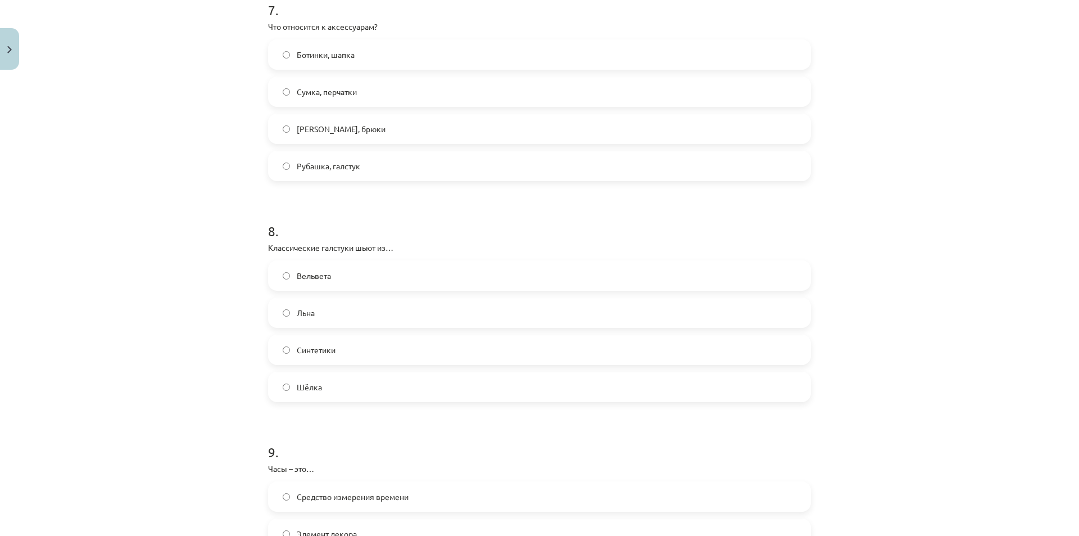
scroll to position [1574, 0]
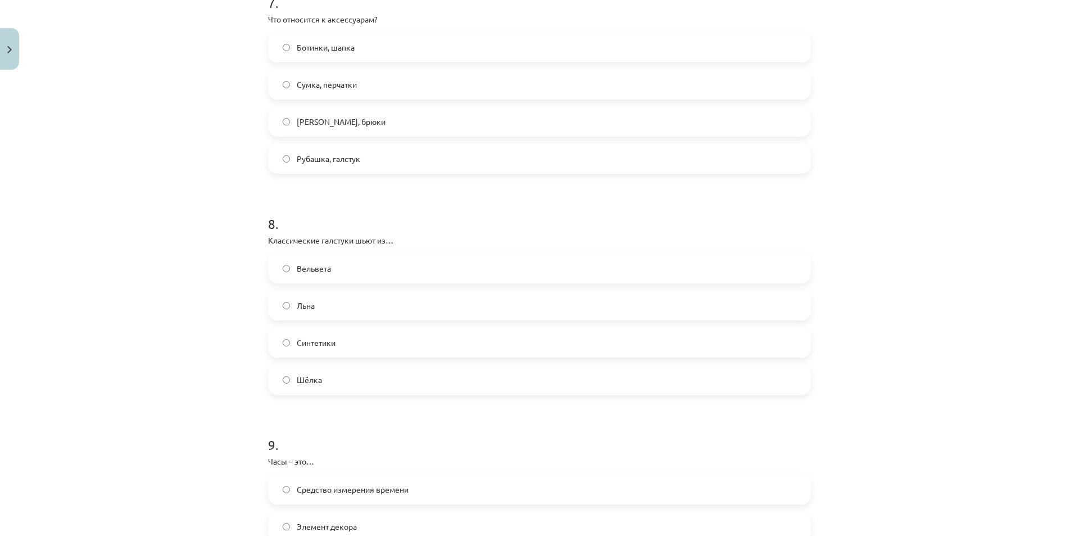
click at [300, 383] on span "Шёлка" at bounding box center [309, 380] width 25 height 12
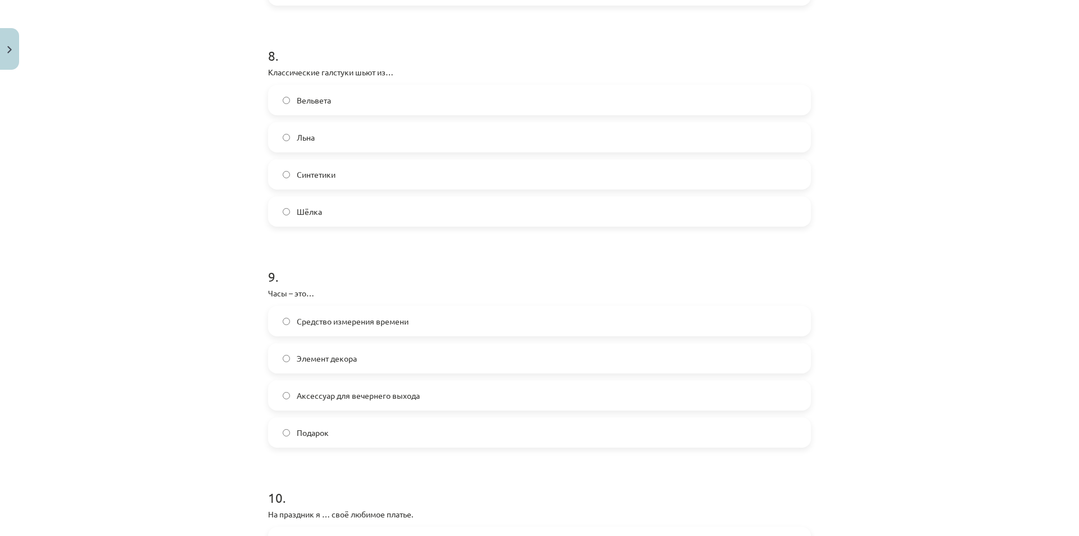
scroll to position [1742, 0]
click at [386, 324] on span "Средство измерения времени" at bounding box center [353, 321] width 112 height 12
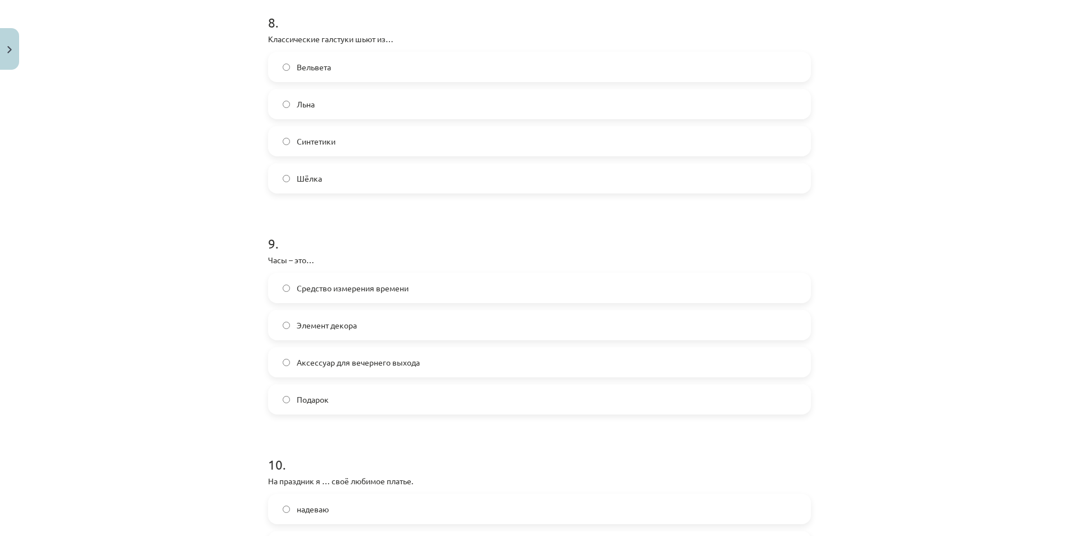
scroll to position [1967, 0]
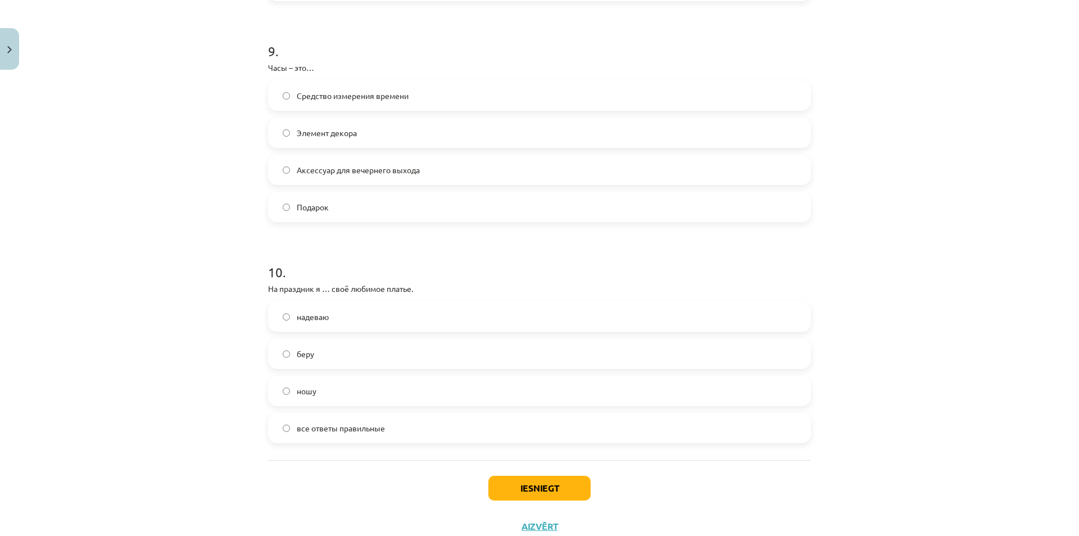
click at [328, 312] on label "надеваю" at bounding box center [539, 316] width 541 height 28
click at [548, 488] on button "Iesniegt" at bounding box center [539, 487] width 102 height 25
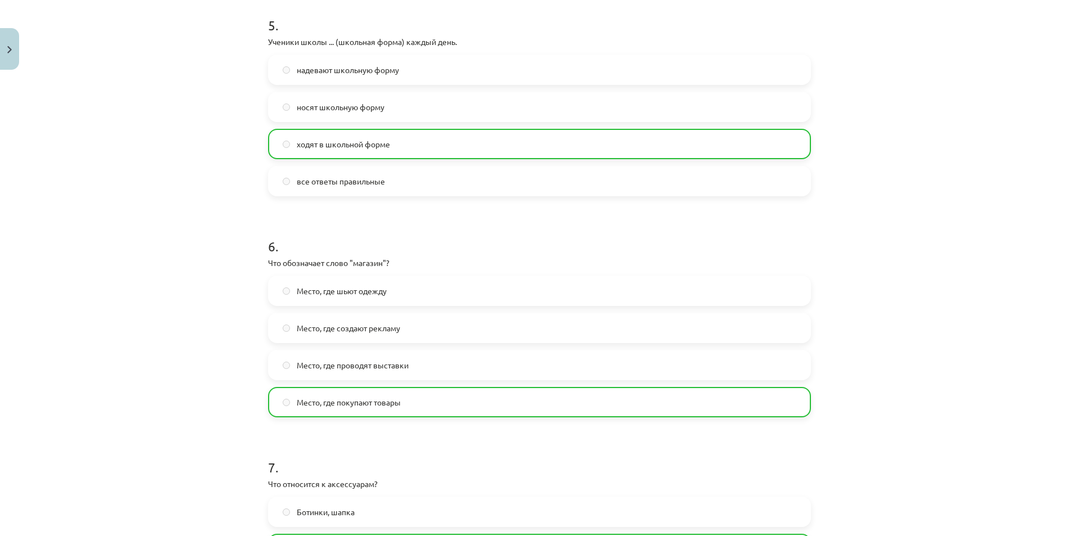
scroll to position [2041, 0]
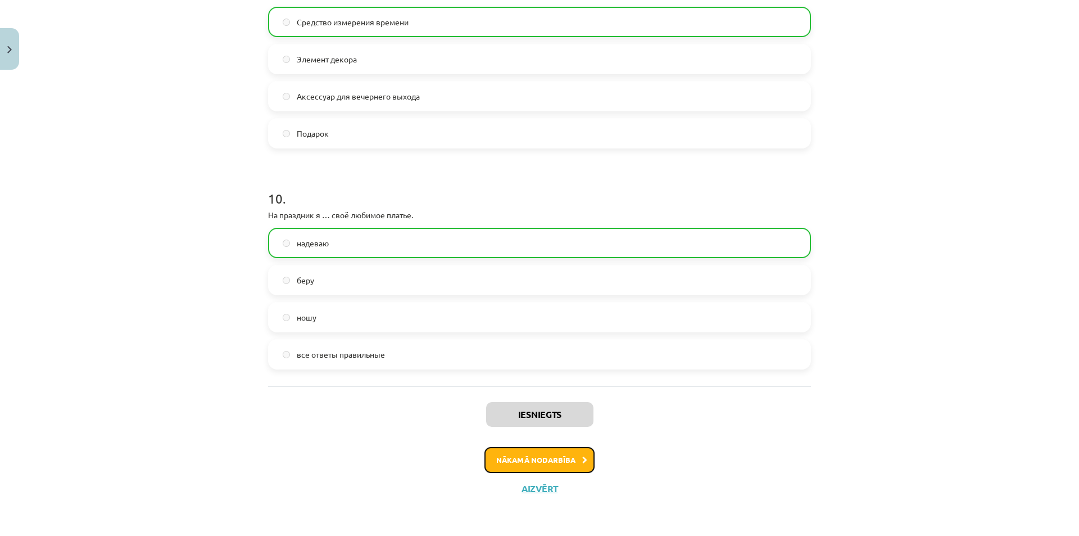
drag, startPoint x: 503, startPoint y: 458, endPoint x: 487, endPoint y: 458, distance: 16.3
click at [504, 458] on button "Nākamā nodarbība" at bounding box center [539, 460] width 110 height 26
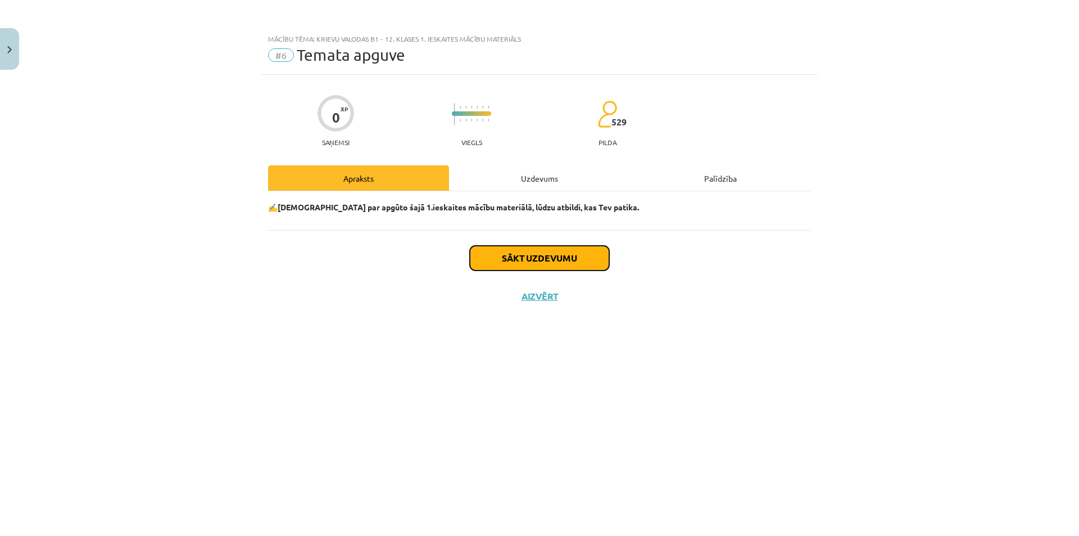
click at [545, 260] on button "Sākt uzdevumu" at bounding box center [539, 258] width 139 height 25
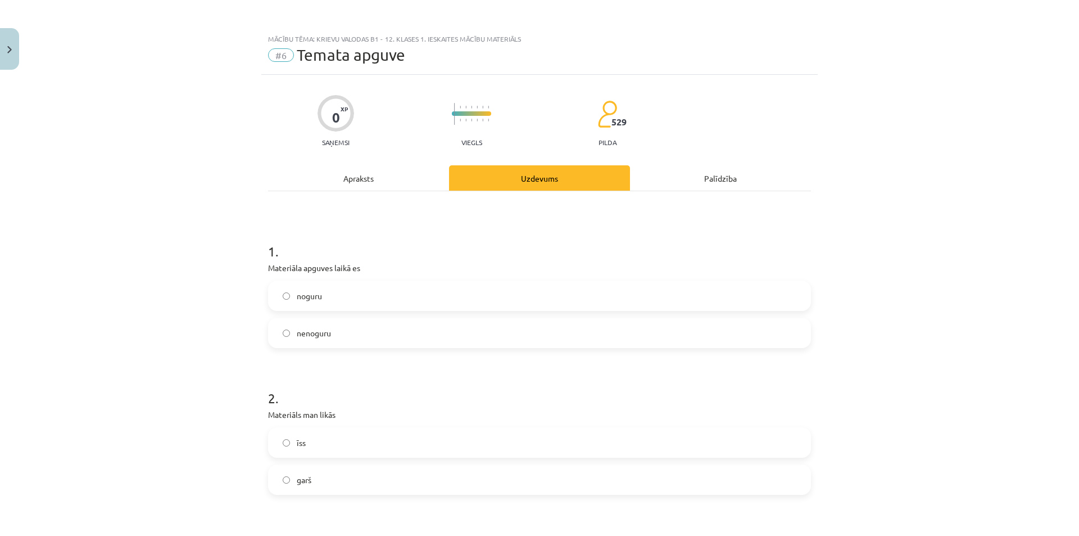
drag, startPoint x: 176, startPoint y: 307, endPoint x: 182, endPoint y: 461, distance: 154.7
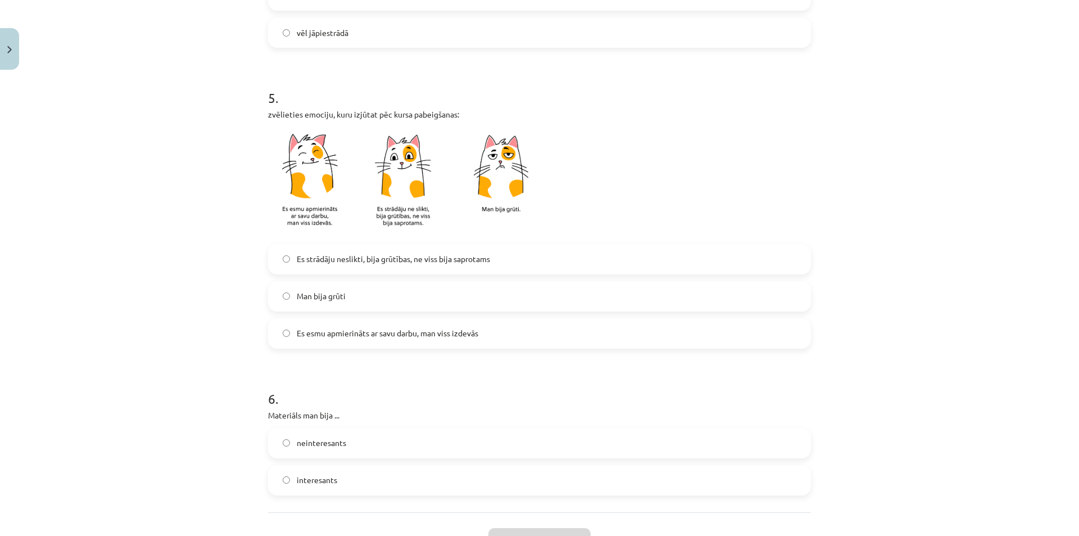
scroll to position [849, 0]
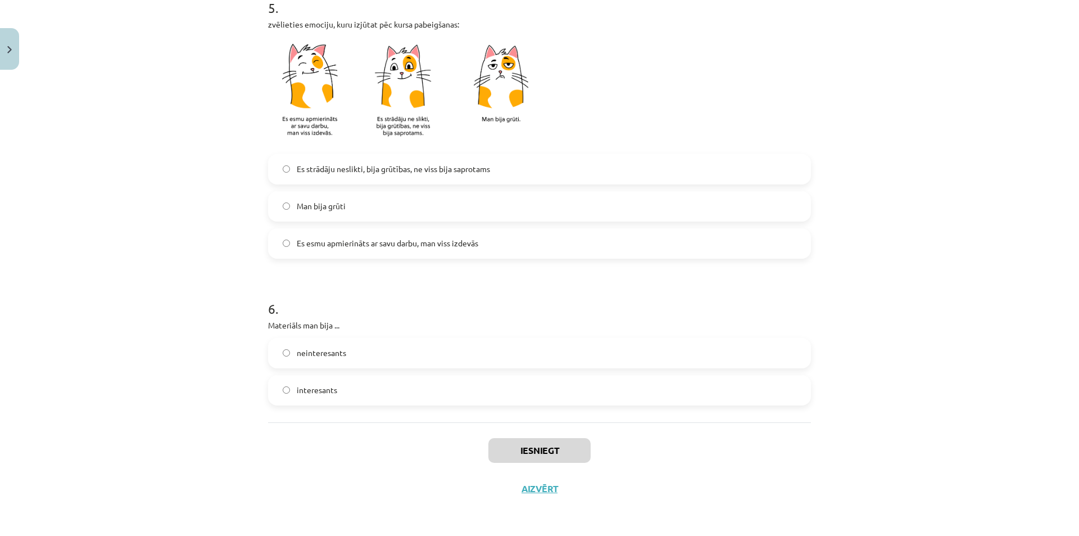
click at [321, 386] on span "interesants" at bounding box center [317, 390] width 40 height 12
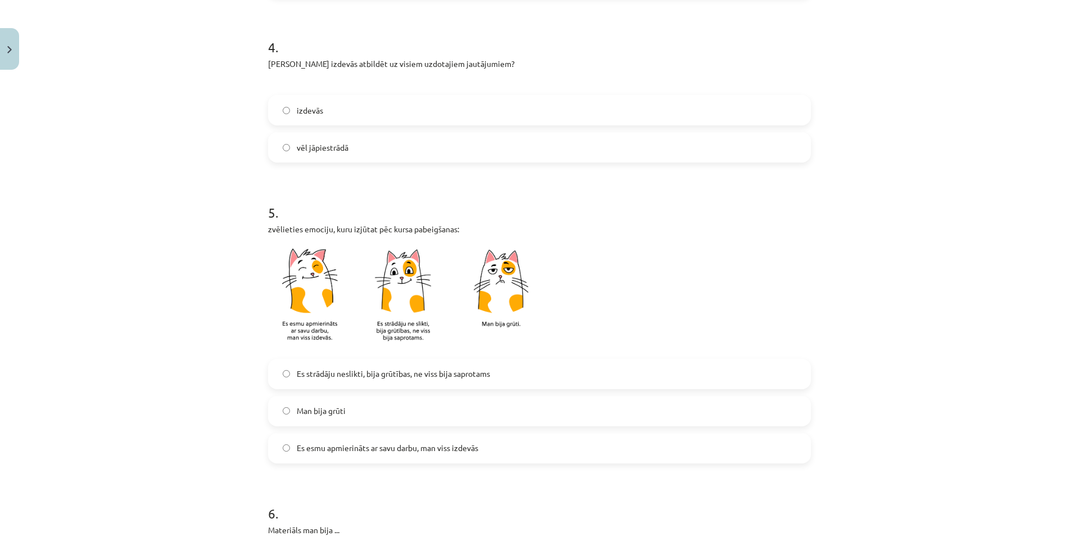
scroll to position [624, 0]
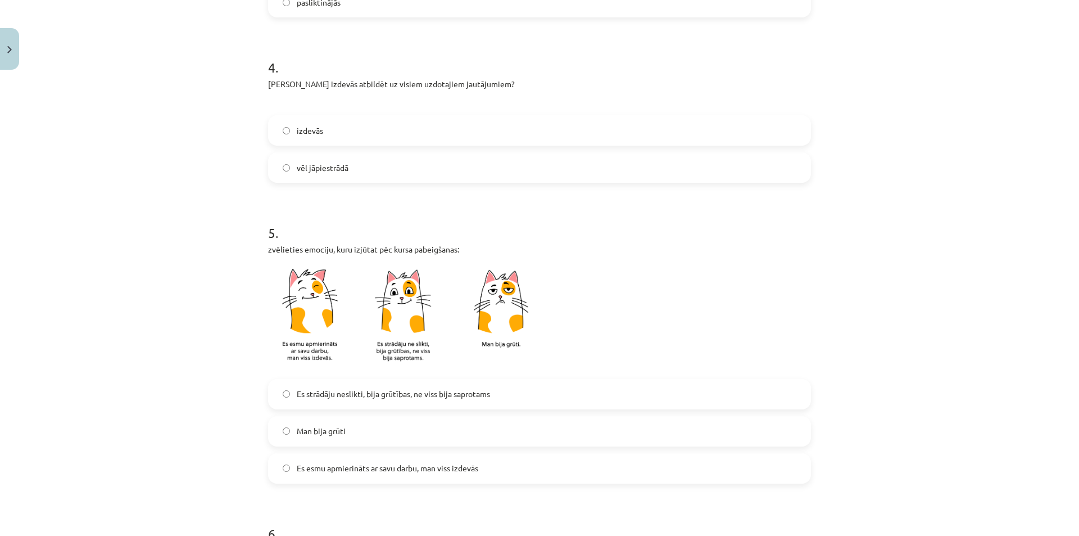
click at [328, 399] on span "Es strādāju neslikti, bija grūtības, ne viss bija saprotams" at bounding box center [393, 394] width 193 height 12
click at [325, 463] on span "Es esmu apmierināts ar savu darbu, man viss izdevās" at bounding box center [388, 468] width 182 height 12
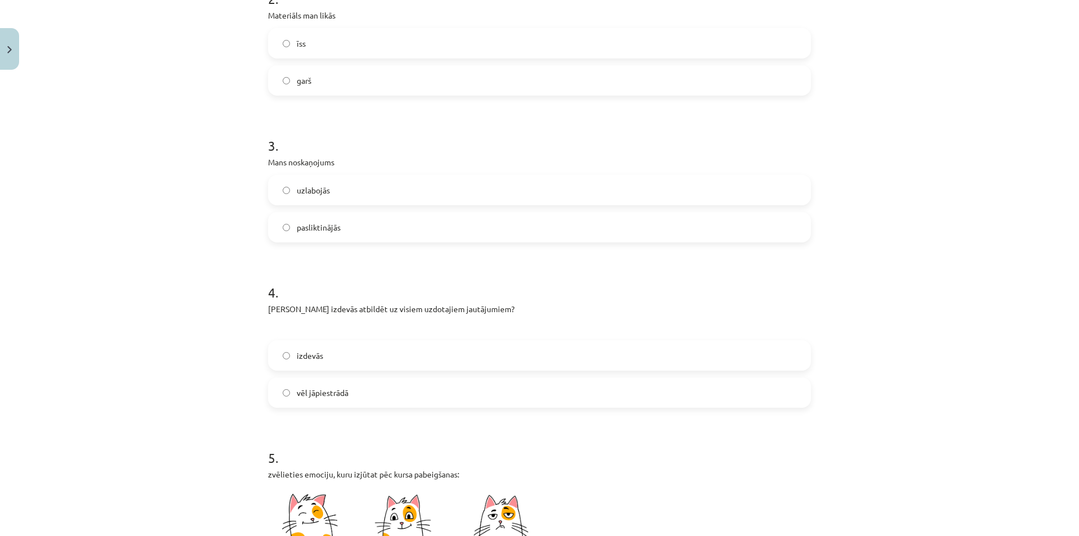
click at [316, 362] on label "izdevās" at bounding box center [539, 355] width 541 height 28
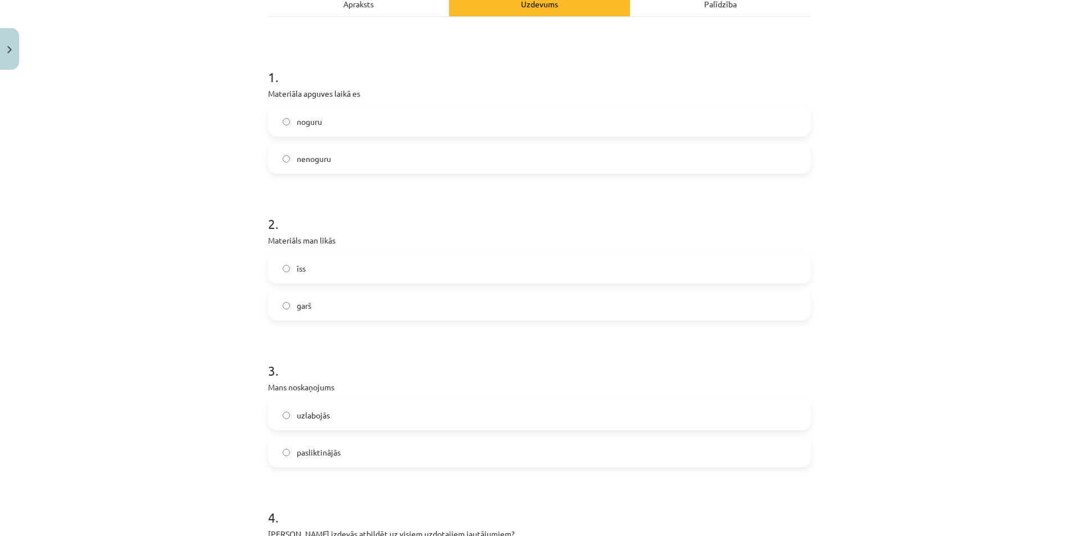
click at [321, 418] on span "uzlabojās" at bounding box center [313, 415] width 33 height 12
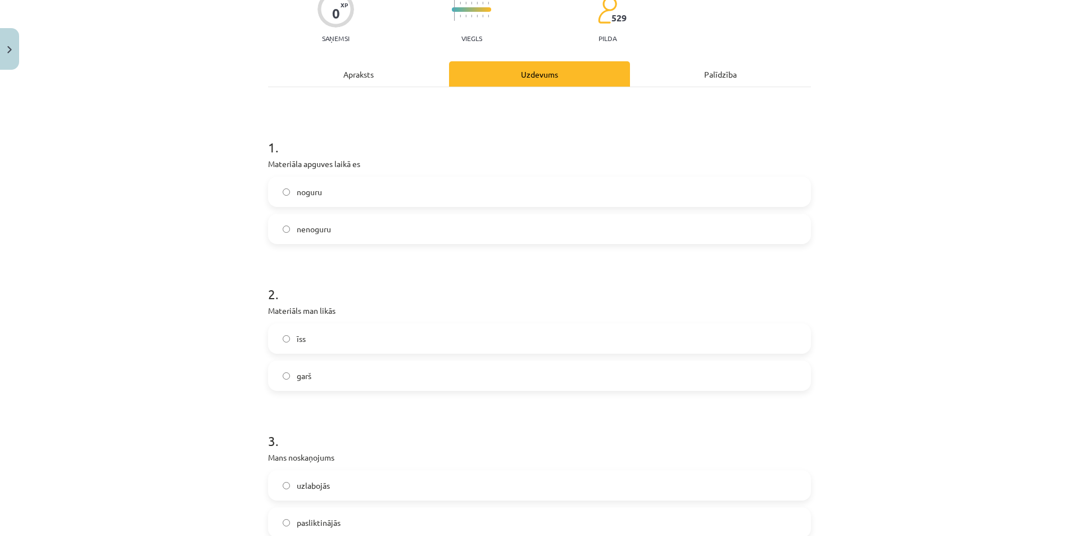
scroll to position [62, 0]
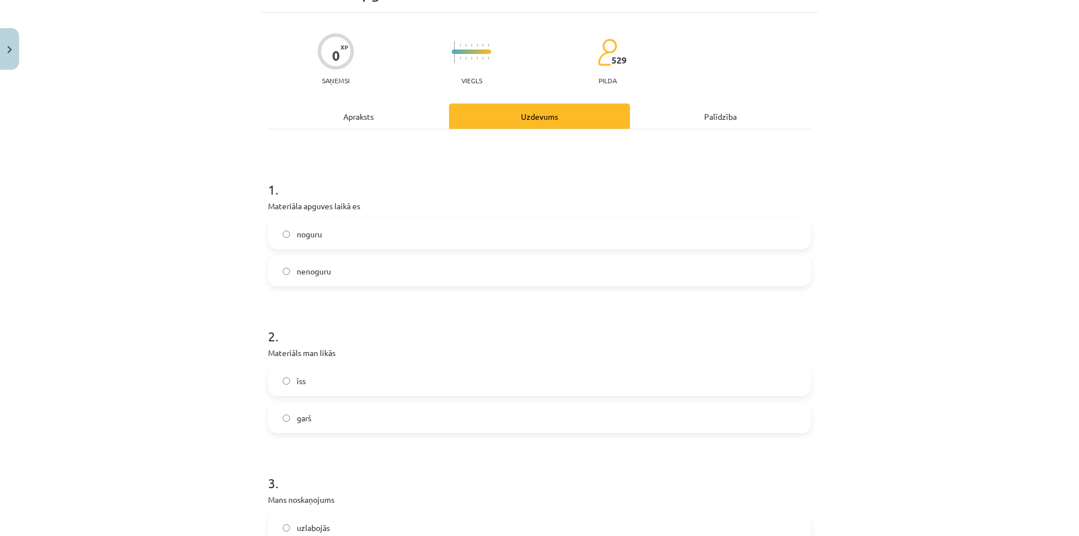
click at [305, 382] on label "īss" at bounding box center [539, 380] width 541 height 28
click at [298, 233] on span "noguru" at bounding box center [309, 234] width 25 height 12
click at [309, 273] on span "nenoguru" at bounding box center [314, 271] width 34 height 12
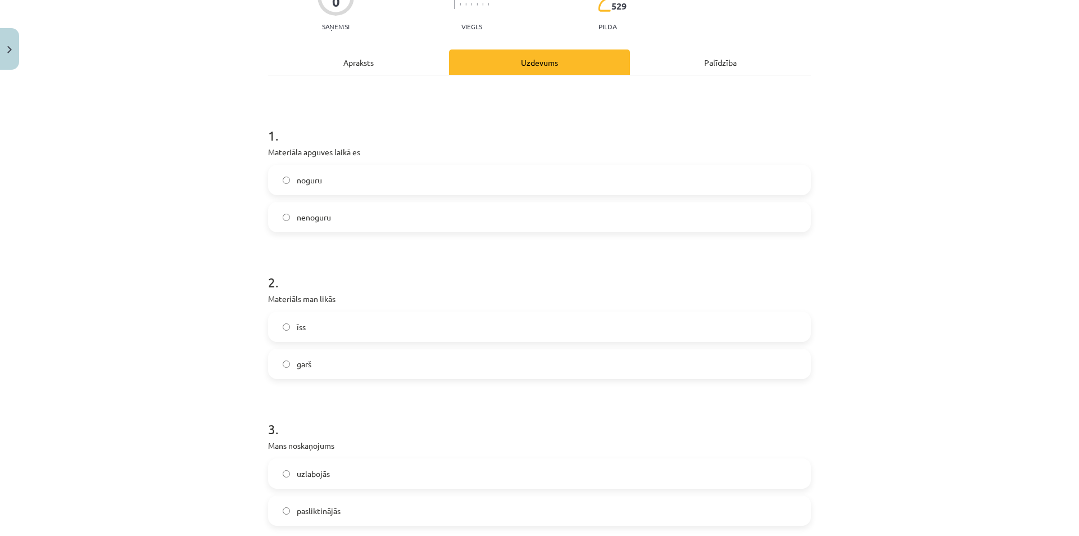
scroll to position [849, 0]
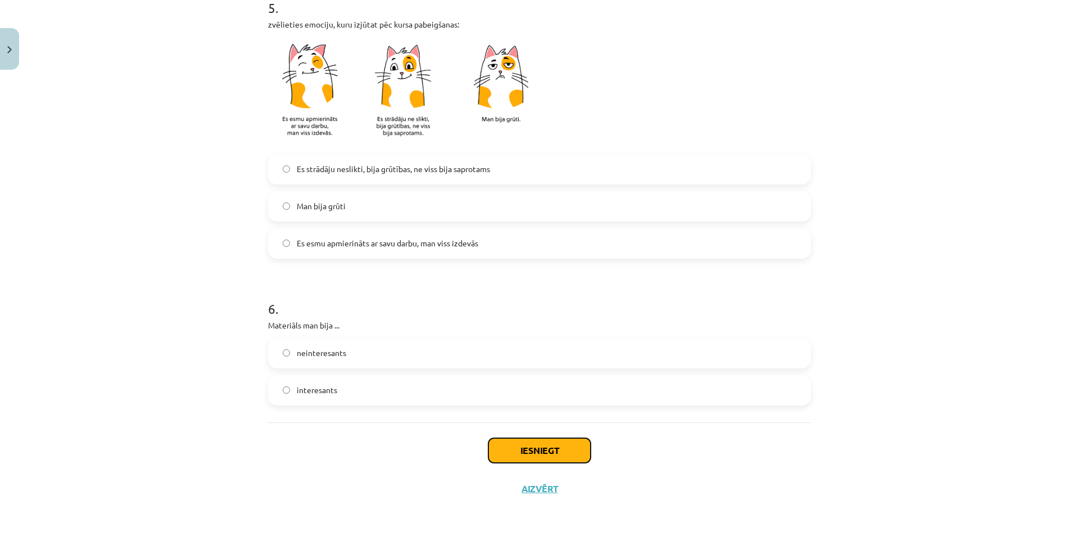
click at [536, 448] on button "Iesniegt" at bounding box center [539, 450] width 102 height 25
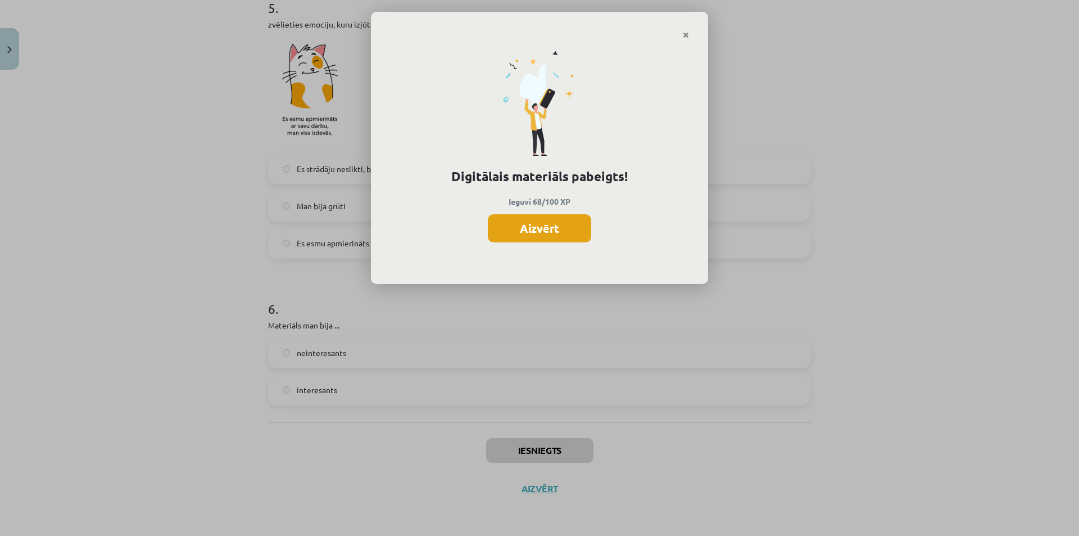
click at [523, 229] on button "Aizvērt" at bounding box center [539, 228] width 103 height 28
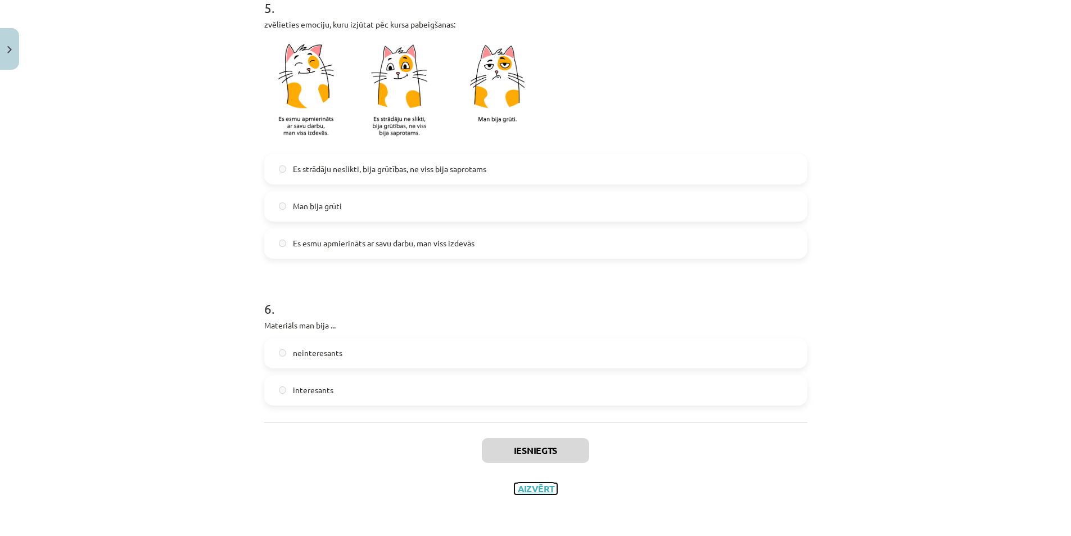
click at [539, 487] on button "Aizvērt" at bounding box center [535, 488] width 43 height 11
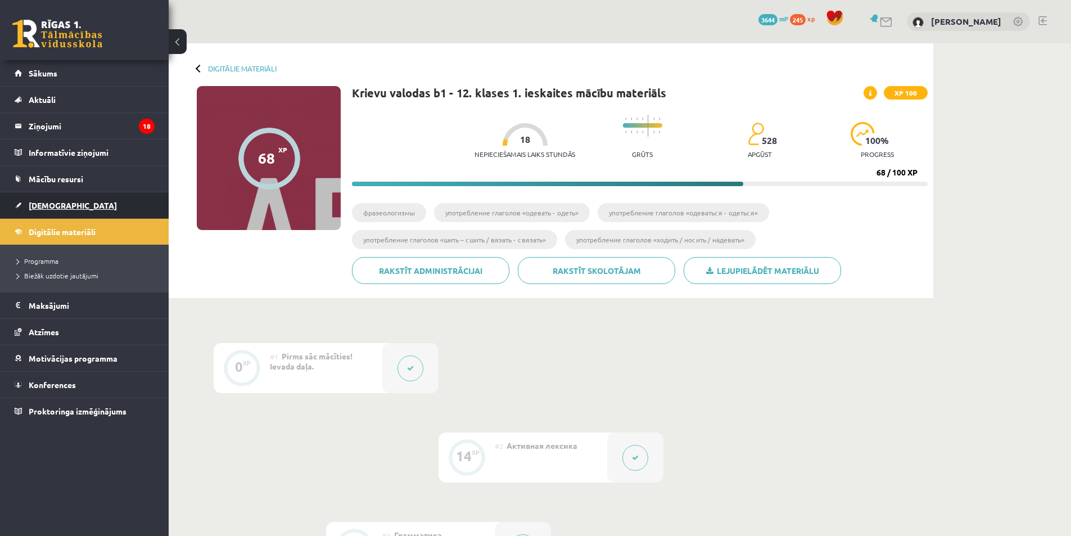
click at [56, 201] on span "[DEMOGRAPHIC_DATA]" at bounding box center [73, 205] width 88 height 10
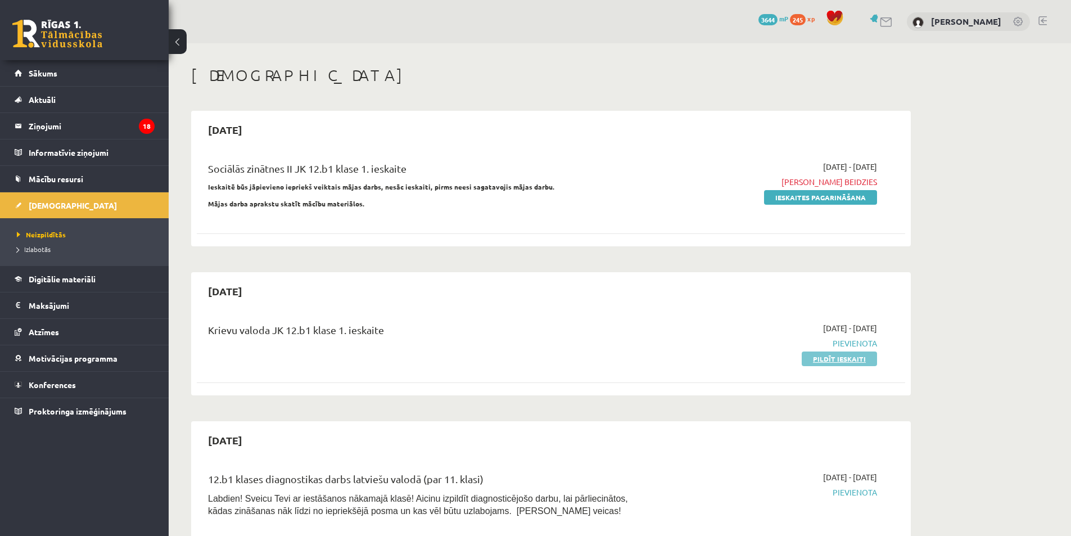
click at [837, 361] on link "Pildīt ieskaiti" at bounding box center [838, 358] width 75 height 15
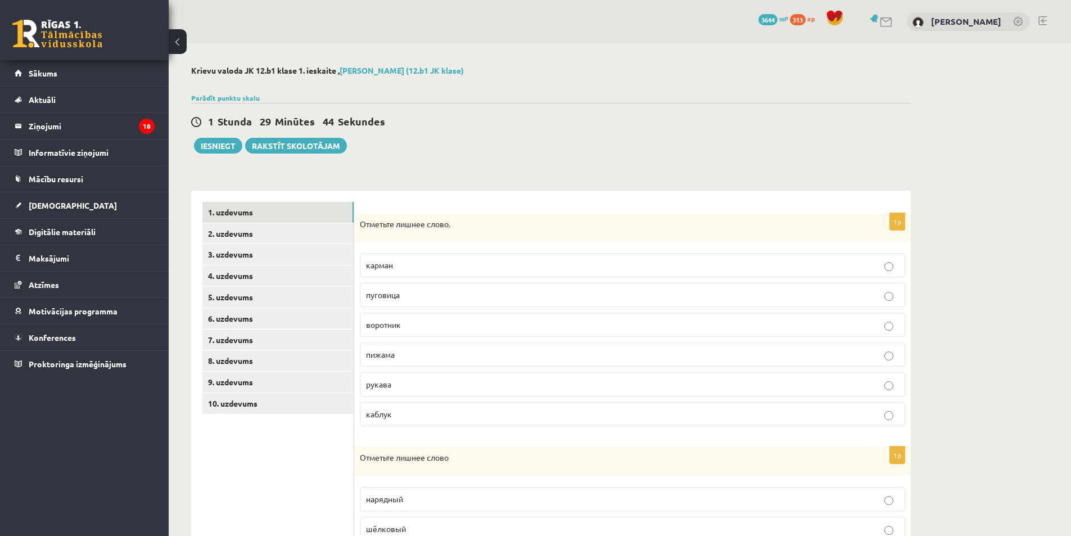
click at [402, 416] on p "каблук" at bounding box center [632, 414] width 533 height 12
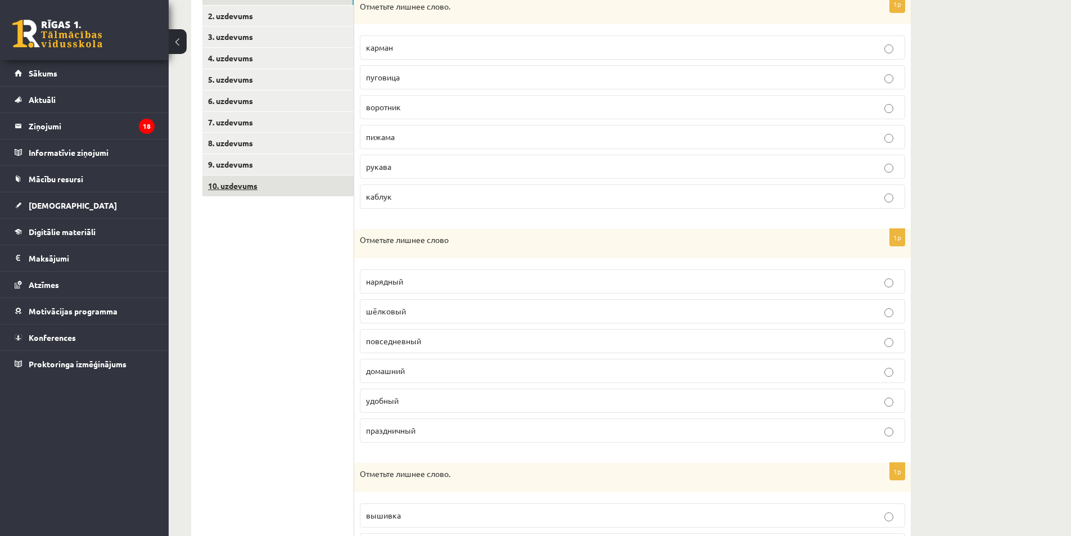
scroll to position [225, 0]
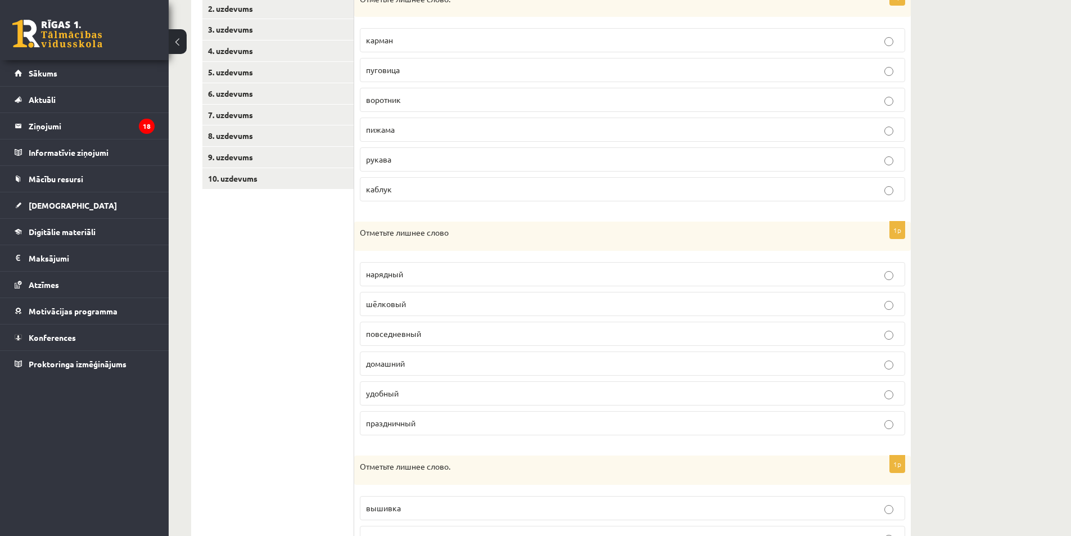
drag, startPoint x: 384, startPoint y: 302, endPoint x: 375, endPoint y: 307, distance: 10.6
click at [384, 301] on span "шёлковый" at bounding box center [386, 303] width 40 height 10
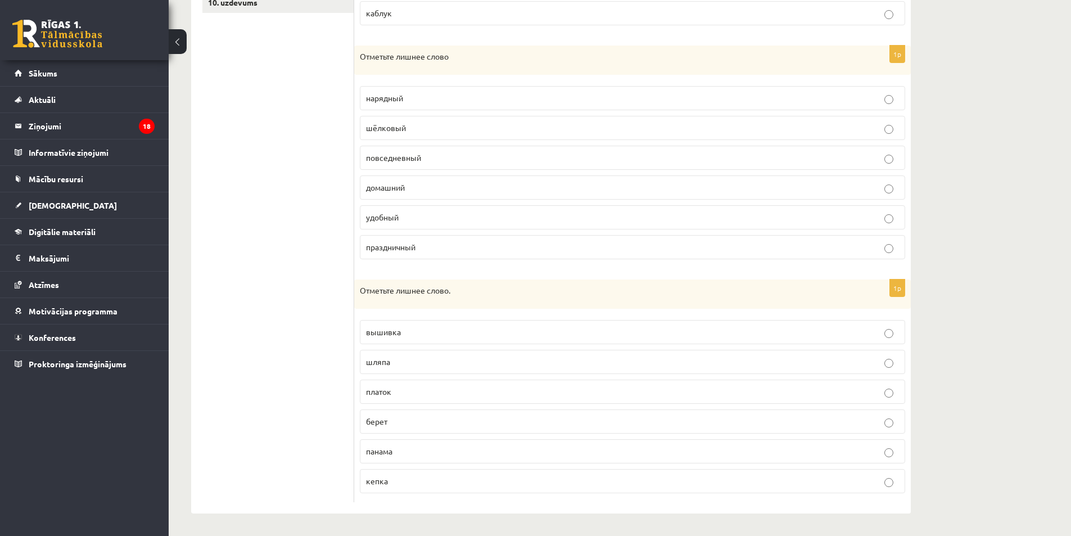
scroll to position [401, 0]
click at [378, 386] on span "платок" at bounding box center [378, 391] width 25 height 10
click at [404, 329] on p "вышивка" at bounding box center [632, 332] width 533 height 12
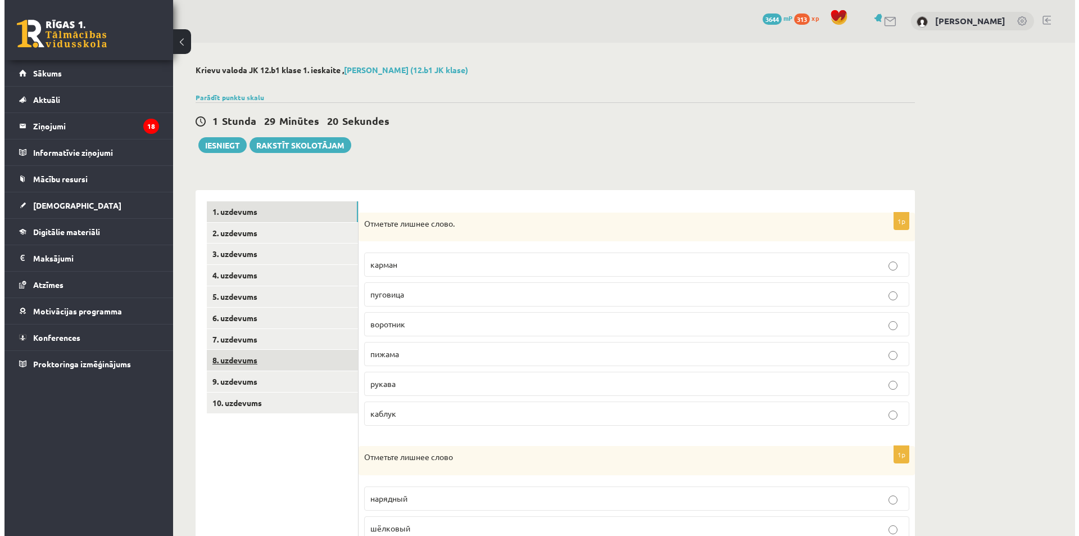
scroll to position [0, 0]
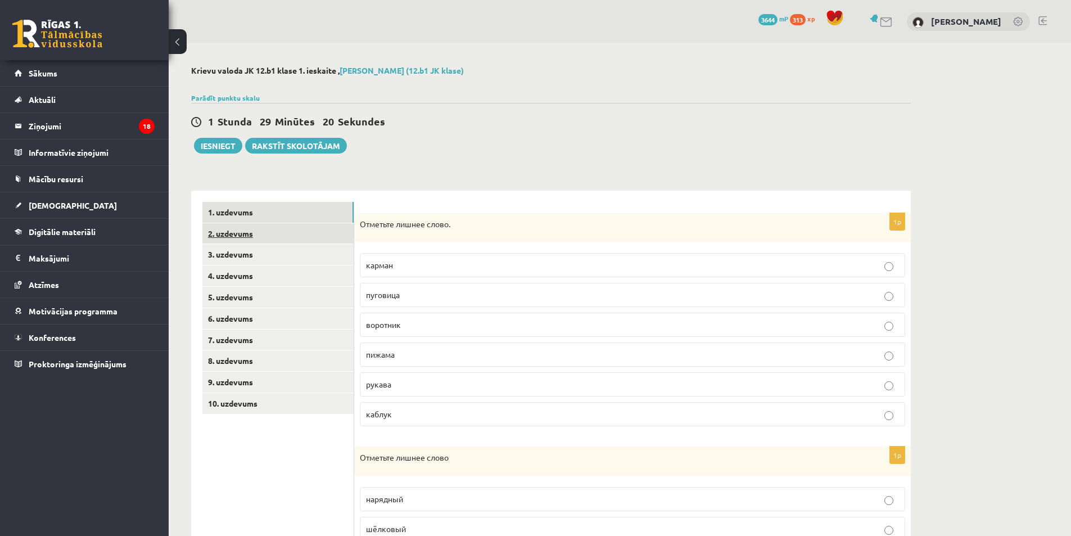
click at [259, 230] on link "2. uzdevums" at bounding box center [277, 233] width 151 height 21
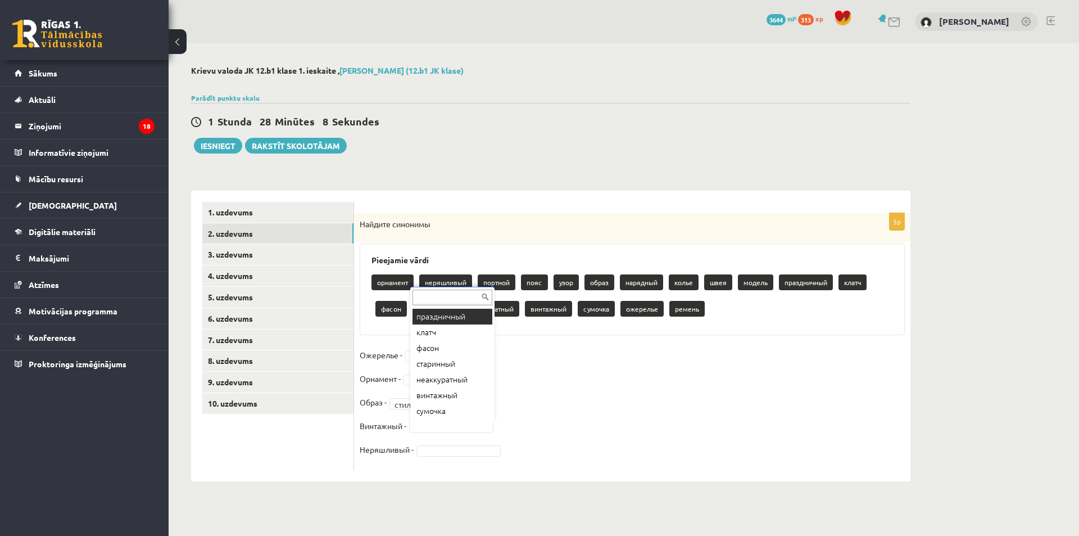
scroll to position [182, 0]
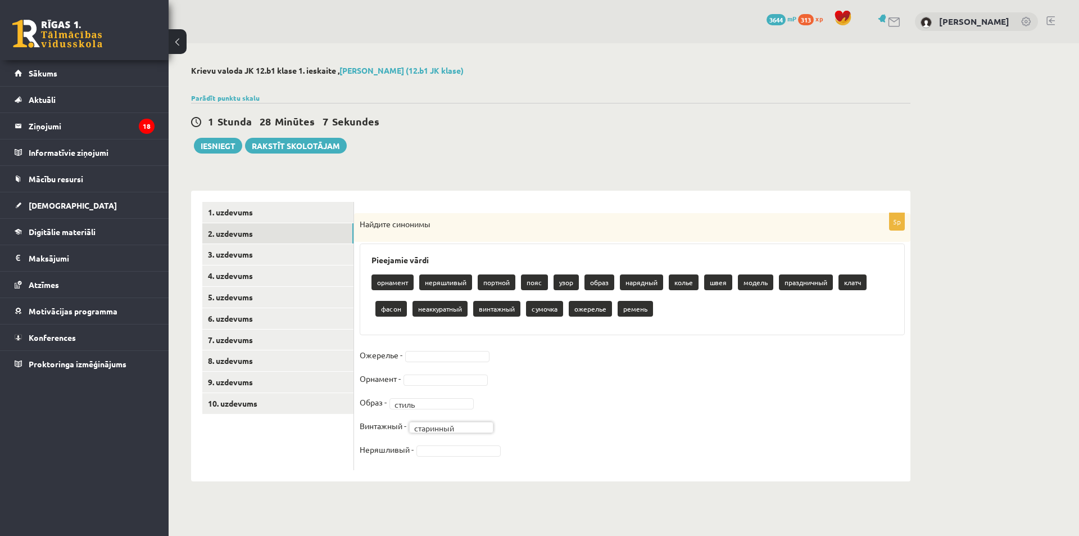
drag, startPoint x: 465, startPoint y: 451, endPoint x: 463, endPoint y: 443, distance: 8.2
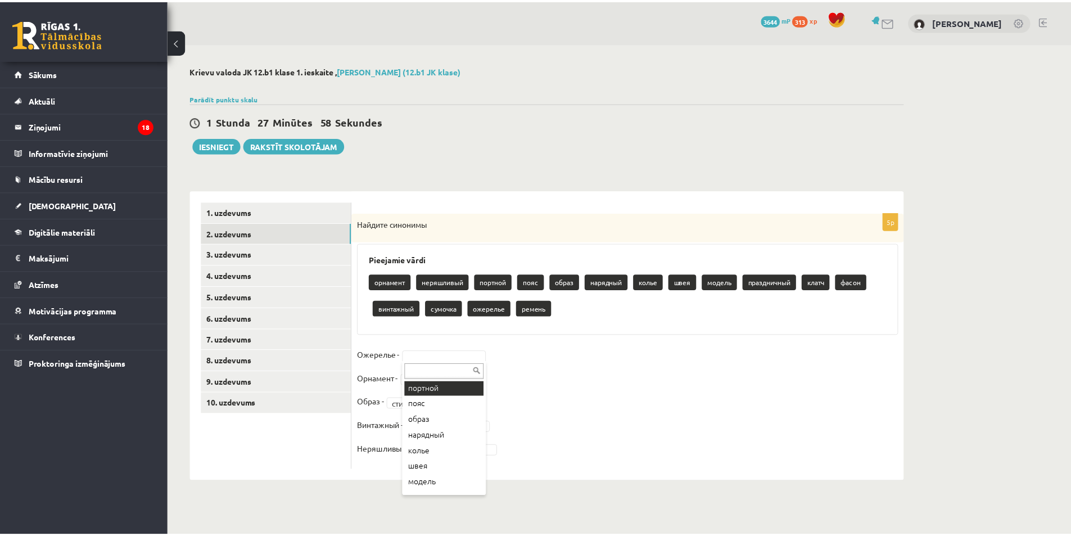
scroll to position [56, 0]
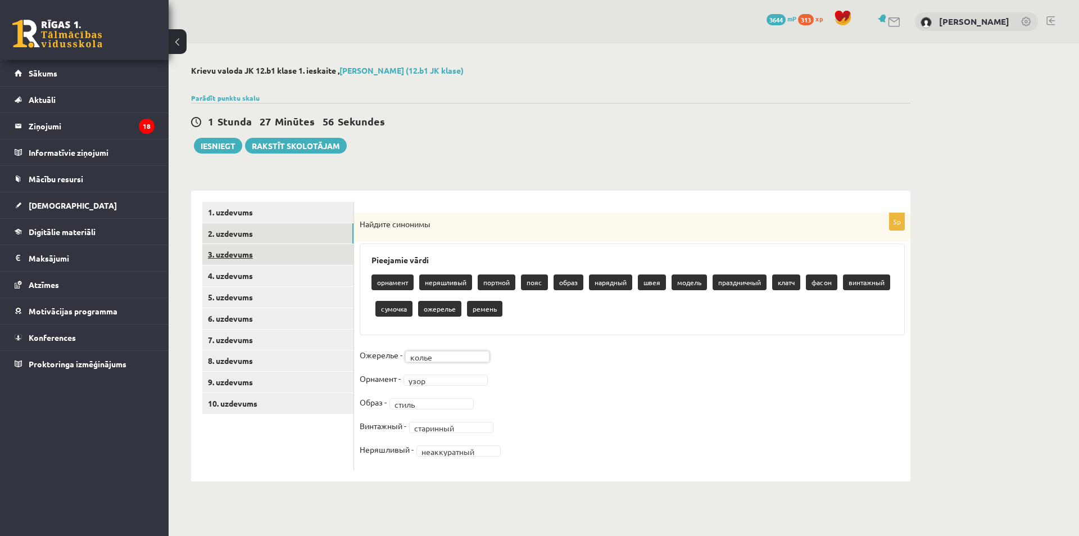
click at [263, 257] on link "3. uzdevums" at bounding box center [277, 254] width 151 height 21
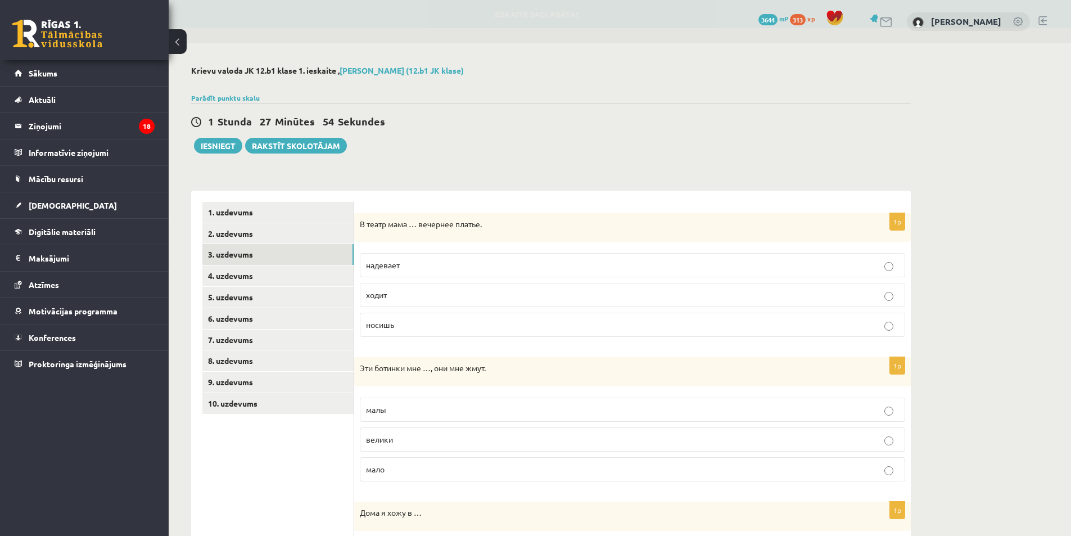
click at [404, 264] on p "надевает" at bounding box center [632, 265] width 533 height 12
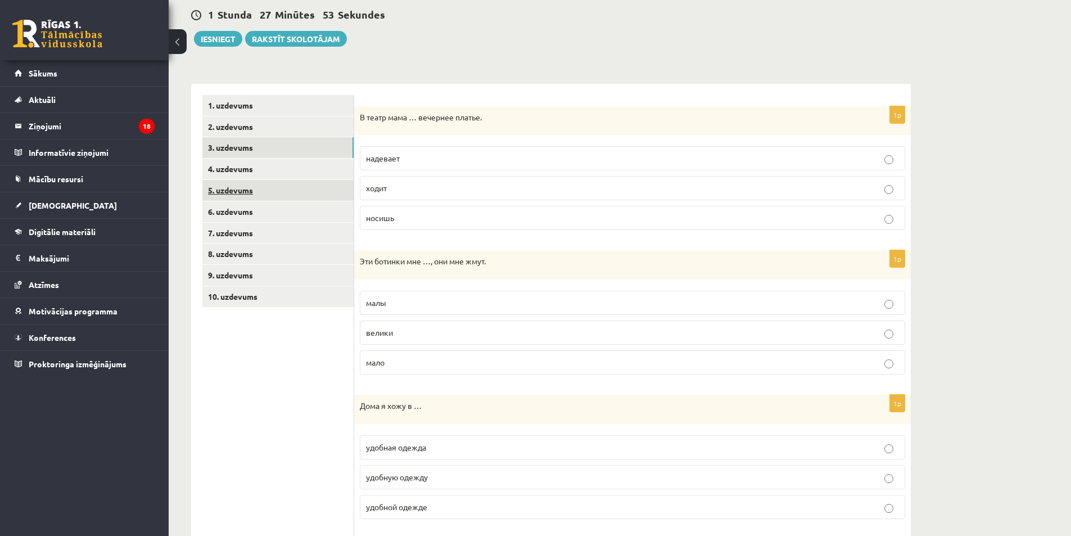
scroll to position [112, 0]
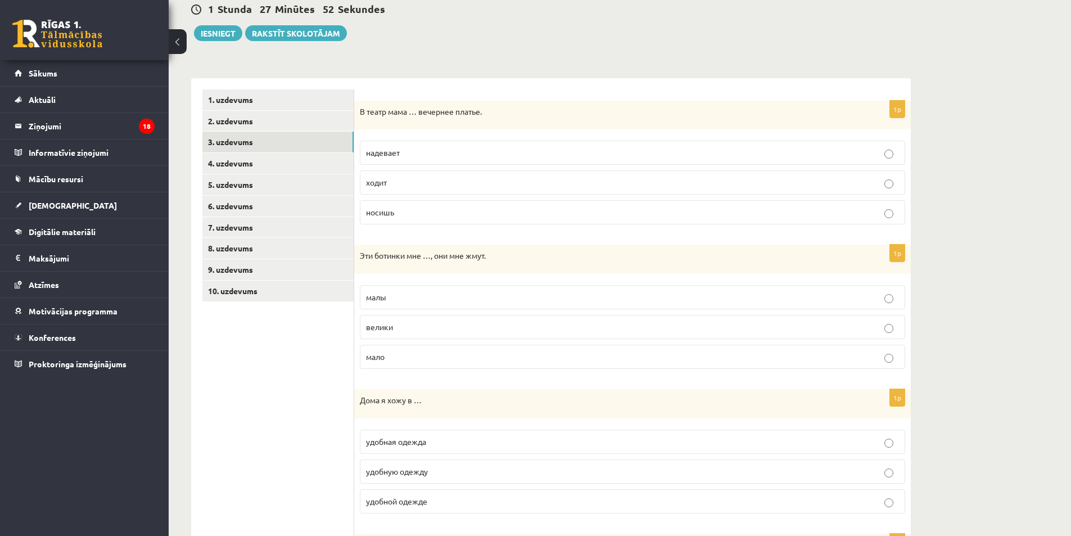
click at [398, 300] on p "малы" at bounding box center [632, 297] width 533 height 12
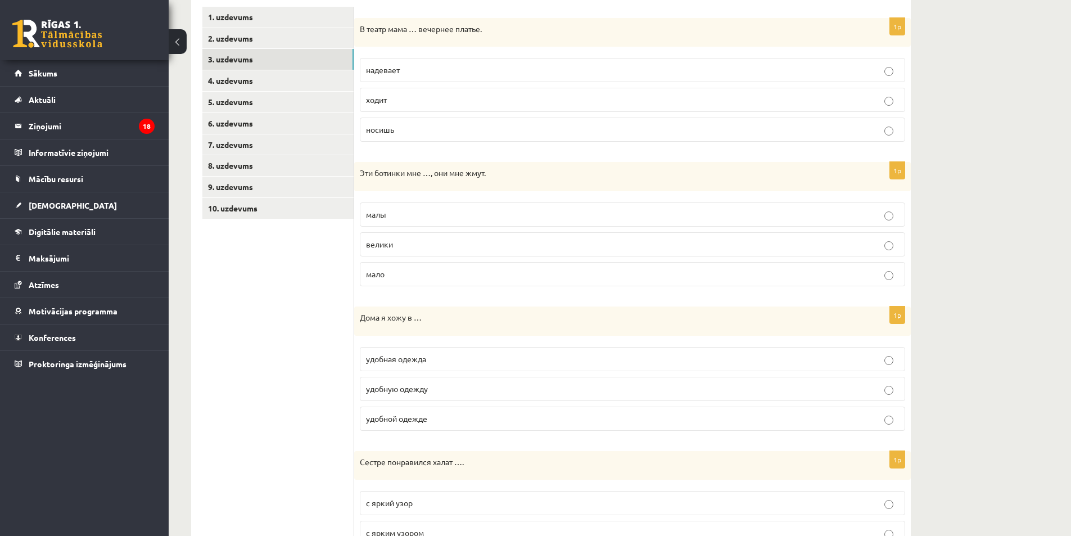
scroll to position [225, 0]
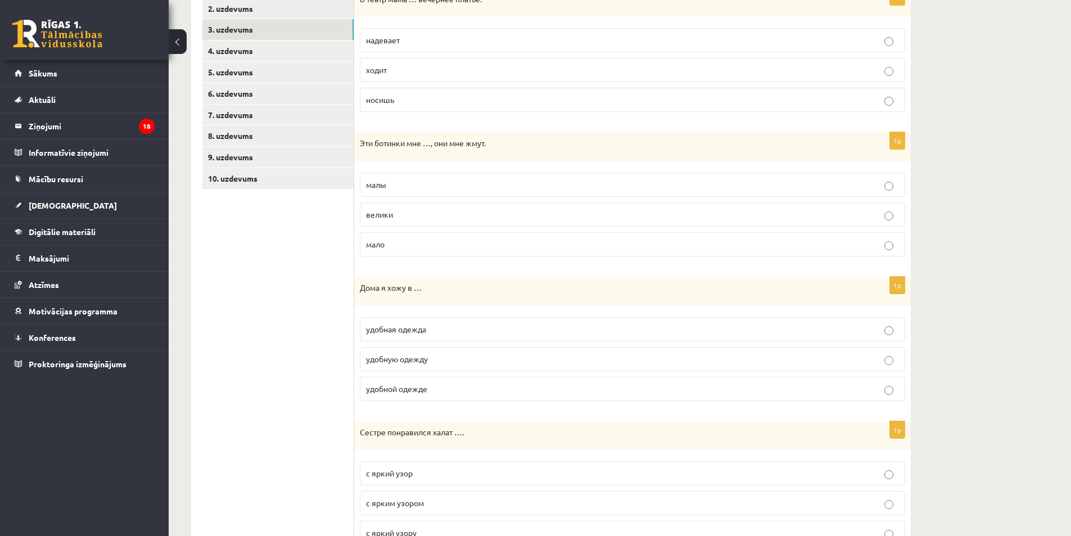
click at [403, 387] on span "удобной одежде" at bounding box center [396, 388] width 61 height 10
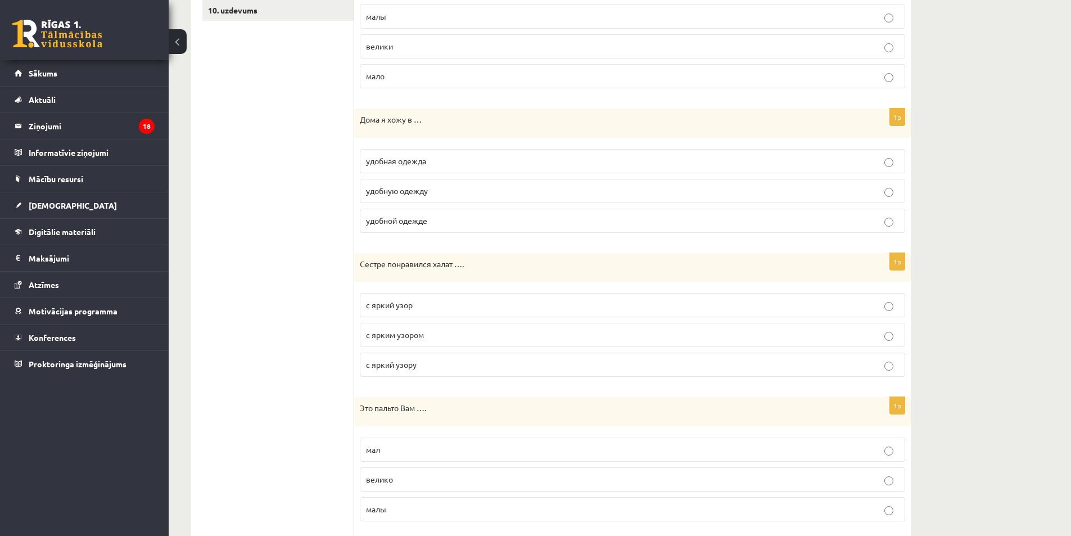
scroll to position [393, 0]
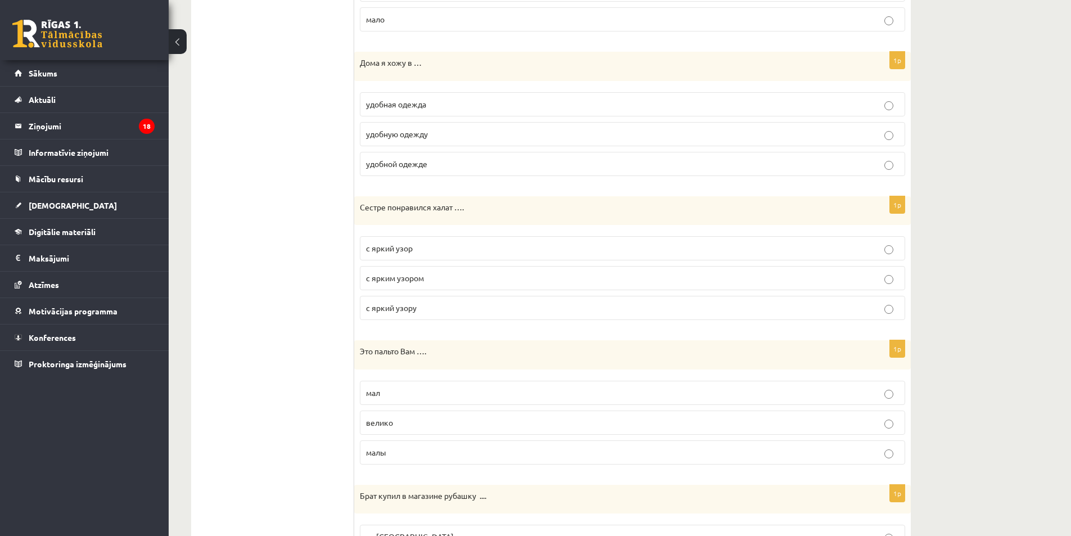
click at [395, 275] on span "с ярким узором" at bounding box center [395, 278] width 58 height 10
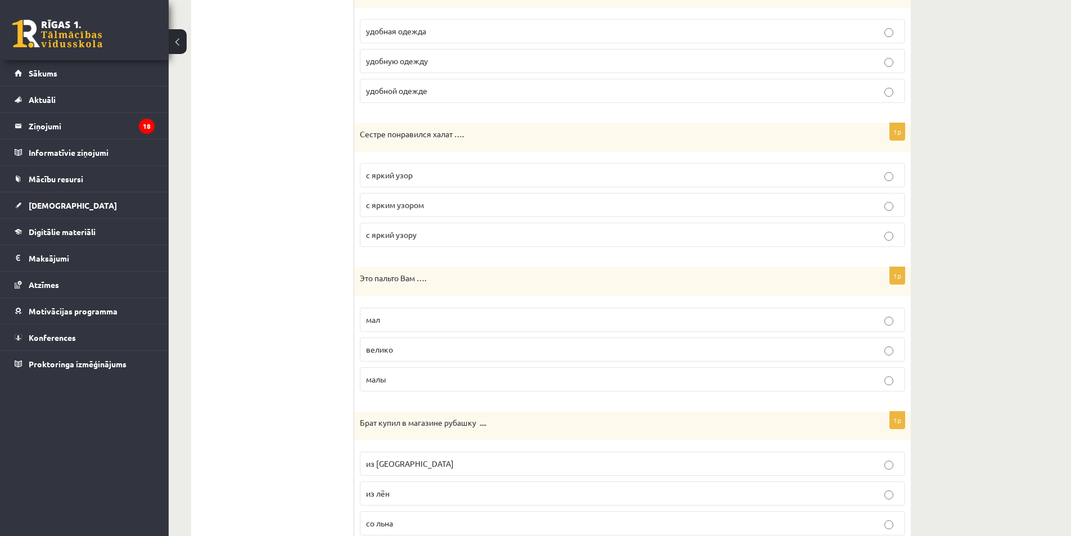
scroll to position [562, 0]
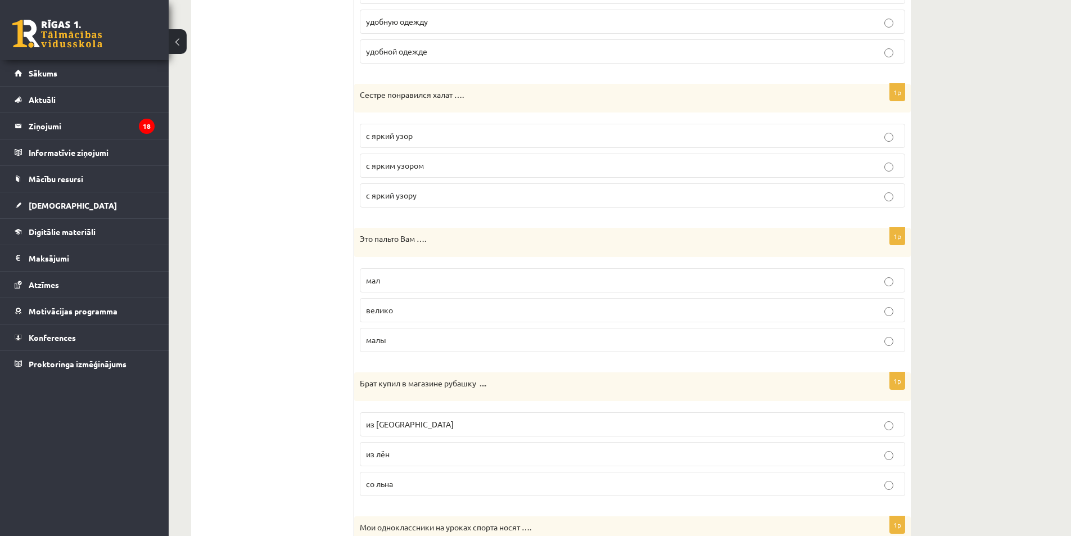
click at [398, 308] on p "велико" at bounding box center [632, 310] width 533 height 12
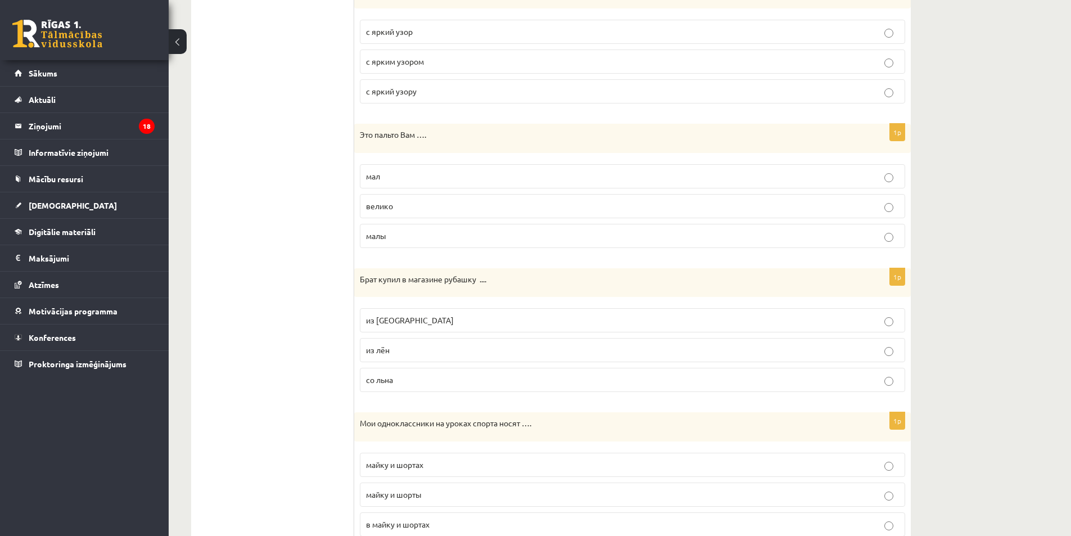
scroll to position [674, 0]
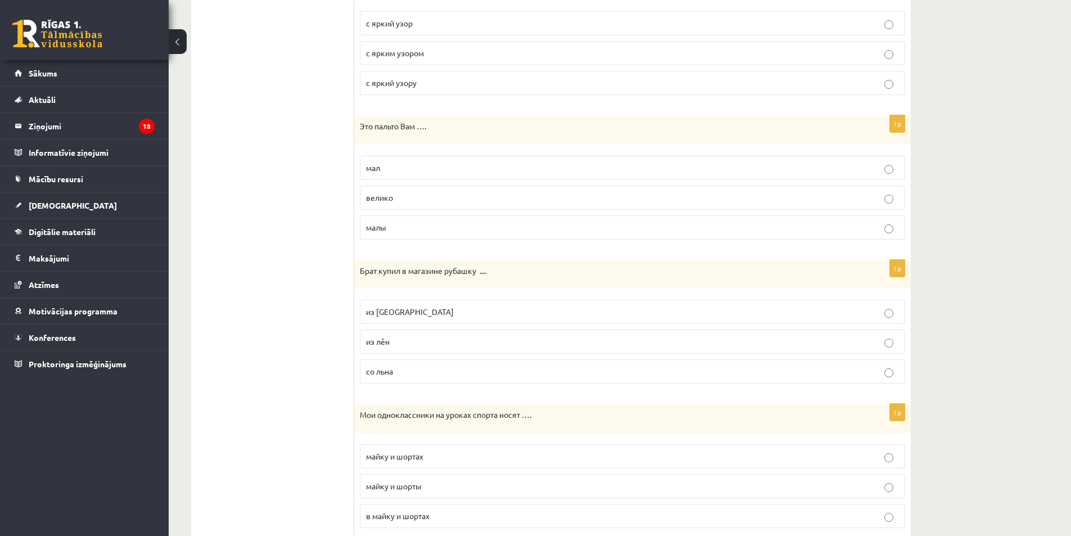
click at [389, 311] on span "из льна" at bounding box center [410, 311] width 88 height 10
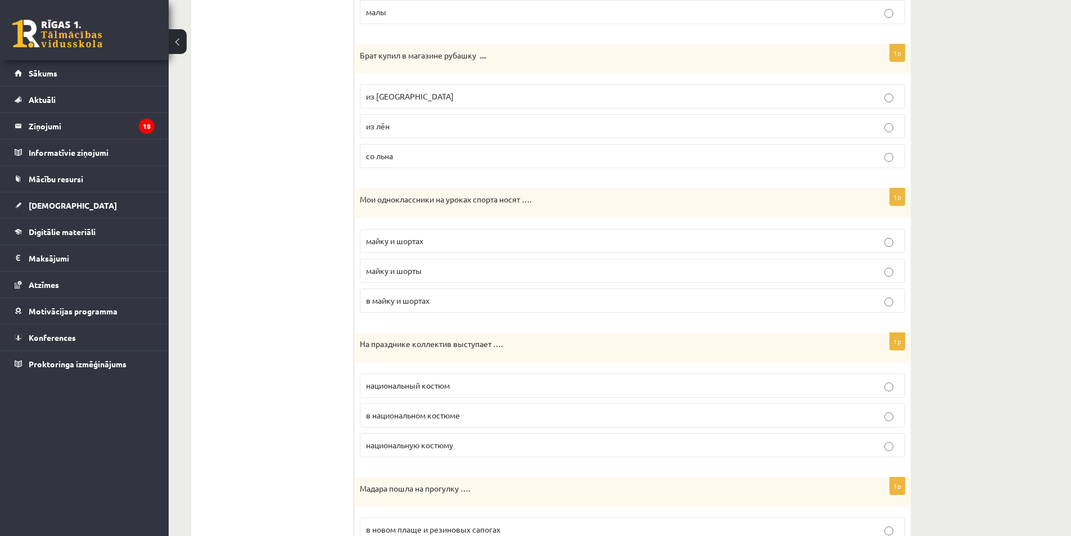
scroll to position [899, 0]
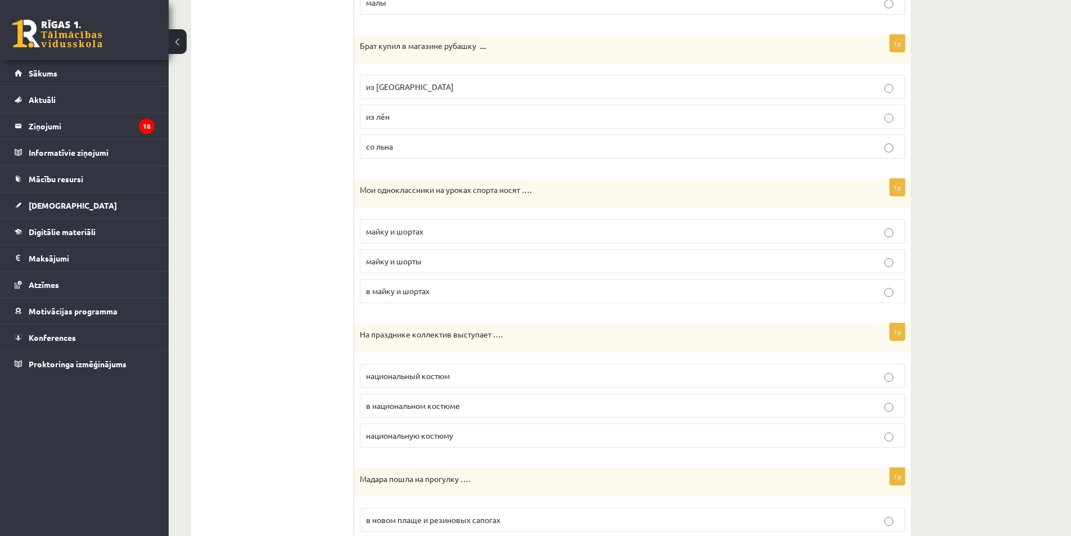
click at [425, 238] on label "майку и шортах" at bounding box center [632, 231] width 545 height 24
click at [399, 255] on p "майку и шорты" at bounding box center [632, 261] width 533 height 12
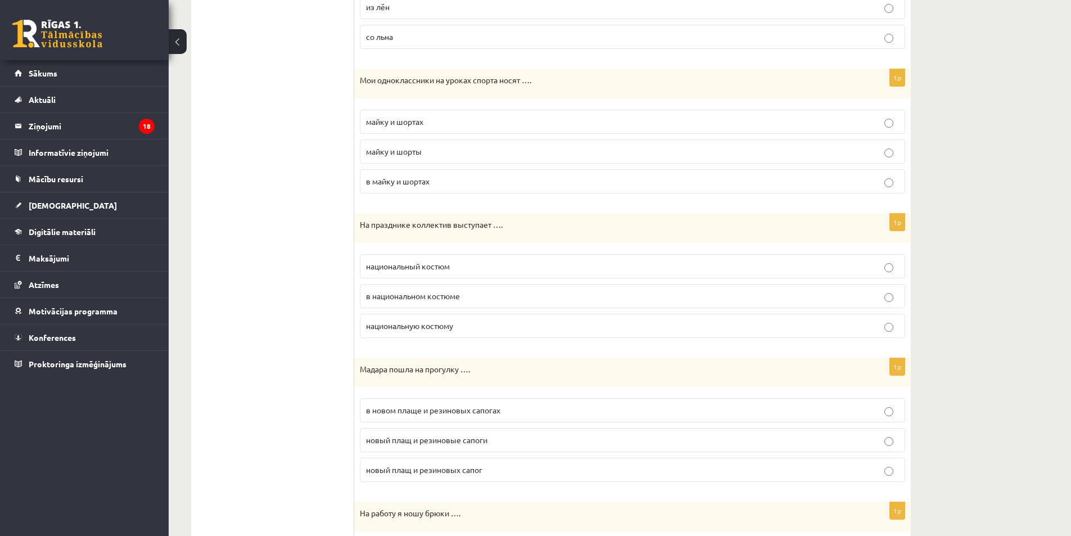
scroll to position [1012, 0]
click at [403, 300] on label "в национальном костюме" at bounding box center [632, 293] width 545 height 24
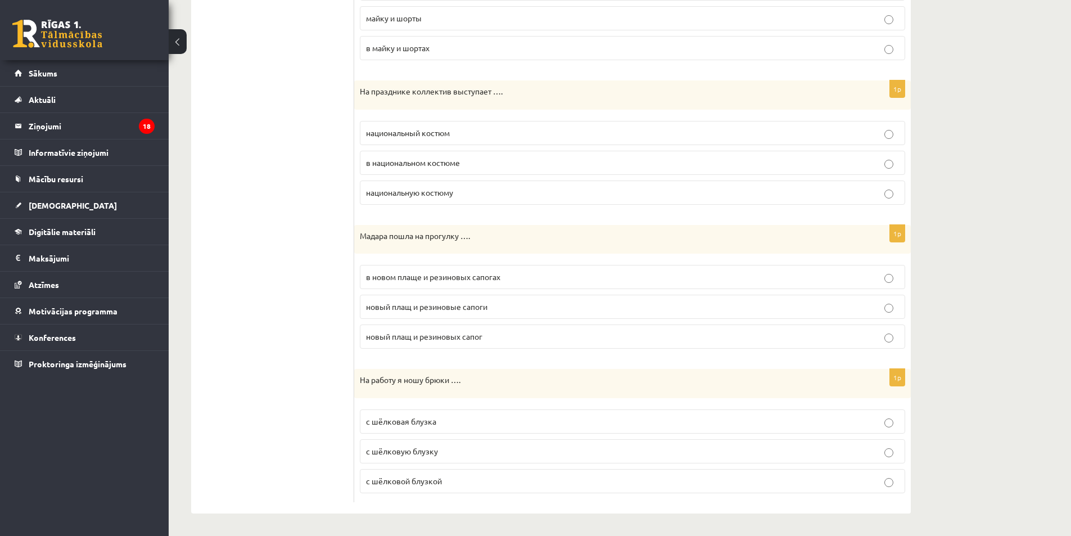
scroll to position [1143, 0]
click at [410, 278] on span "в новом плаще и резиновых сапогах" at bounding box center [433, 276] width 134 height 10
click at [436, 483] on span "с шёлковой блузкой" at bounding box center [404, 480] width 76 height 10
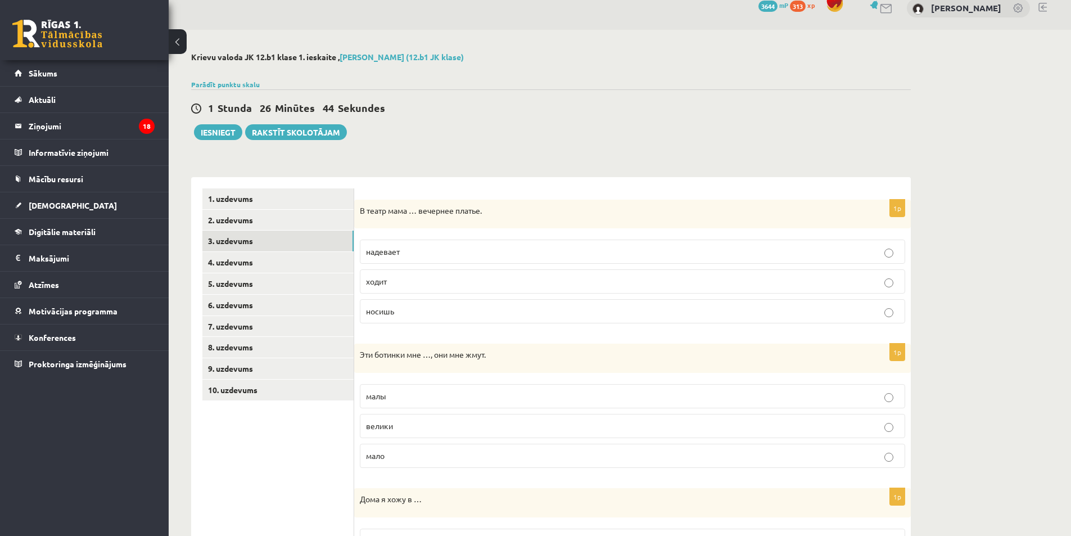
scroll to position [0, 0]
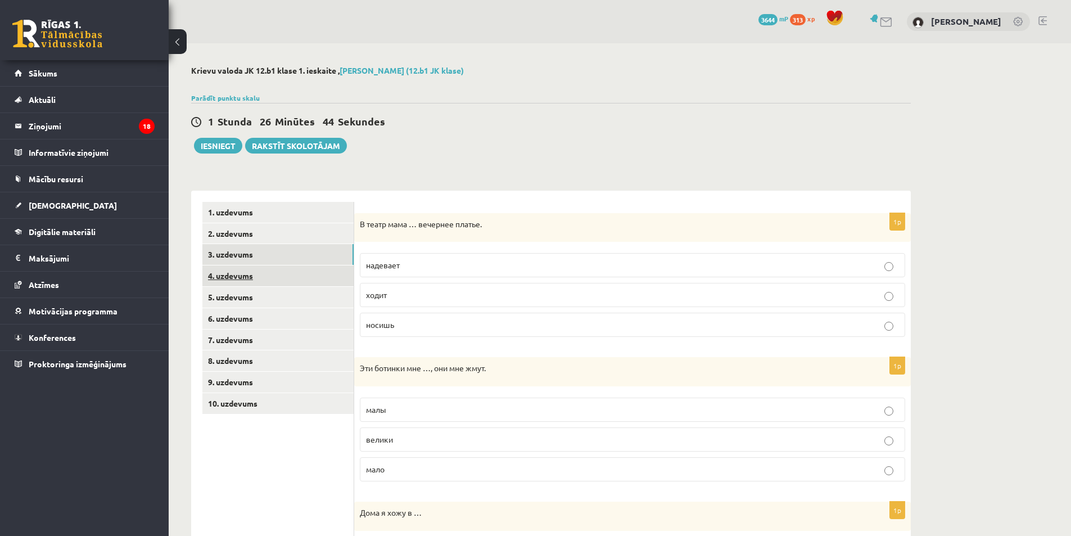
click at [281, 279] on link "4. uzdevums" at bounding box center [277, 275] width 151 height 21
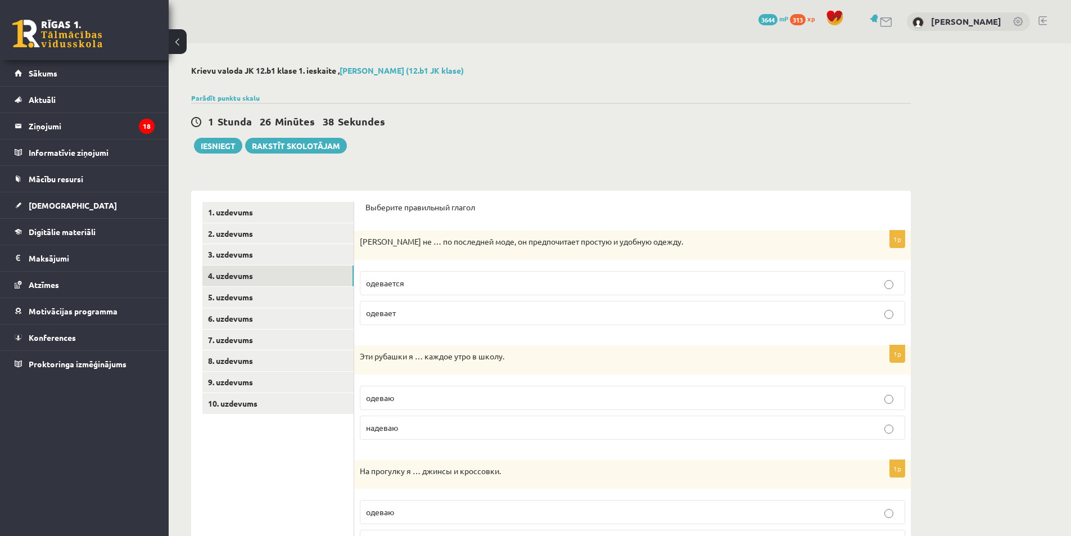
click at [399, 286] on span "одевается" at bounding box center [385, 283] width 38 height 10
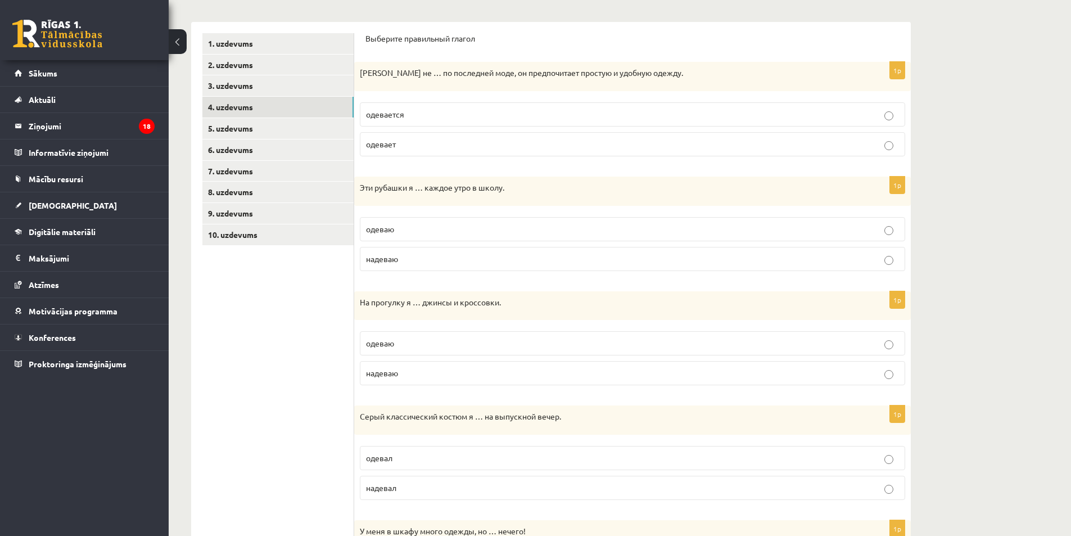
click at [391, 259] on span "надеваю" at bounding box center [382, 258] width 32 height 10
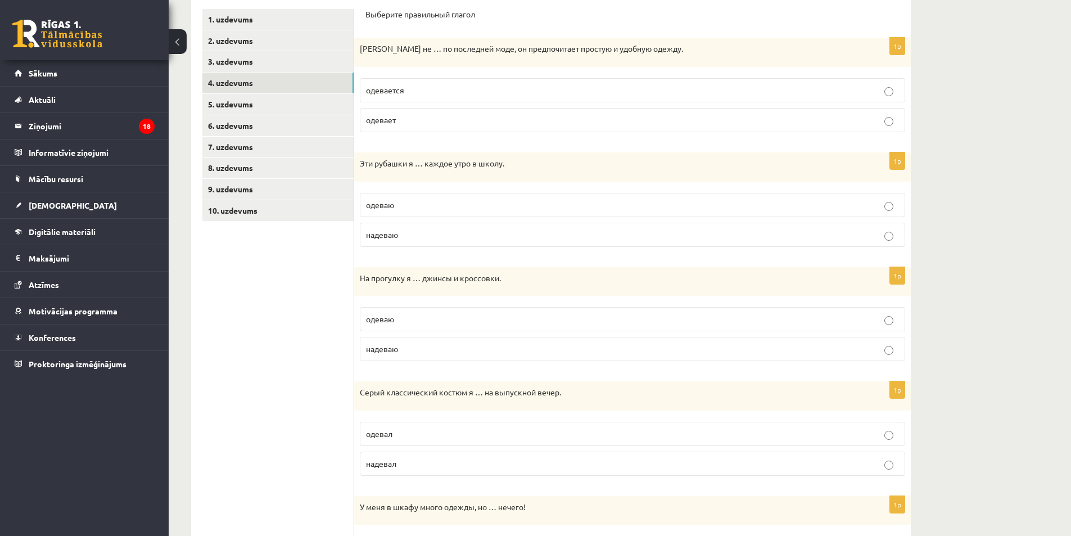
scroll to position [281, 0]
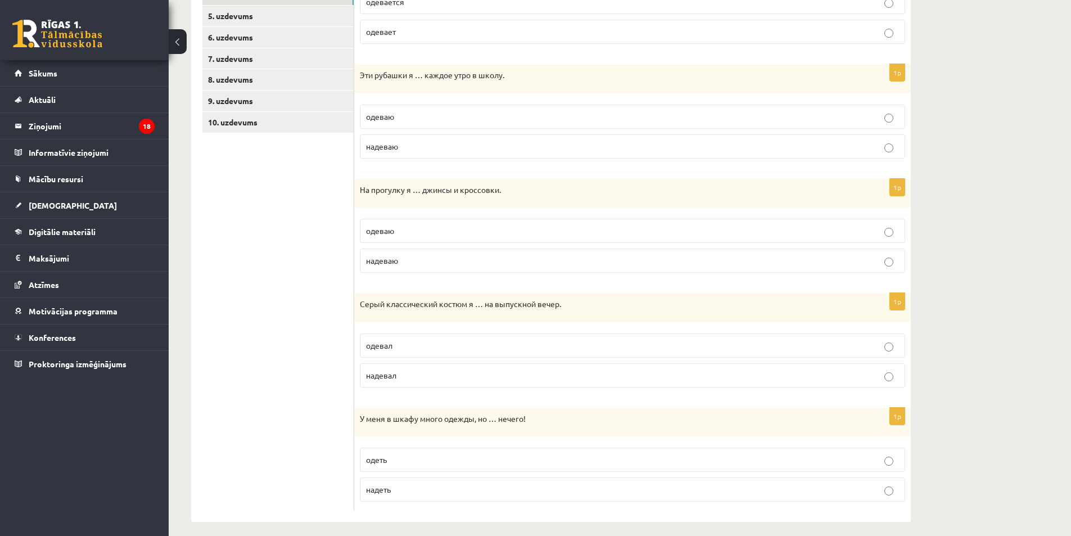
click at [392, 261] on span "надеваю" at bounding box center [382, 260] width 32 height 10
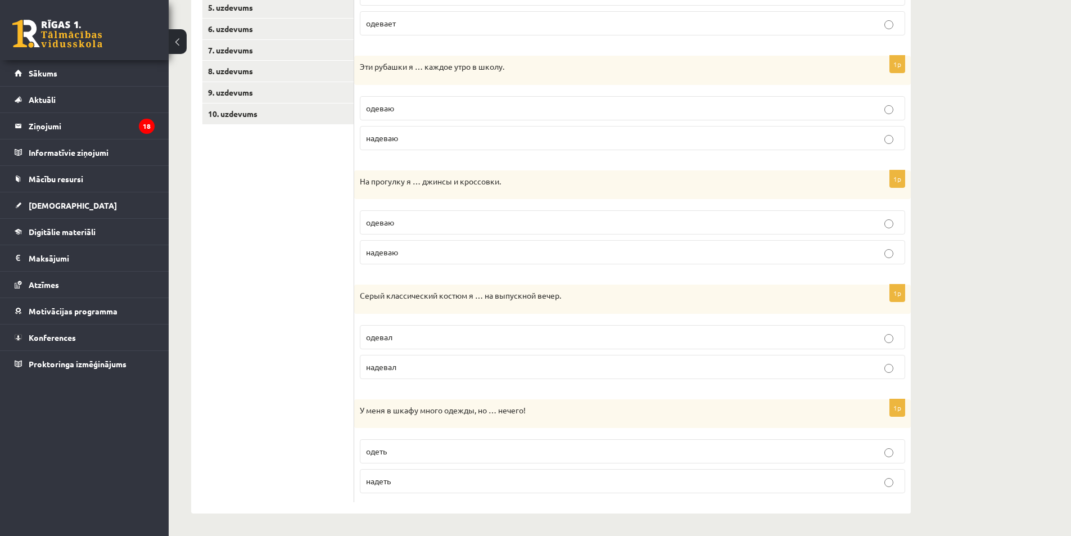
scroll to position [290, 0]
click at [391, 364] on span "надевал" at bounding box center [381, 366] width 30 height 10
click at [396, 481] on p "надеть" at bounding box center [632, 481] width 533 height 12
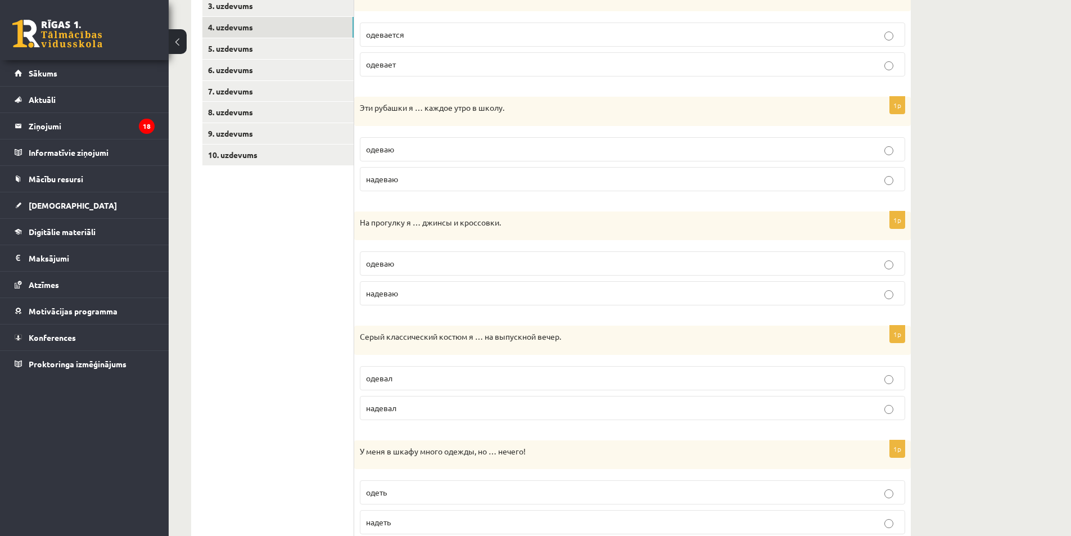
scroll to position [0, 0]
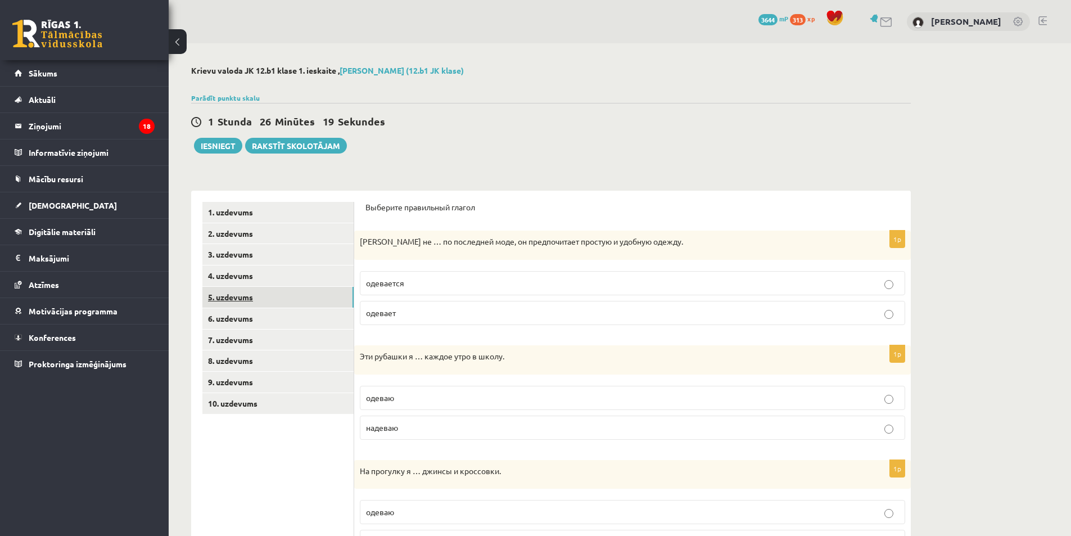
click at [260, 301] on link "5. uzdevums" at bounding box center [277, 297] width 151 height 21
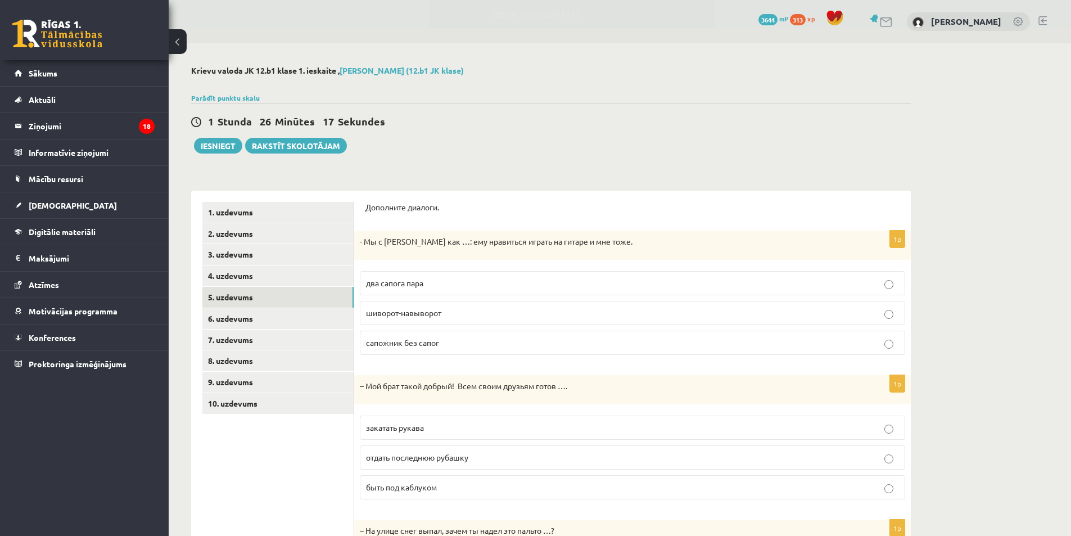
click at [423, 283] on span "два сапога пара" at bounding box center [394, 283] width 57 height 10
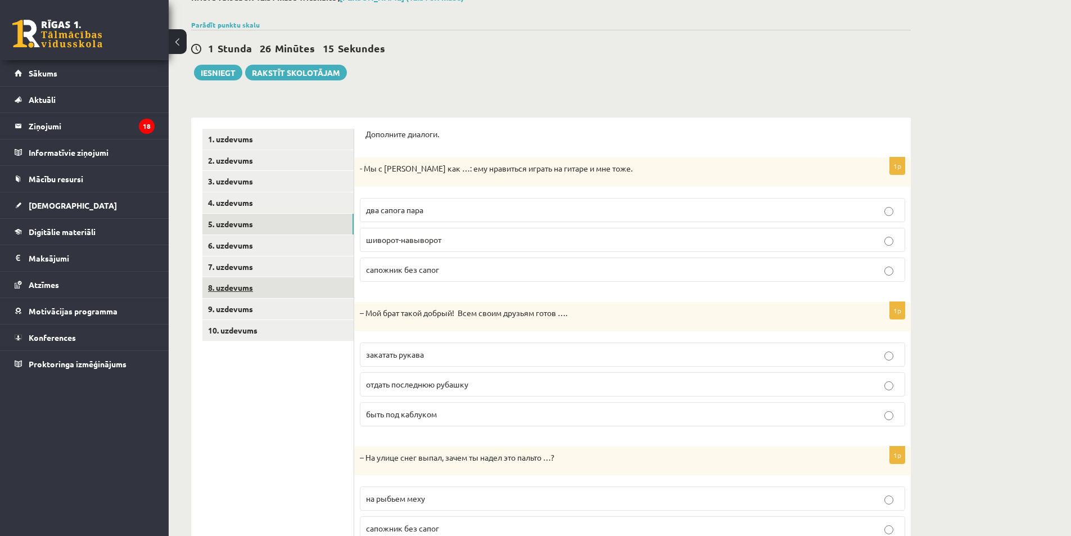
scroll to position [112, 0]
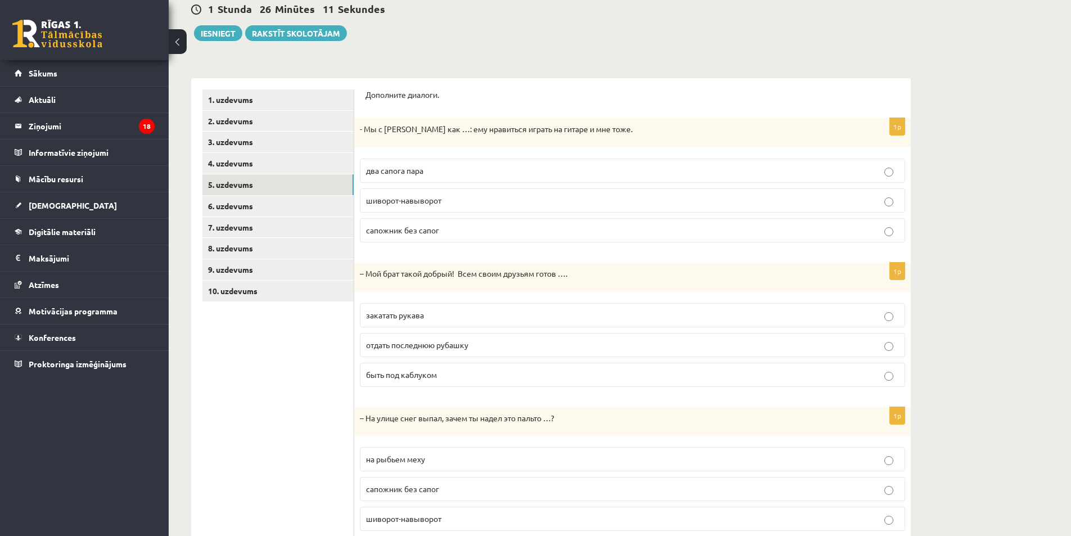
drag, startPoint x: 423, startPoint y: 345, endPoint x: 382, endPoint y: 341, distance: 41.2
click at [423, 344] on span "отдать последнюю рубашку" at bounding box center [417, 344] width 102 height 10
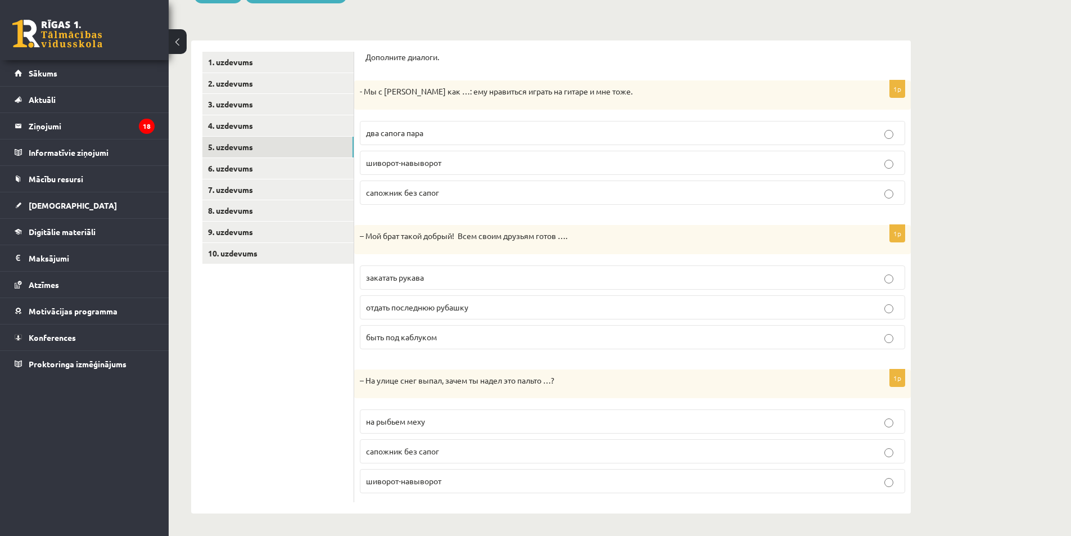
click at [417, 422] on span "на рыбьем меху" at bounding box center [395, 421] width 59 height 10
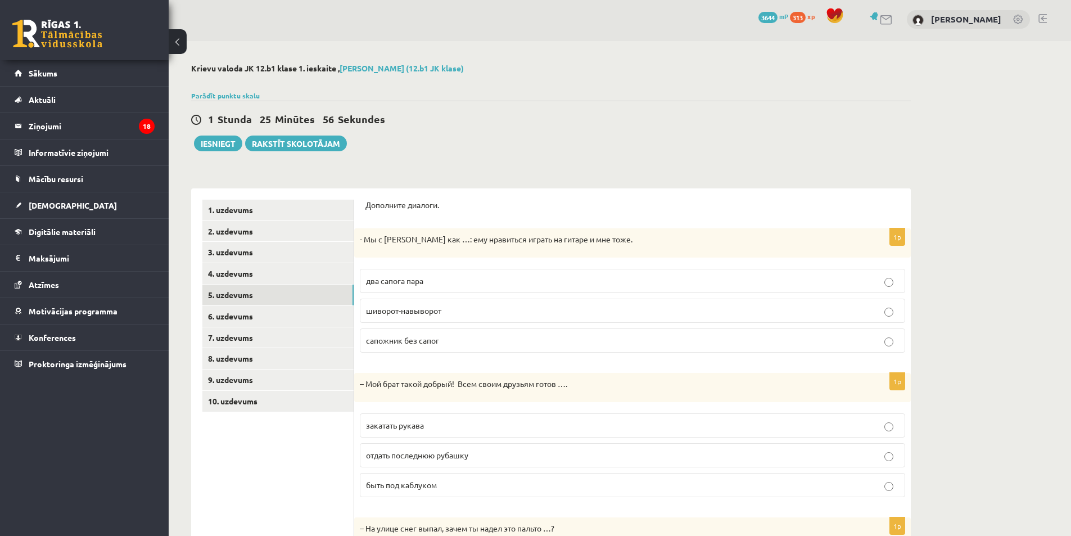
scroll to position [0, 0]
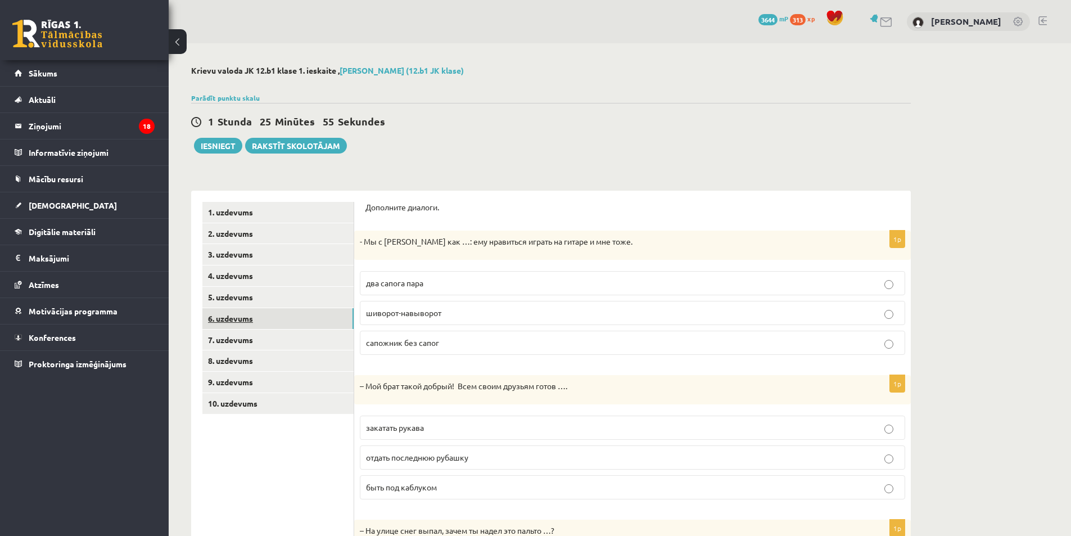
click at [267, 320] on link "6. uzdevums" at bounding box center [277, 318] width 151 height 21
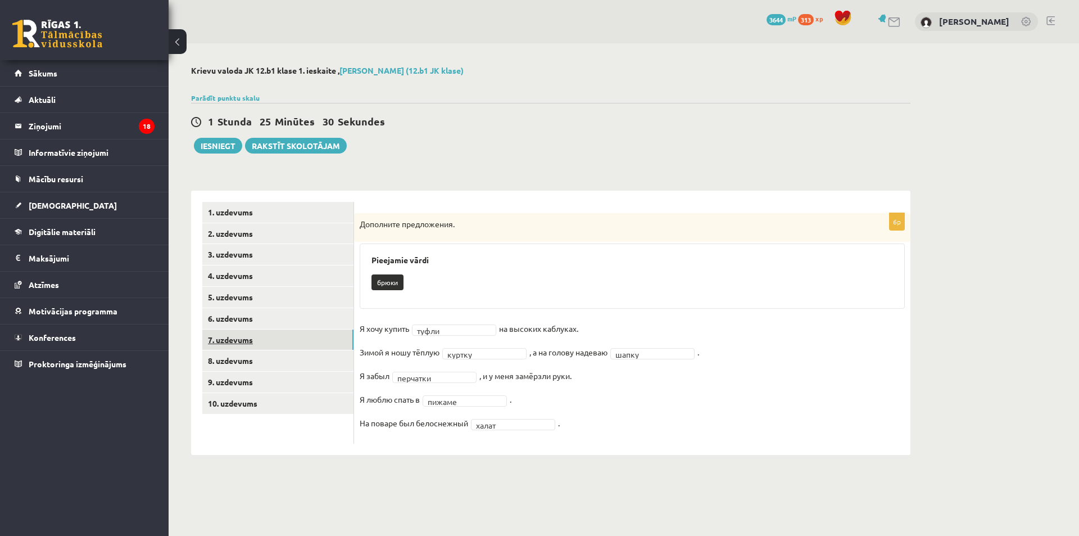
click at [264, 336] on link "7. uzdevums" at bounding box center [277, 339] width 151 height 21
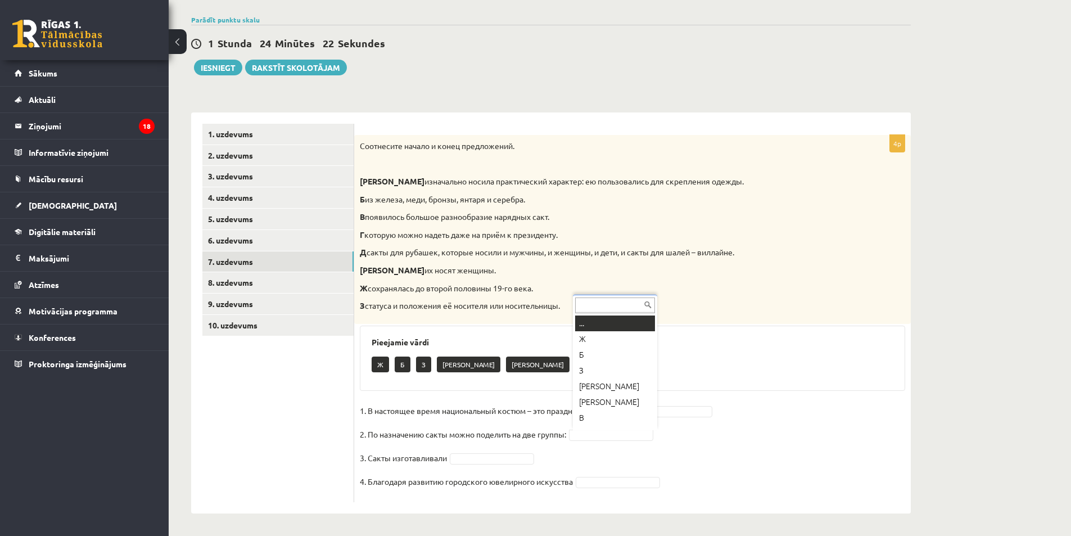
scroll to position [13, 0]
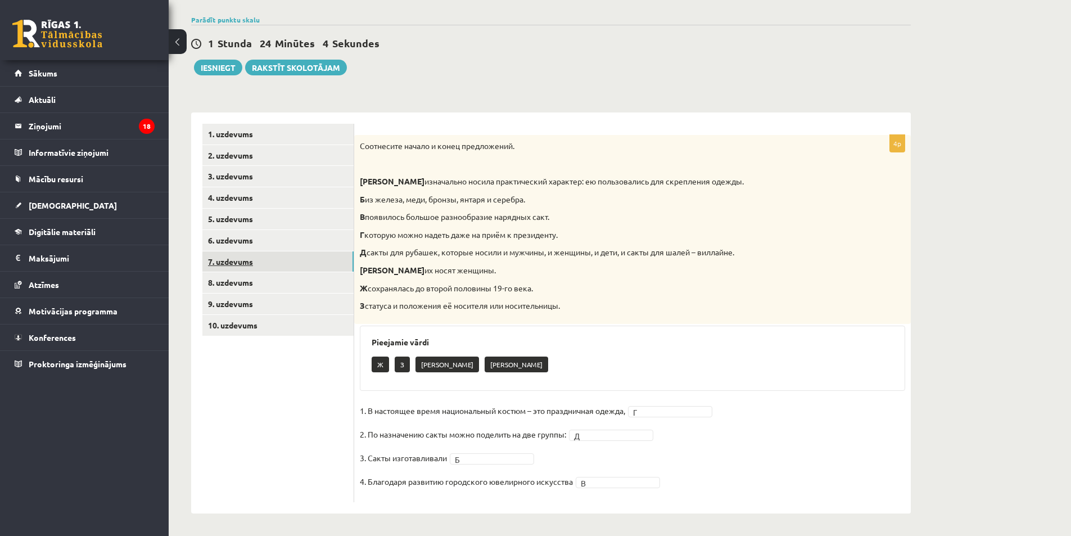
click at [257, 265] on link "7. uzdevums" at bounding box center [277, 261] width 151 height 21
click at [255, 280] on link "8. uzdevums" at bounding box center [277, 282] width 151 height 21
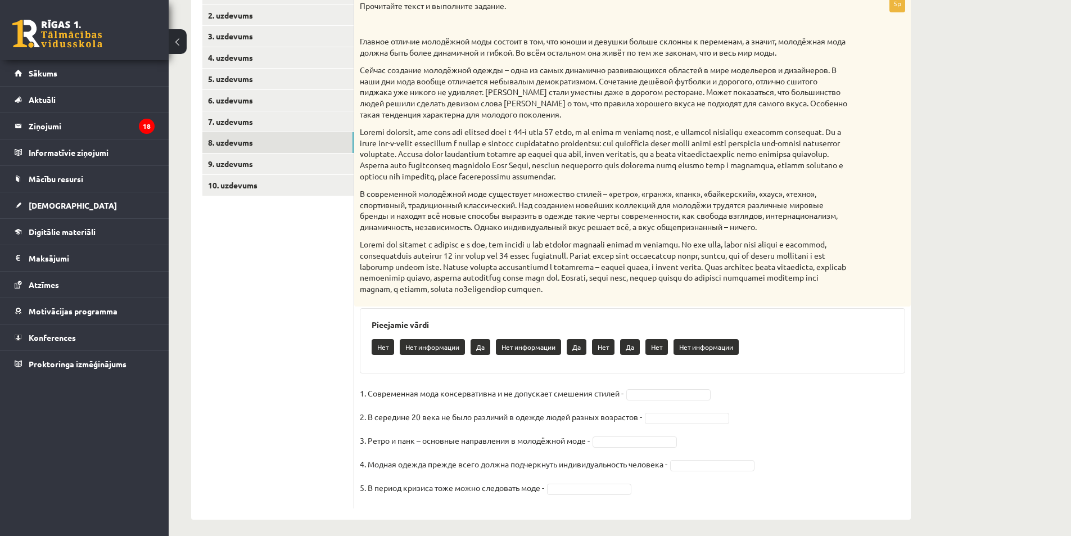
scroll to position [225, 0]
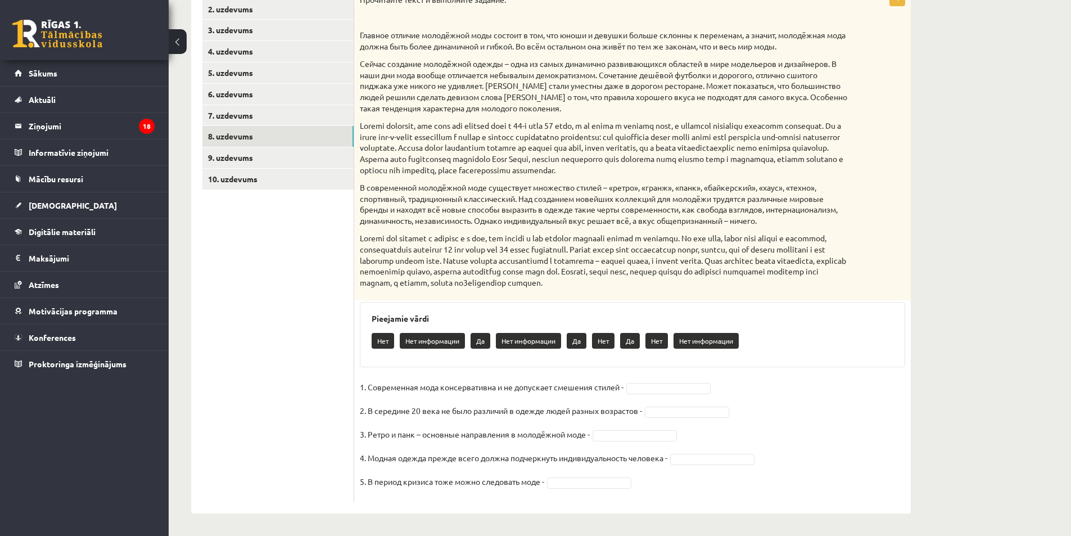
click at [663, 380] on fieldset "1. Современная мода консервативна и не допускает смешения стилей - 2. В середин…" at bounding box center [632, 437] width 545 height 118
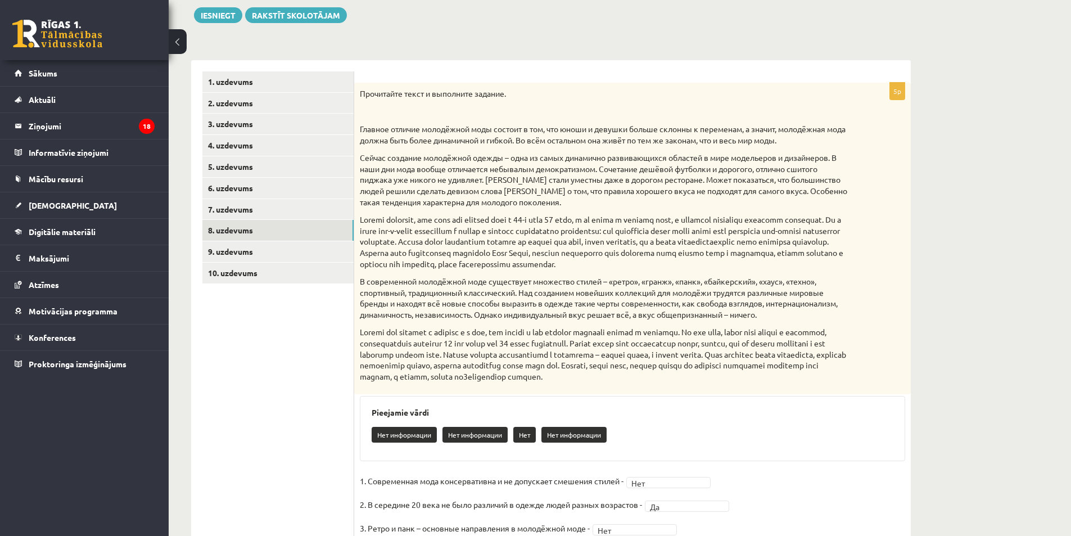
scroll to position [56, 0]
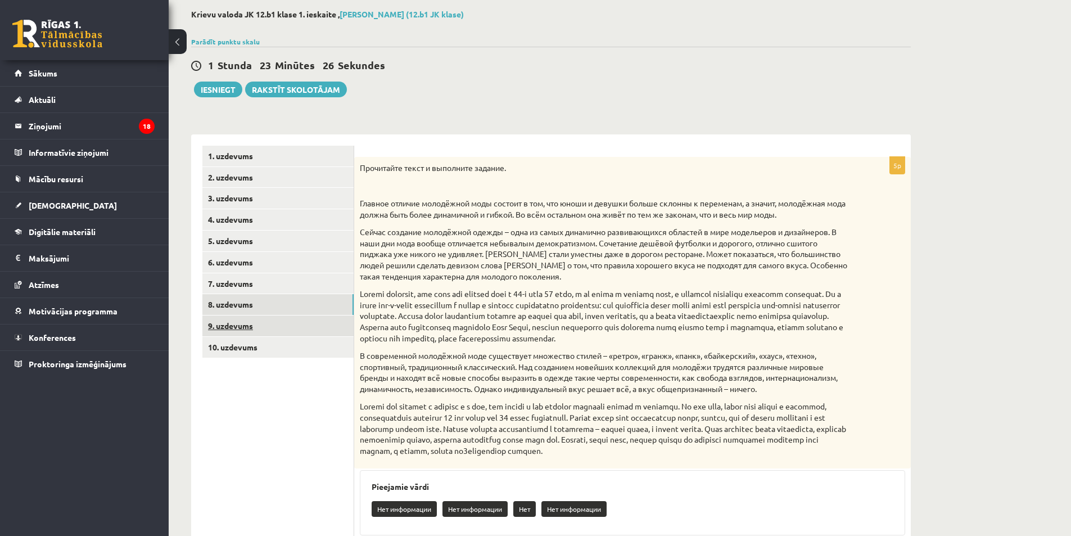
click at [243, 323] on link "9. uzdevums" at bounding box center [277, 325] width 151 height 21
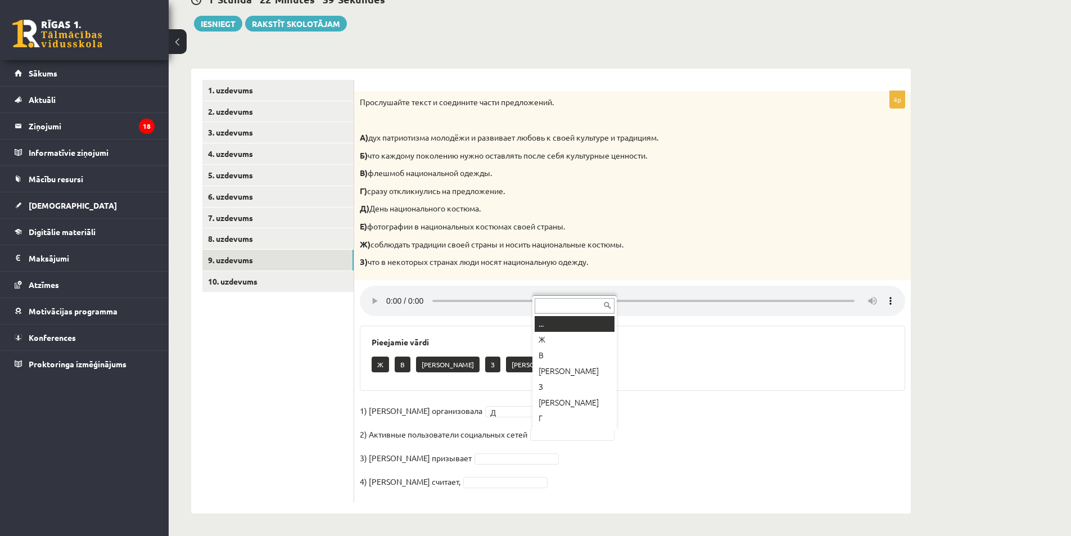
scroll to position [13, 0]
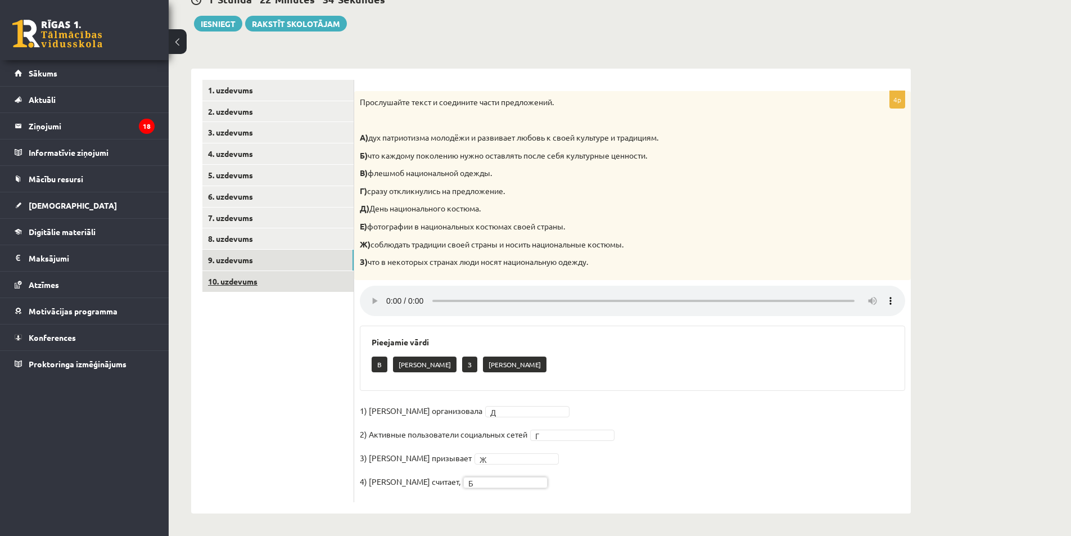
click at [271, 275] on link "10. uzdevums" at bounding box center [277, 281] width 151 height 21
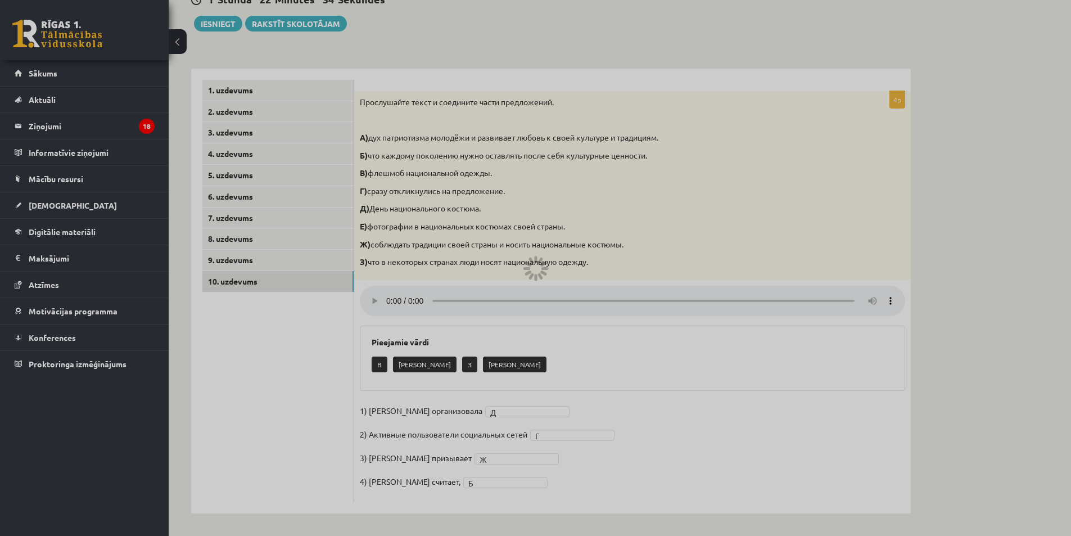
scroll to position [26, 0]
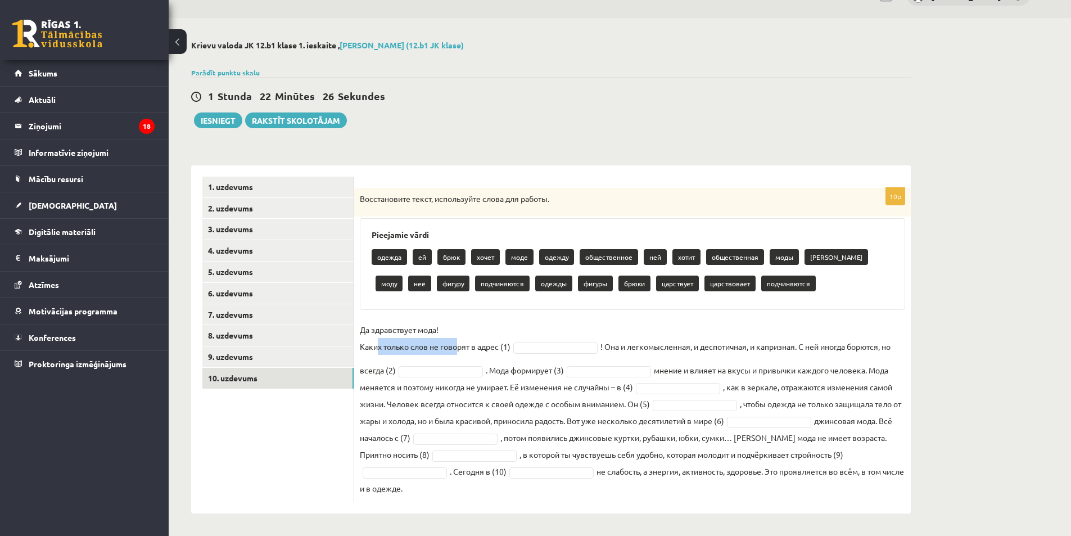
drag, startPoint x: 378, startPoint y: 346, endPoint x: 458, endPoint y: 350, distance: 80.4
click at [458, 350] on p "Да здравствует мода! Каких только слов не говорят в адрес (1)" at bounding box center [435, 338] width 151 height 34
click at [471, 348] on p "Да здравствует мода! Каких только слов не говорят в адрес (1)" at bounding box center [435, 338] width 151 height 34
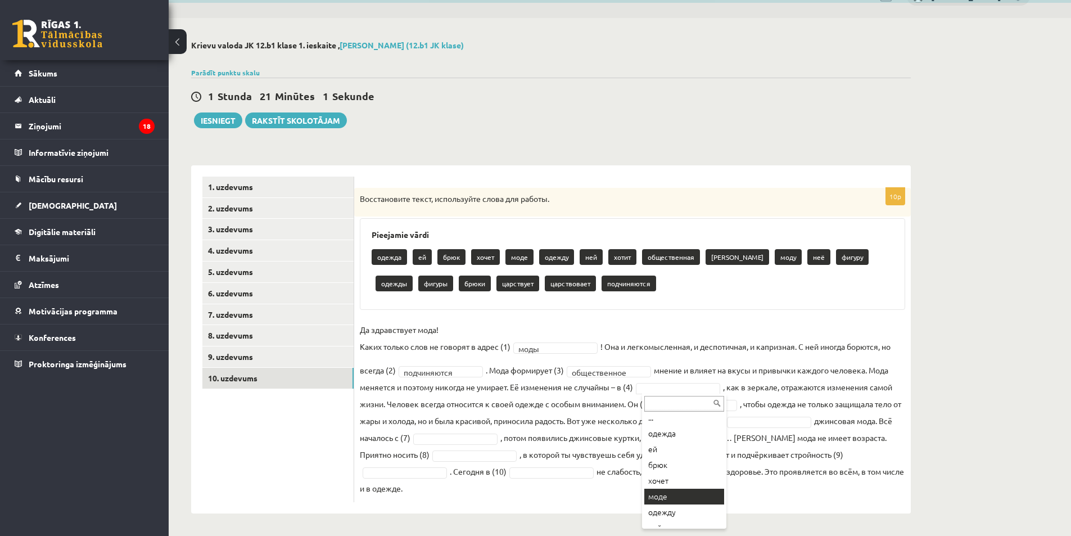
scroll to position [0, 0]
click at [683, 397] on fieldset "**********" at bounding box center [632, 408] width 545 height 175
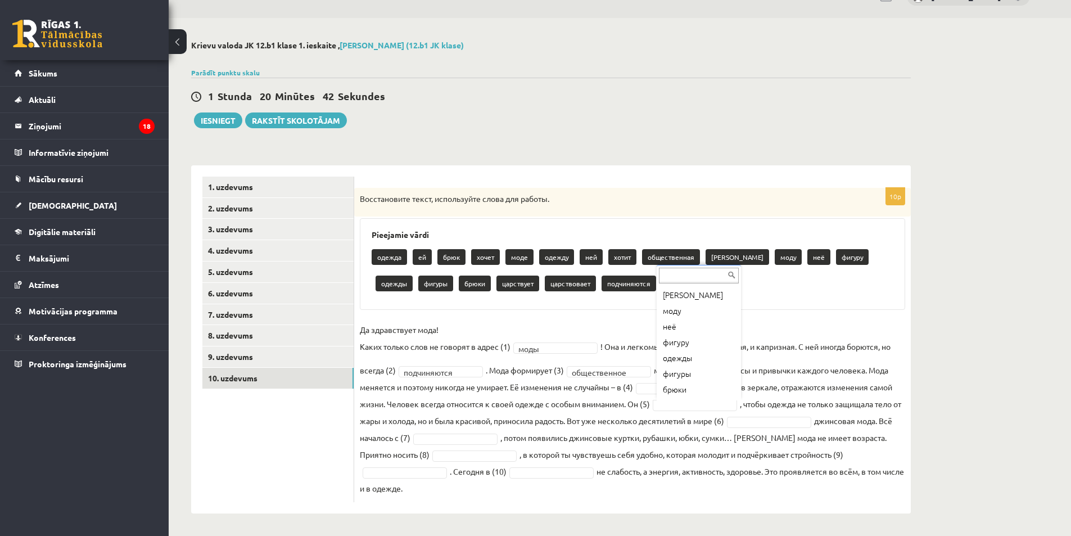
scroll to position [146, 0]
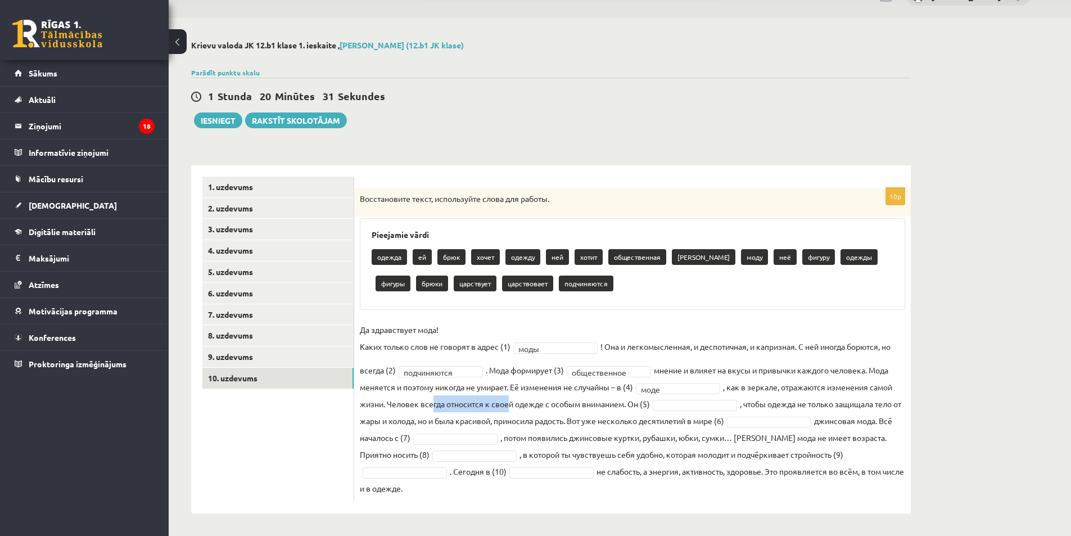
drag, startPoint x: 436, startPoint y: 402, endPoint x: 511, endPoint y: 404, distance: 75.3
click at [511, 404] on fieldset "**********" at bounding box center [632, 408] width 545 height 175
click at [500, 406] on fieldset "**********" at bounding box center [632, 408] width 545 height 175
drag, startPoint x: 519, startPoint y: 406, endPoint x: 547, endPoint y: 405, distance: 28.7
click at [547, 405] on fieldset "**********" at bounding box center [632, 408] width 545 height 175
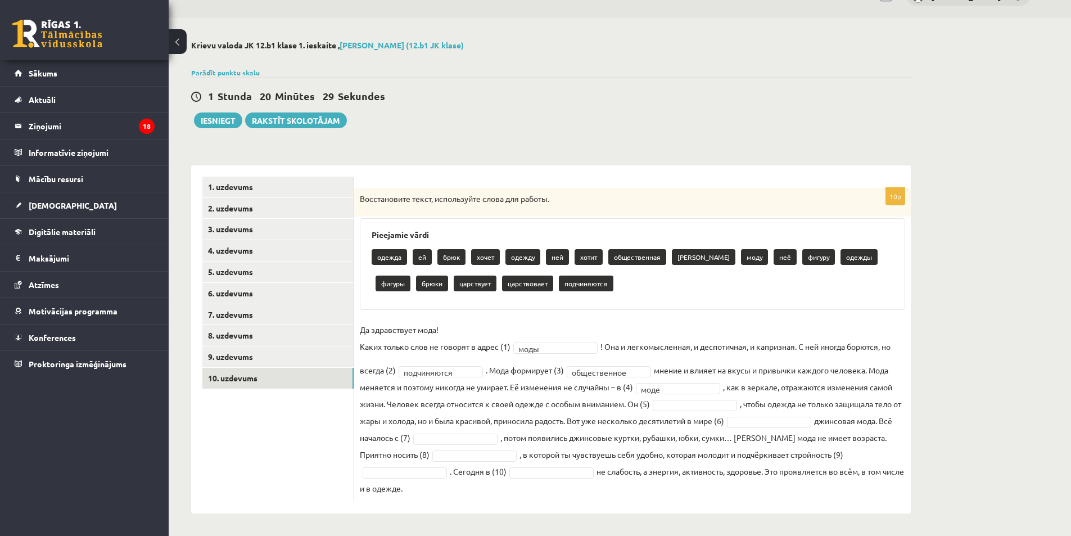
click at [592, 403] on fieldset "**********" at bounding box center [632, 408] width 545 height 175
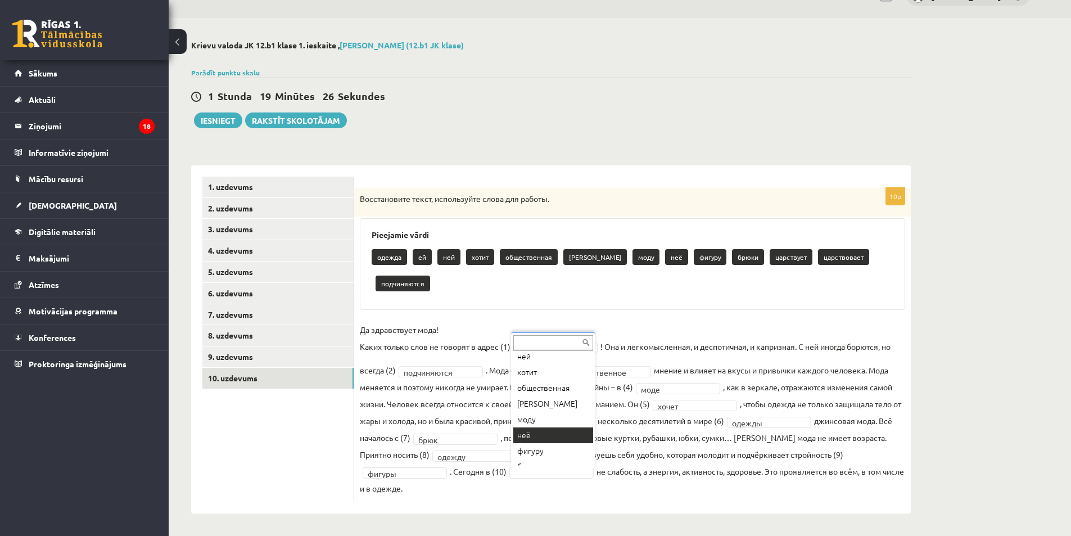
scroll to position [0, 0]
drag, startPoint x: 564, startPoint y: 486, endPoint x: 559, endPoint y: 477, distance: 10.3
click at [564, 486] on fieldset "**********" at bounding box center [632, 408] width 545 height 175
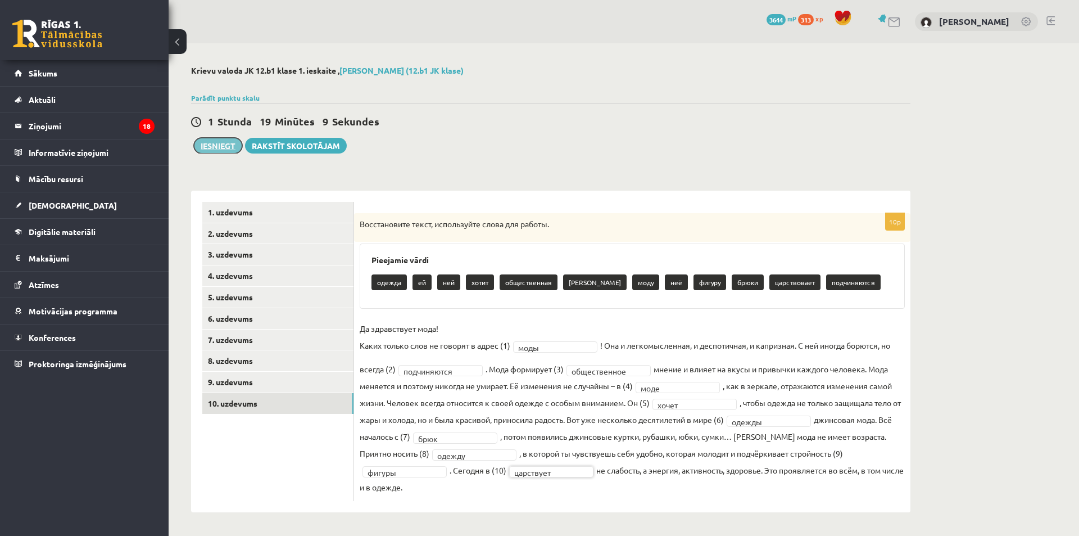
click at [222, 145] on button "Iesniegt" at bounding box center [218, 146] width 48 height 16
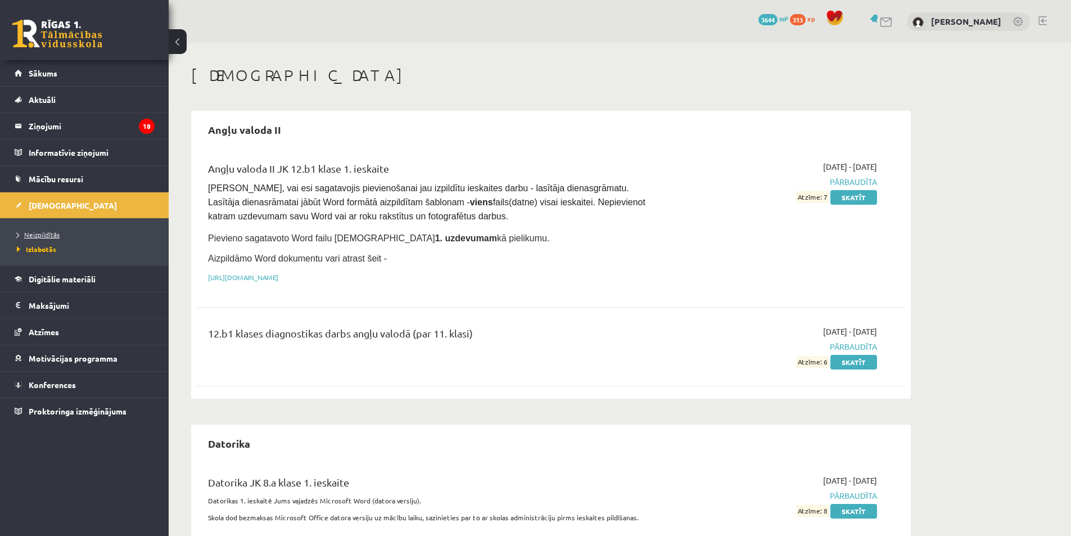
click at [52, 235] on span "Neizpildītās" at bounding box center [38, 234] width 43 height 9
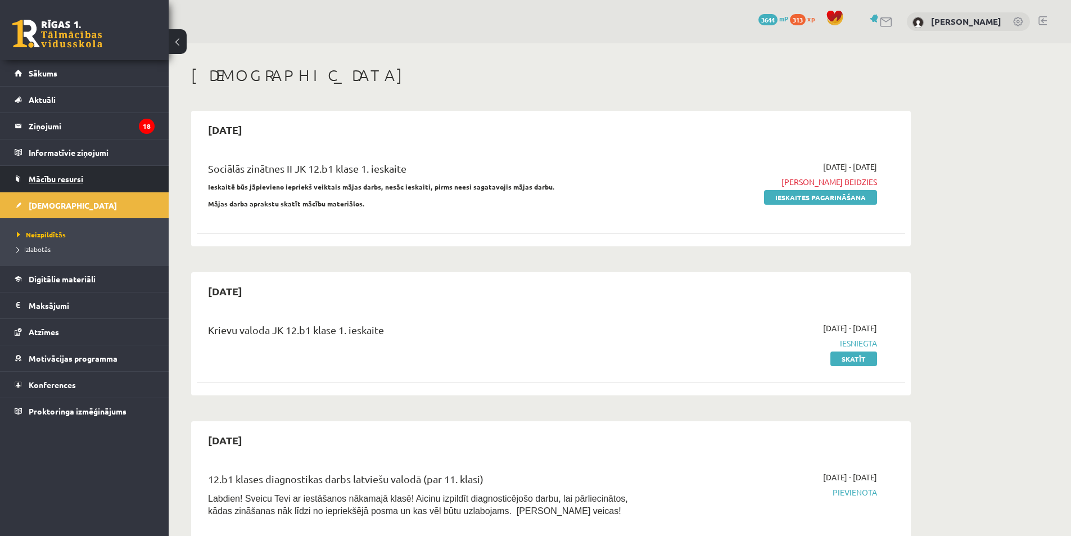
click at [78, 176] on span "Mācību resursi" at bounding box center [56, 179] width 55 height 10
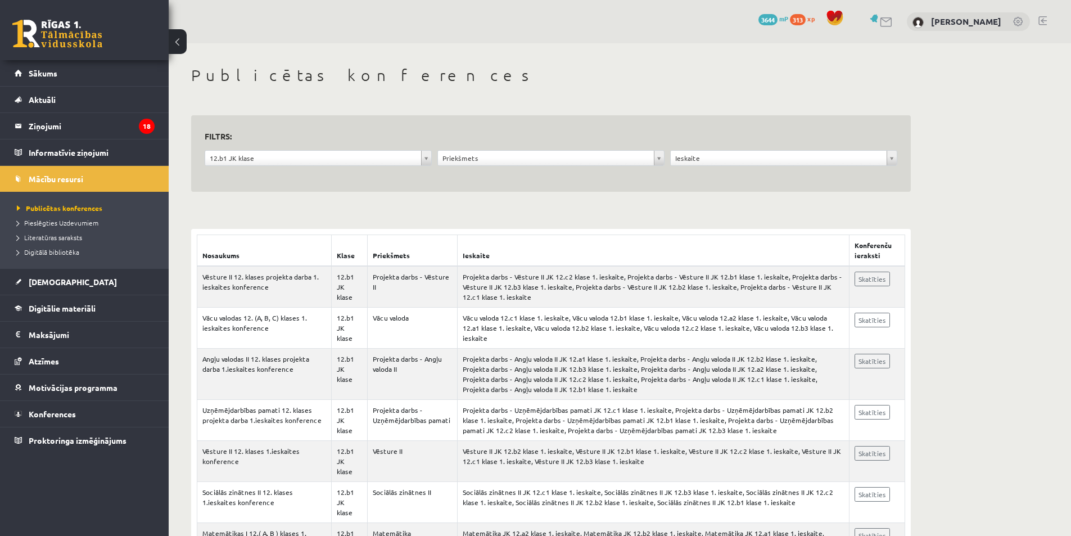
click at [501, 148] on form "**********" at bounding box center [551, 154] width 692 height 50
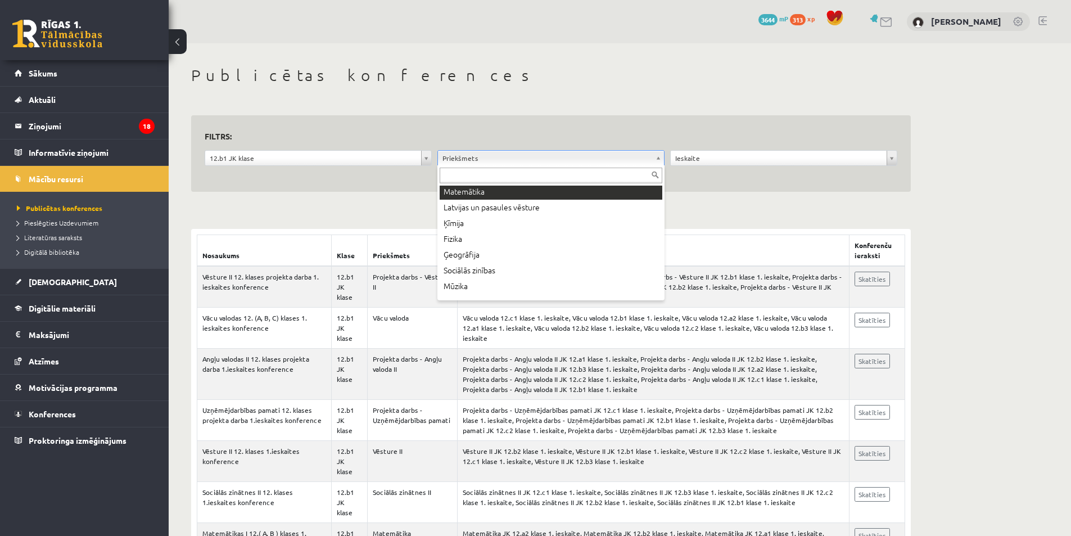
scroll to position [112, 0]
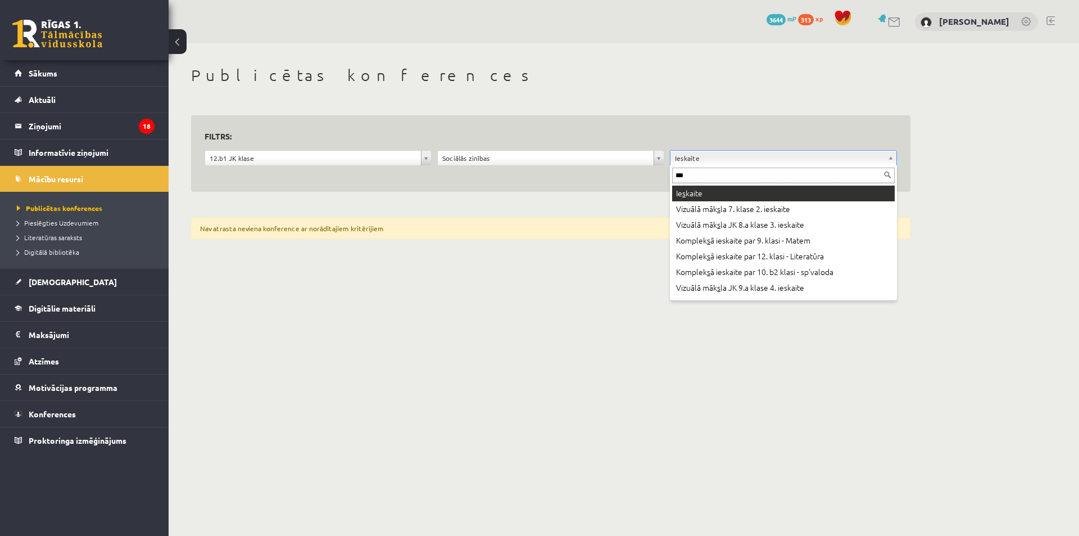
type input "****"
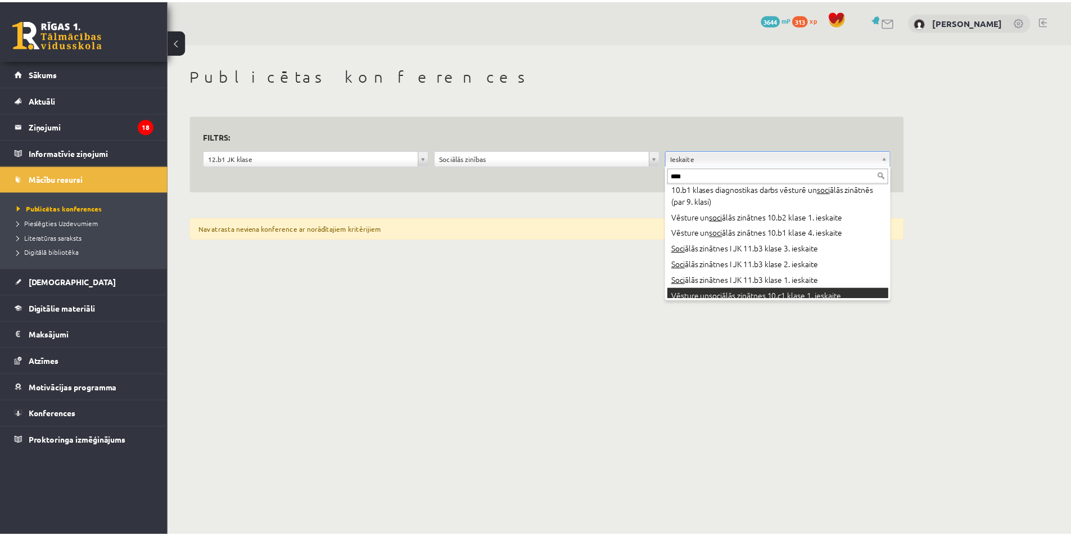
scroll to position [1068, 0]
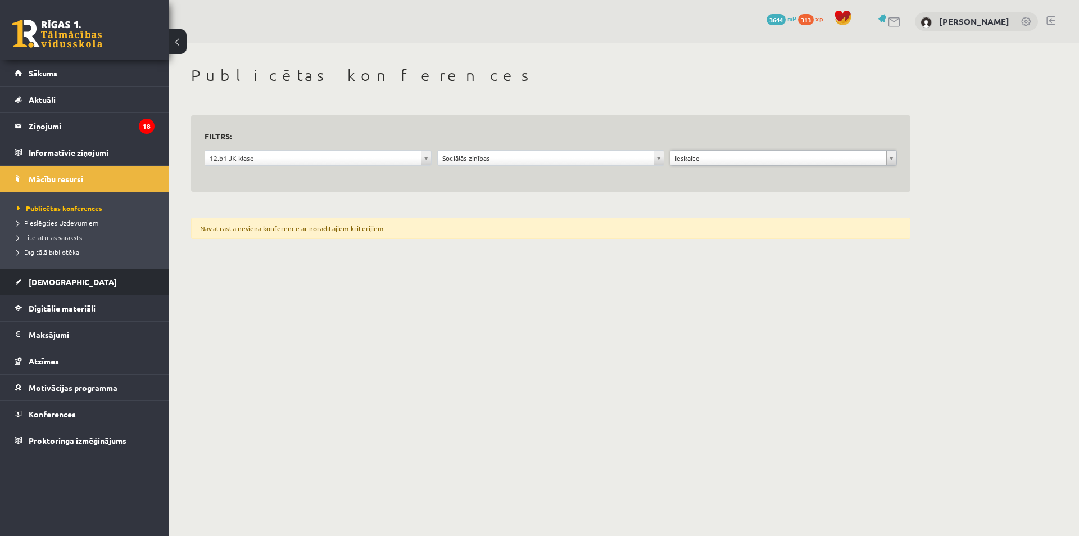
click at [90, 282] on link "[DEMOGRAPHIC_DATA]" at bounding box center [85, 282] width 140 height 26
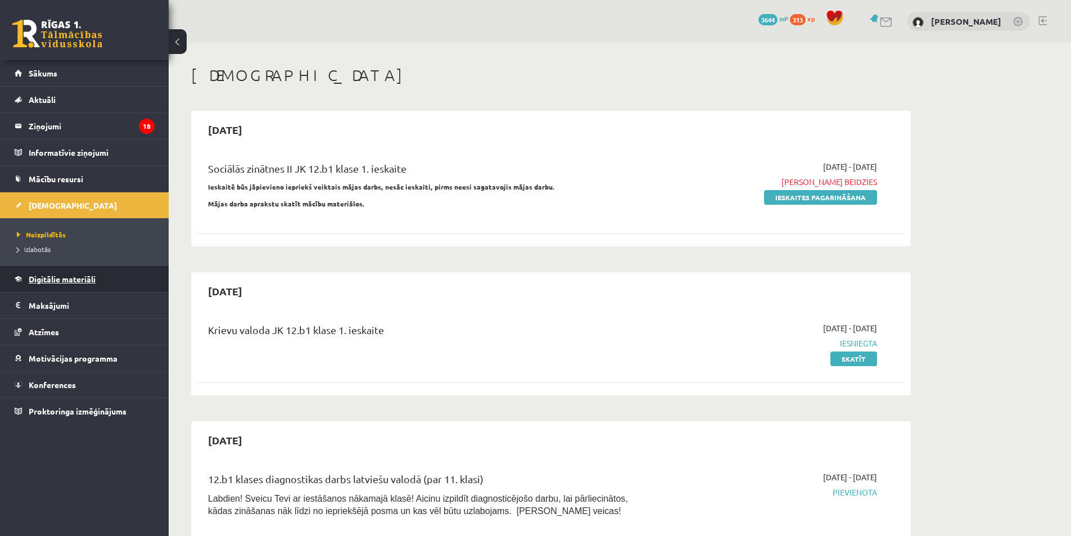
click at [60, 276] on span "Digitālie materiāli" at bounding box center [62, 279] width 67 height 10
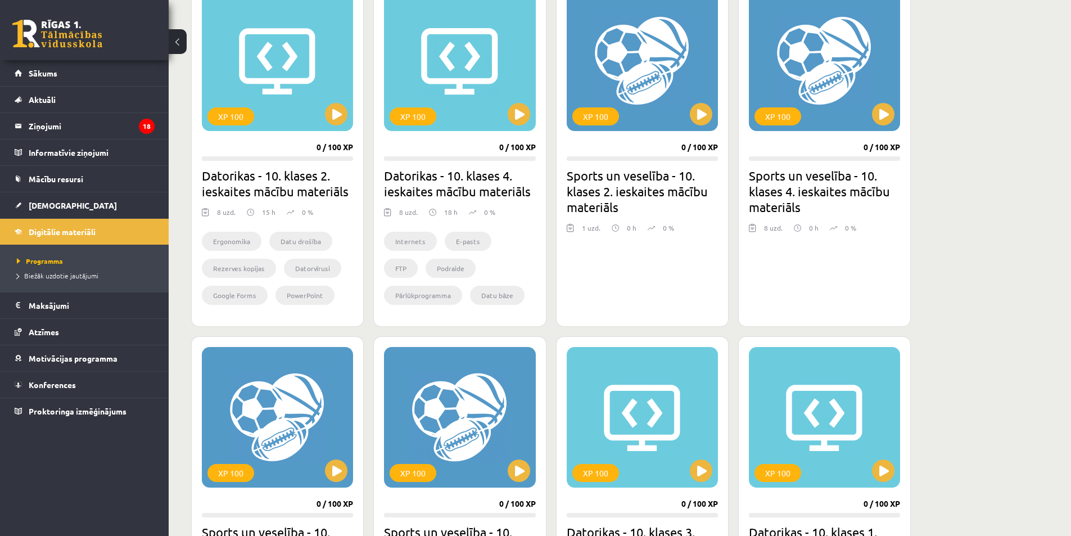
scroll to position [337, 0]
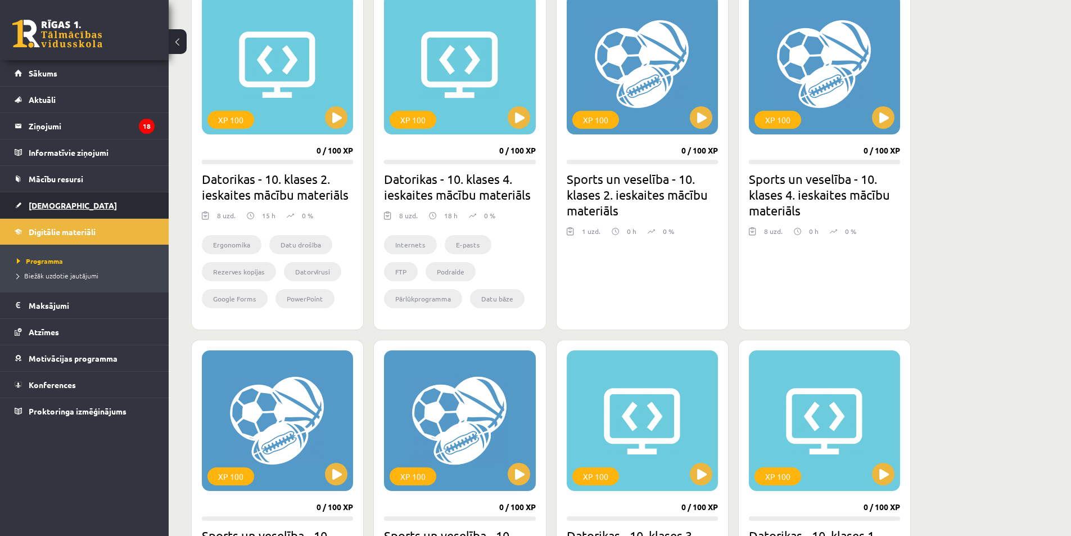
click at [63, 207] on link "[DEMOGRAPHIC_DATA]" at bounding box center [85, 205] width 140 height 26
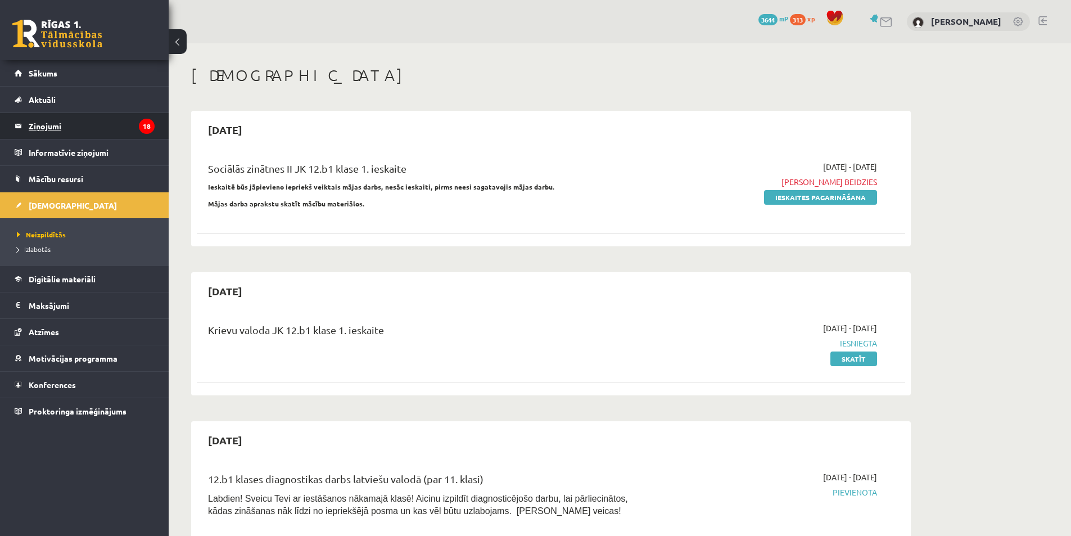
click at [44, 121] on legend "Ziņojumi 18" at bounding box center [92, 126] width 126 height 26
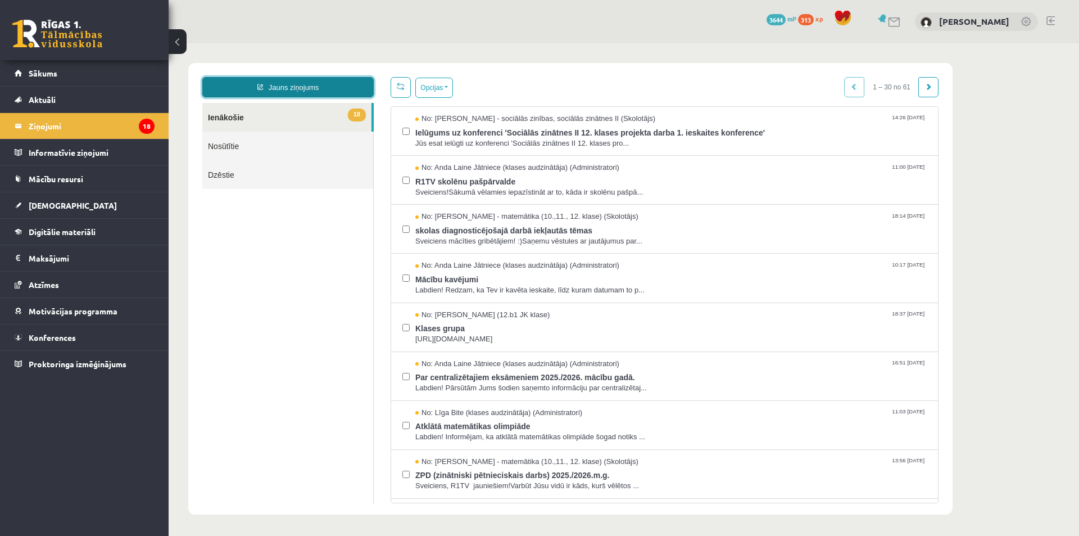
click at [291, 80] on link "Jauns ziņojums" at bounding box center [287, 87] width 171 height 20
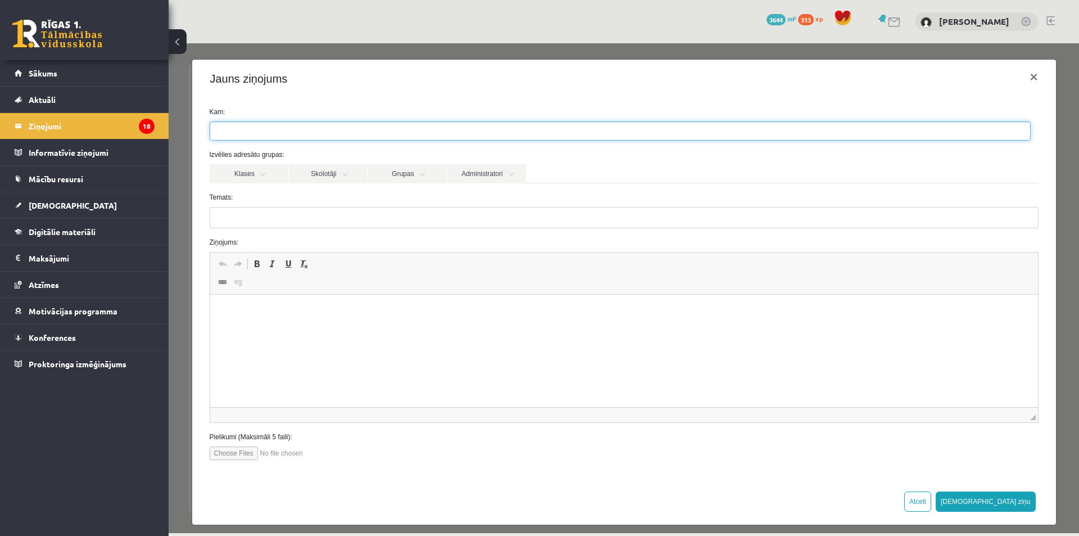
click at [257, 137] on ul at bounding box center [620, 131] width 820 height 18
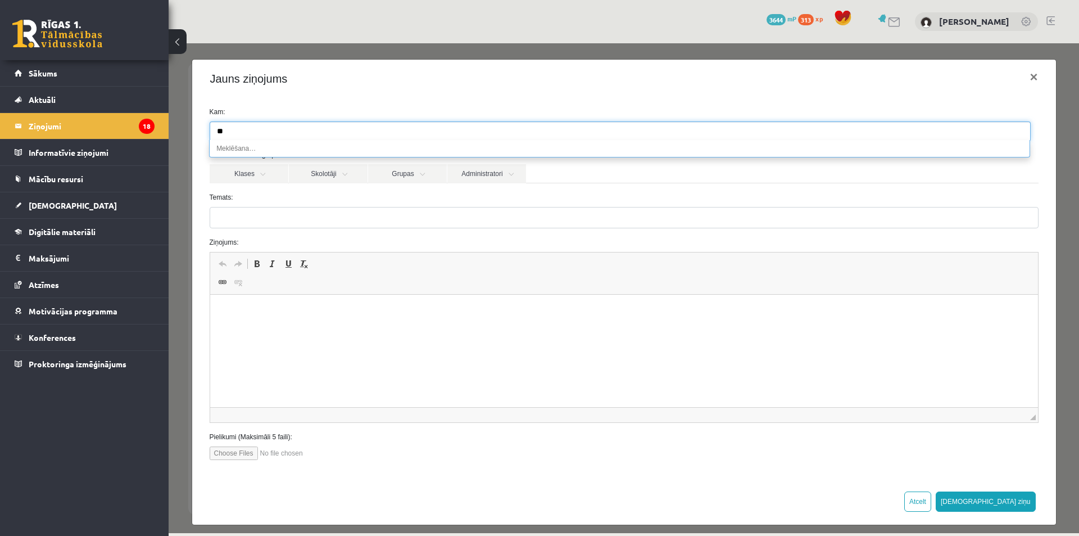
type input "*"
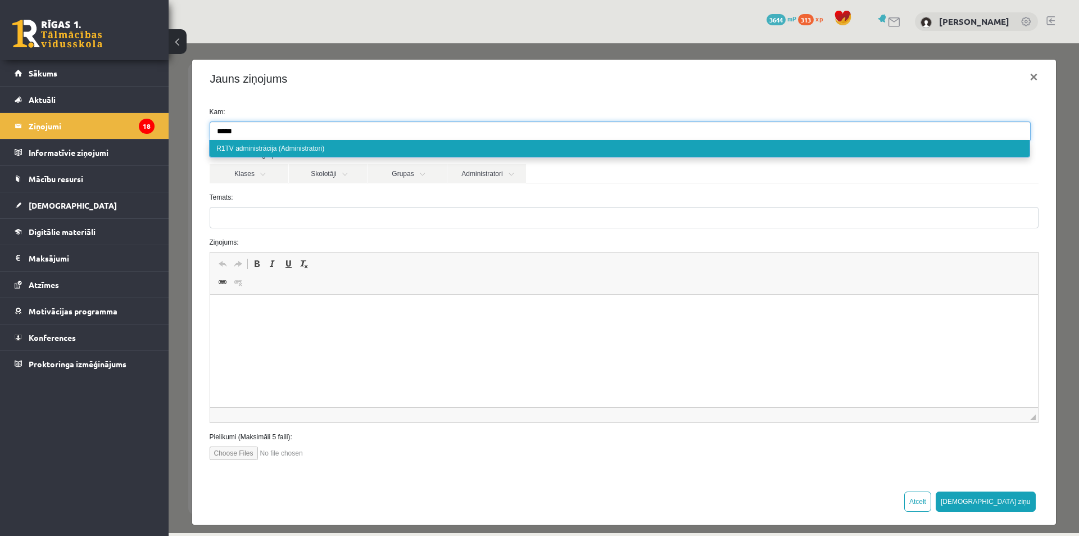
type input "*****"
select select "*****"
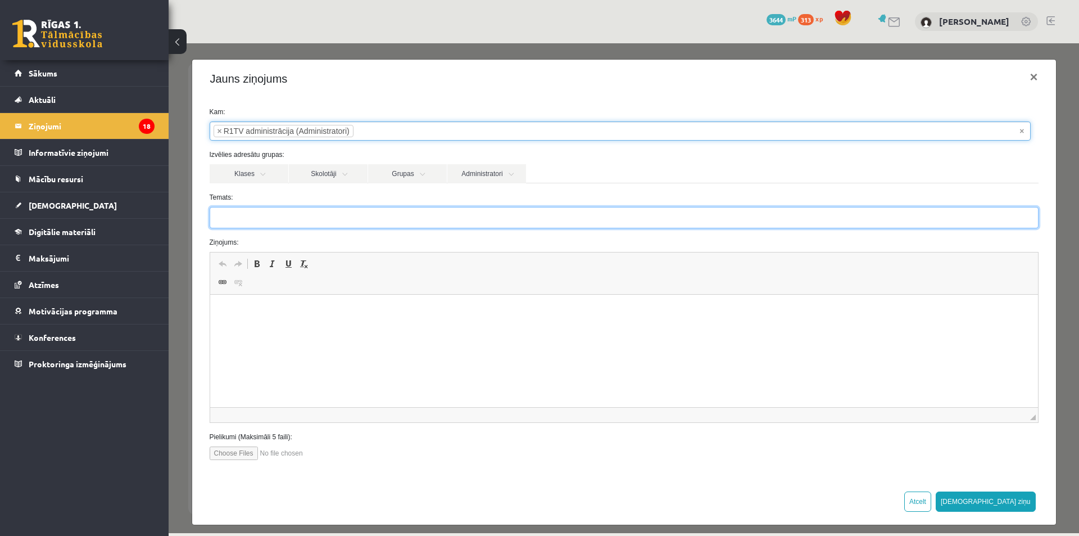
click at [251, 213] on input "Temats:" at bounding box center [624, 217] width 829 height 21
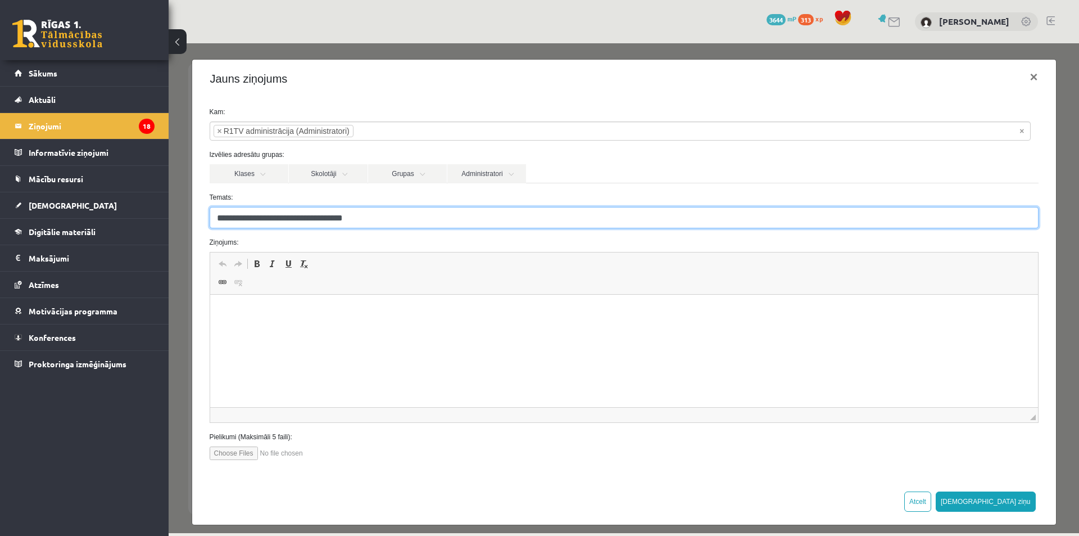
type input "**********"
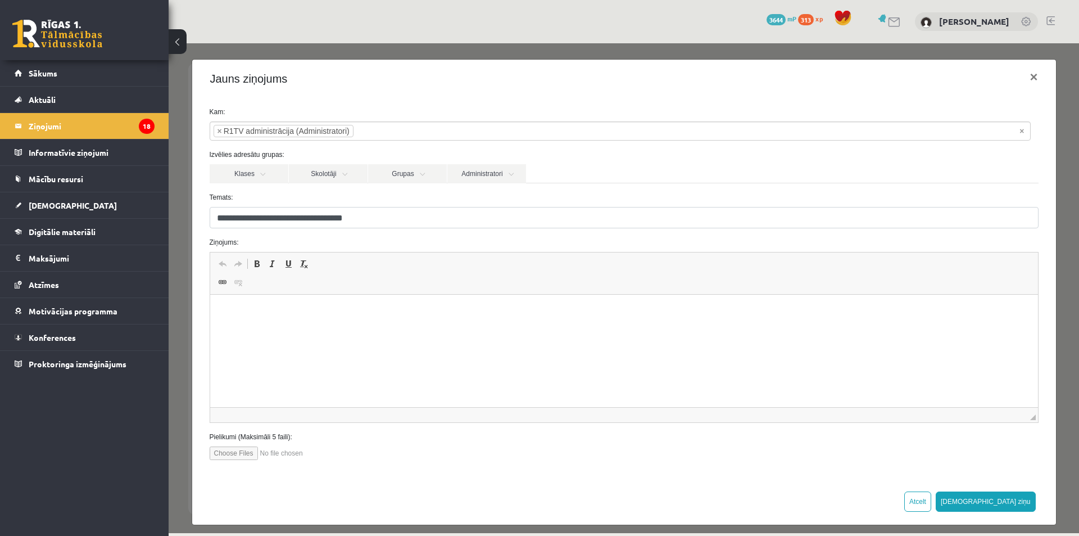
click at [268, 309] on p "Визуальный текстовый редактор, wiswyg-editor-47433958362700-1760032465-750" at bounding box center [623, 312] width 805 height 12
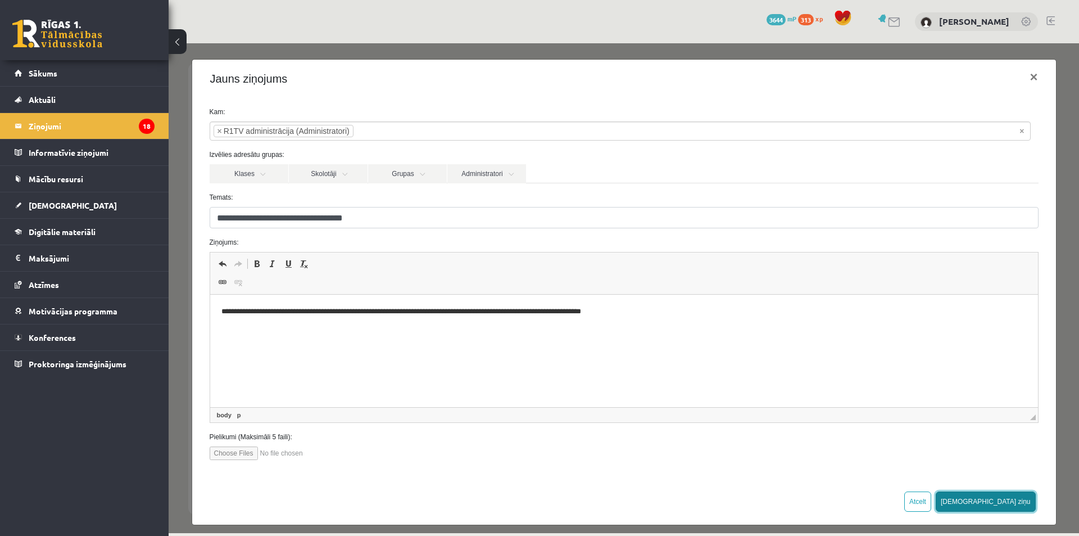
click at [1007, 502] on button "[DEMOGRAPHIC_DATA] ziņu" at bounding box center [986, 501] width 100 height 20
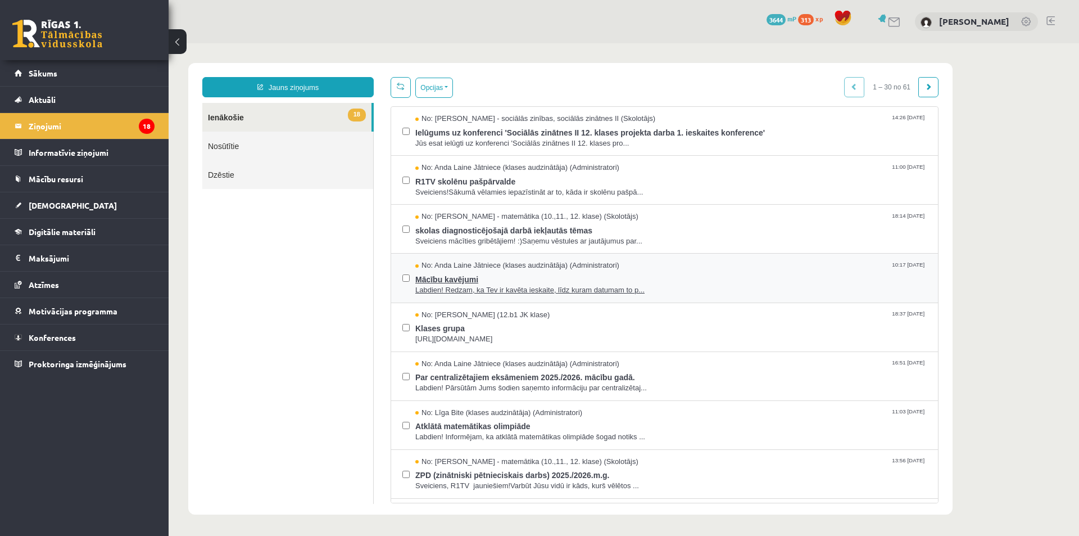
click at [499, 285] on span "Labdien! Redzam, ka Tev ir kavēta ieskaite, līdz kuram datumam to p..." at bounding box center [670, 290] width 511 height 11
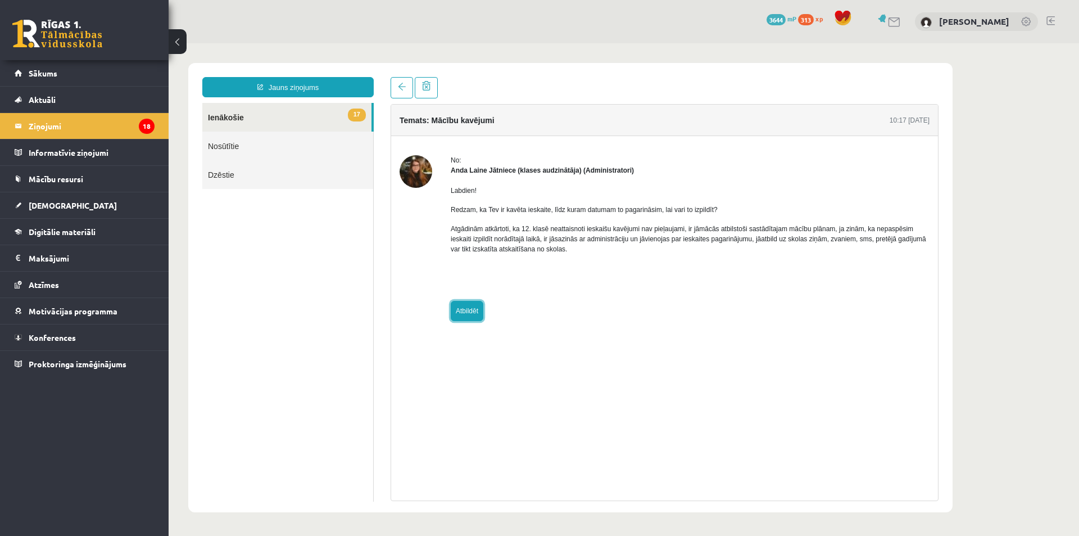
click at [463, 309] on link "Atbildēt" at bounding box center [467, 311] width 33 height 20
type input "**********"
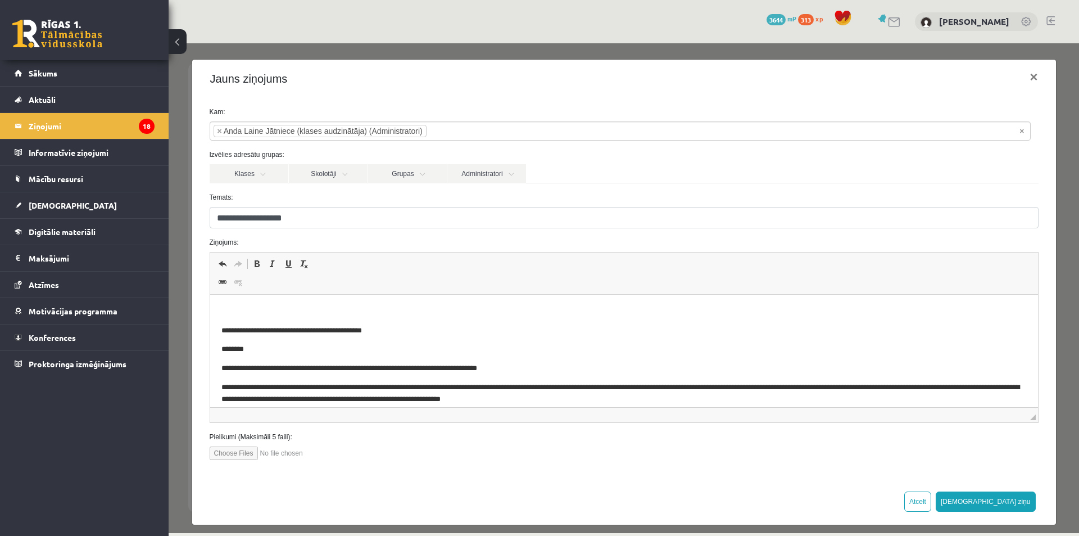
scroll to position [29, 0]
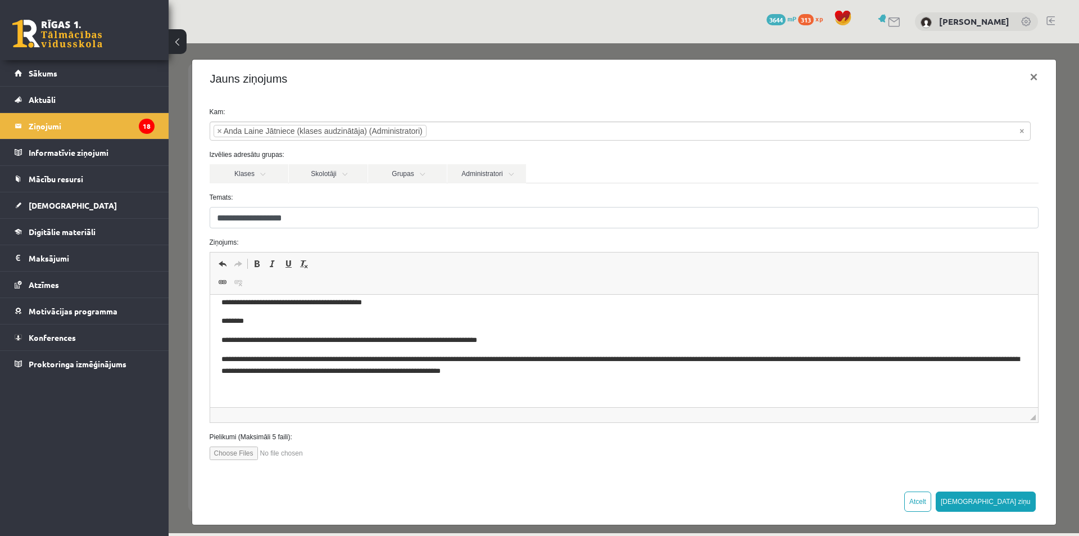
click at [349, 386] on p "Визуальный текстовый редактор, wiswyg-editor-47433987357660-1760032551-974" at bounding box center [623, 390] width 805 height 12
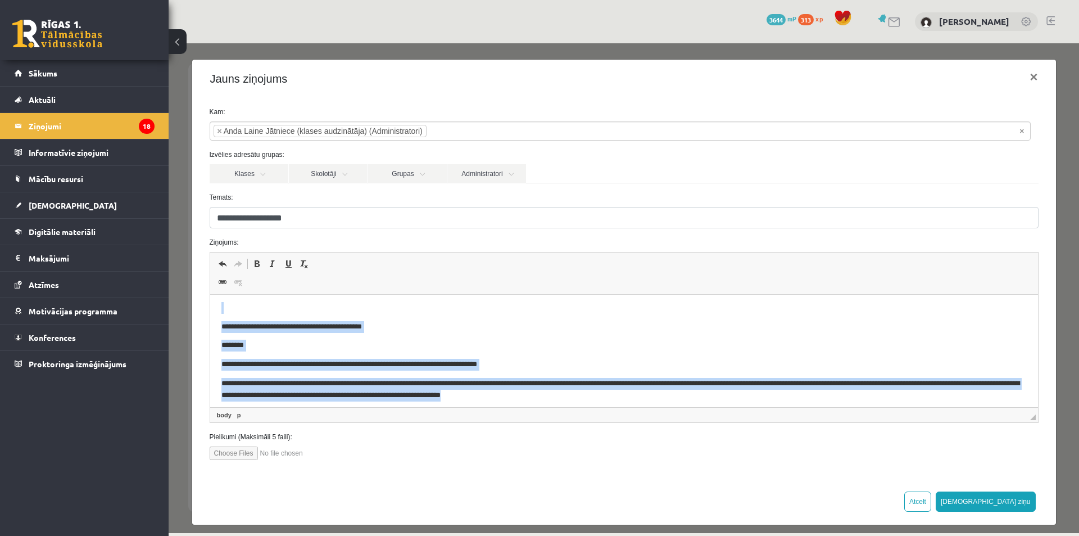
scroll to position [0, 0]
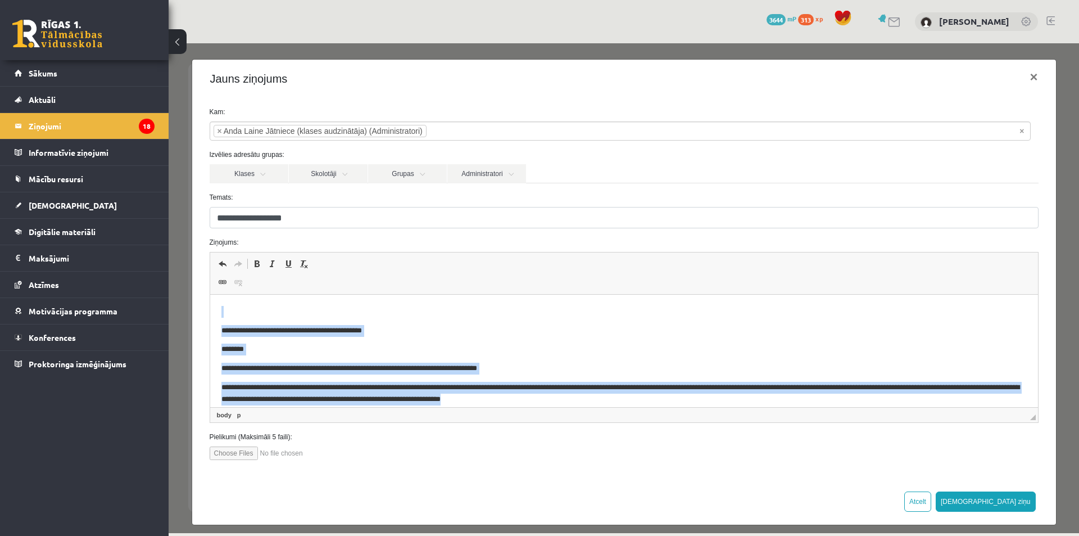
drag, startPoint x: 600, startPoint y: 371, endPoint x: 182, endPoint y: 315, distance: 422.5
click at [210, 315] on html "**********" at bounding box center [624, 364] width 828 height 141
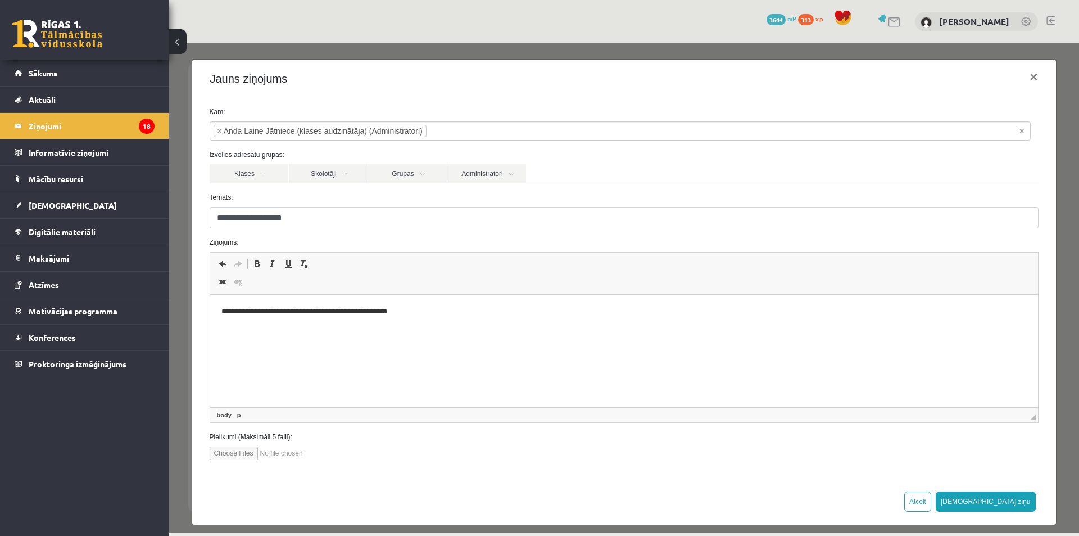
click at [1020, 500] on button "[DEMOGRAPHIC_DATA] ziņu" at bounding box center [986, 501] width 100 height 20
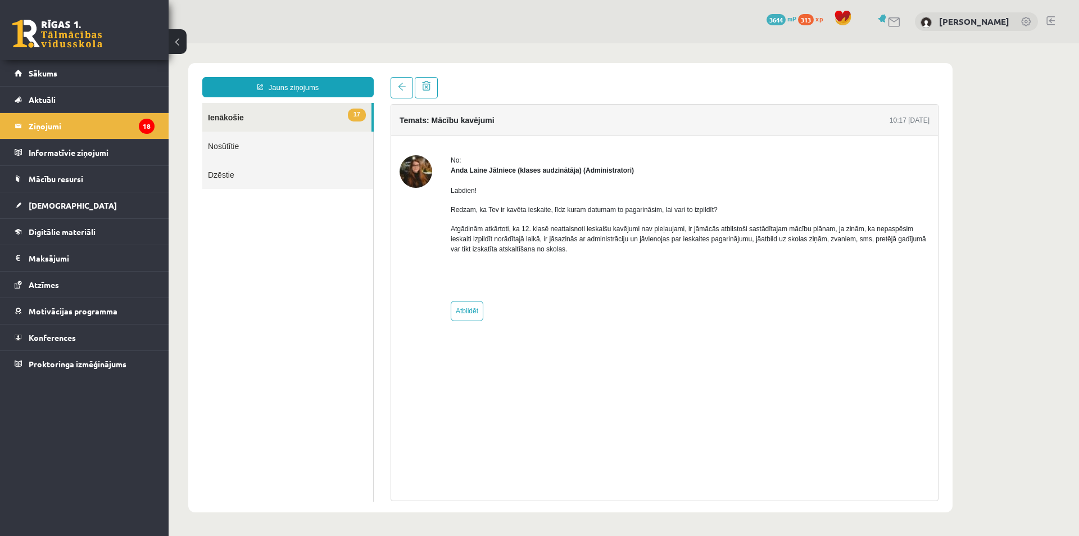
click at [279, 115] on link "17 Ienākošie" at bounding box center [286, 117] width 169 height 29
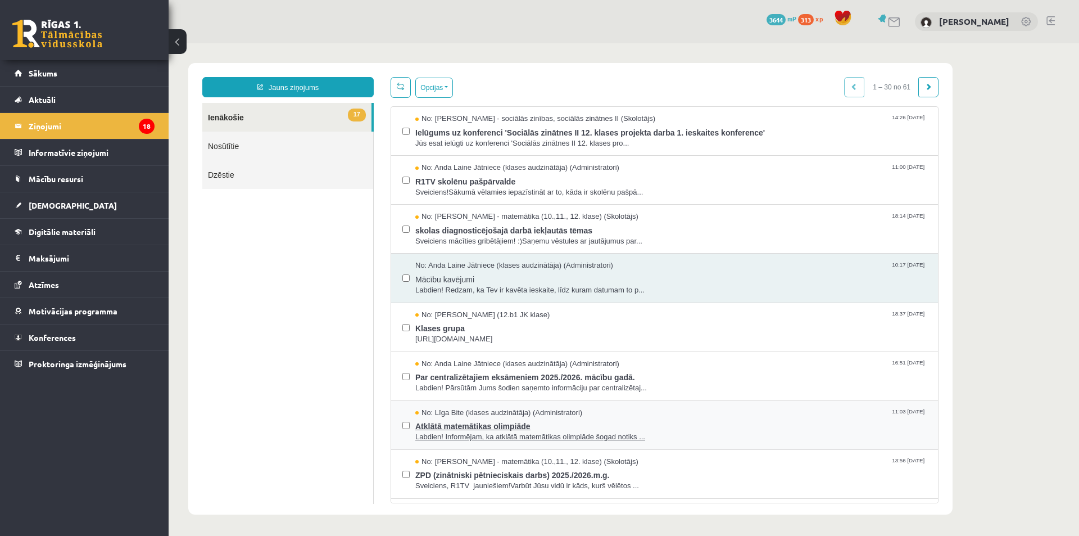
click at [500, 418] on span "Atklātā matemātikas olimpiāde" at bounding box center [670, 425] width 511 height 14
